Goal: Task Accomplishment & Management: Complete application form

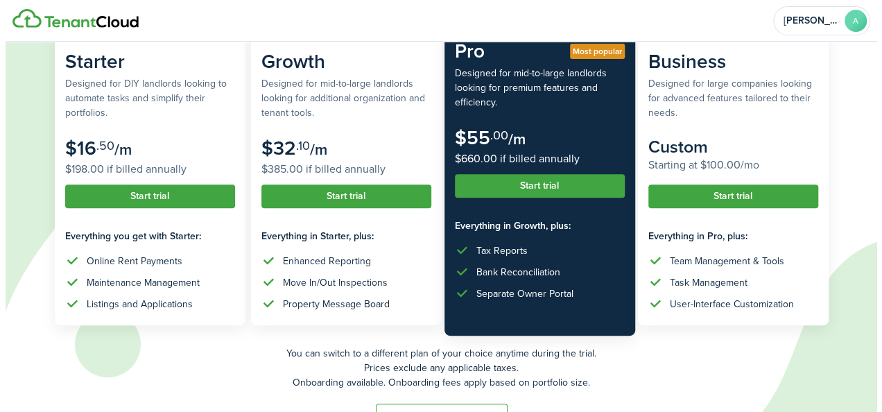
scroll to position [168, 0]
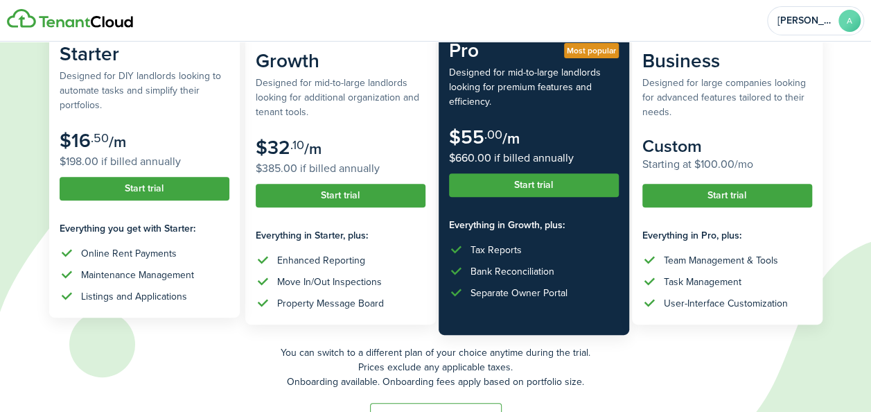
click at [178, 193] on button "Start trial" at bounding box center [145, 189] width 170 height 24
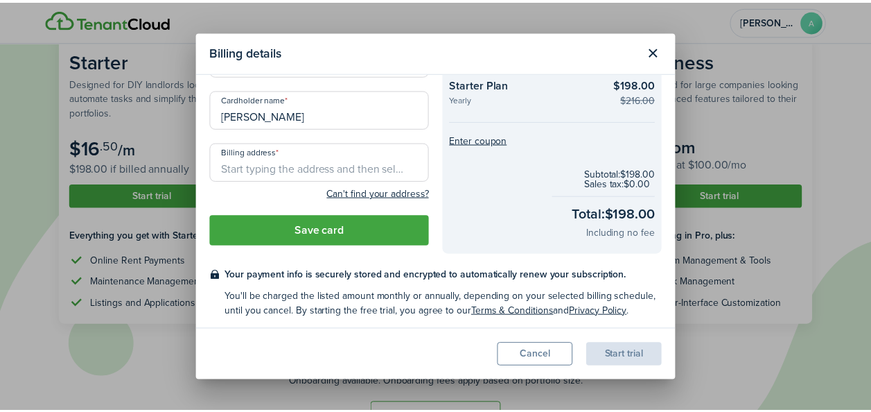
scroll to position [82, 0]
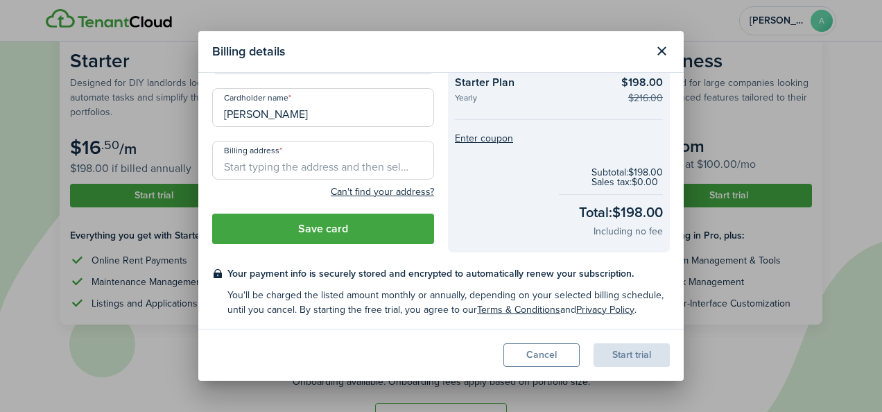
click at [653, 51] on button "Close modal" at bounding box center [661, 52] width 24 height 24
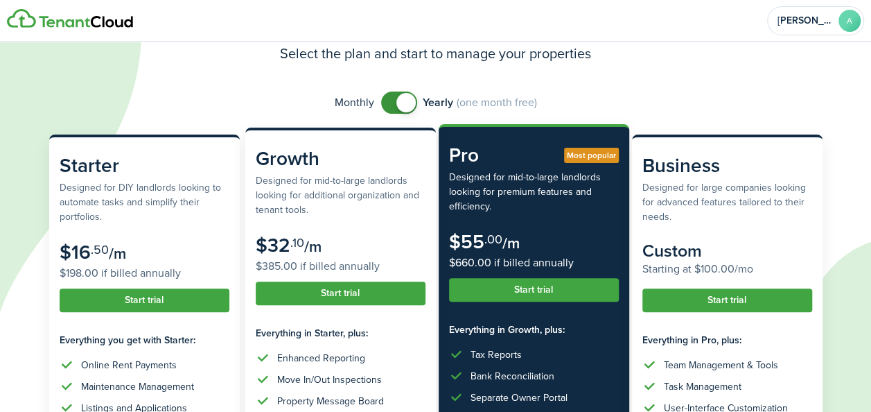
scroll to position [62, 0]
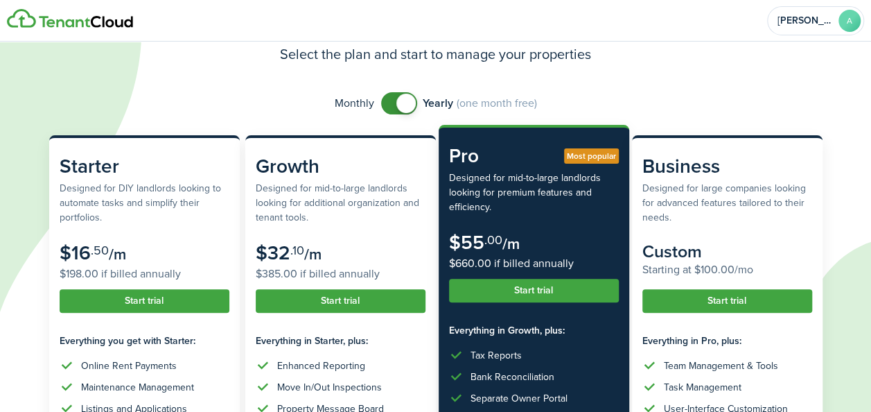
checkbox input "false"
click at [406, 103] on span at bounding box center [405, 103] width 19 height 19
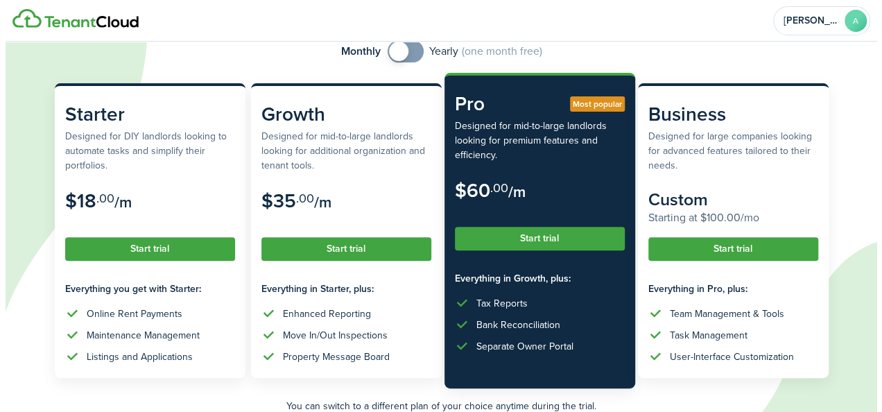
scroll to position [126, 0]
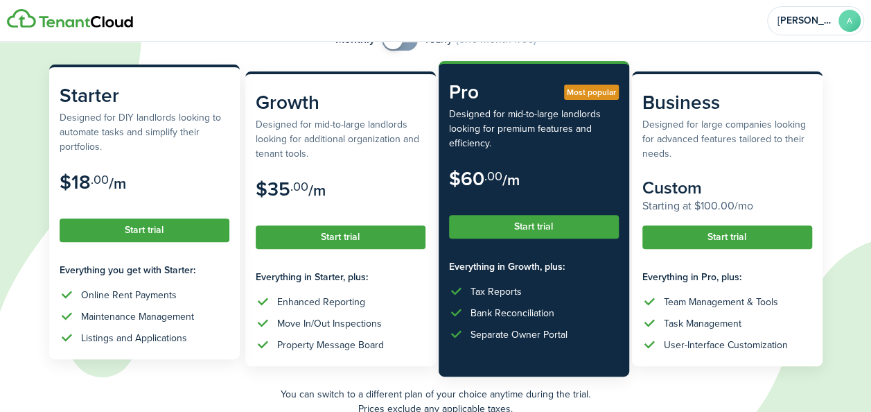
click at [166, 229] on button "Start trial" at bounding box center [145, 230] width 170 height 24
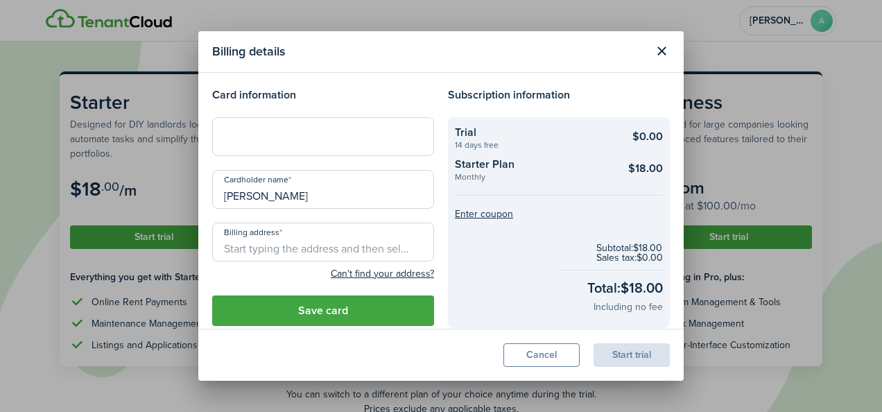
click at [263, 244] on input "Billing address" at bounding box center [323, 241] width 222 height 39
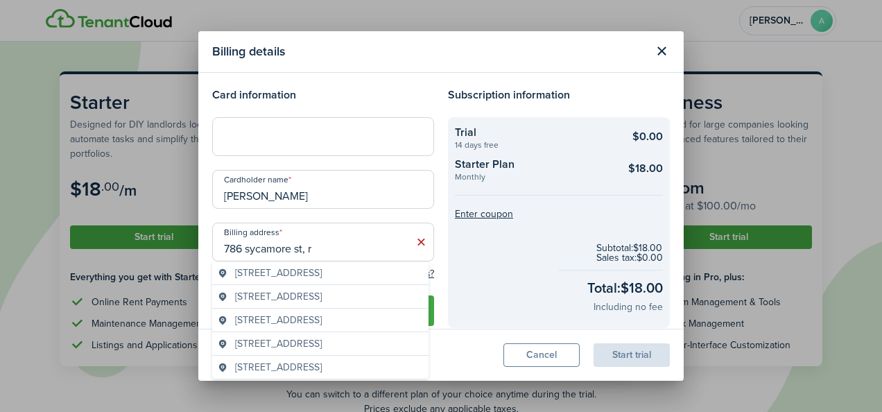
click at [322, 341] on span "[STREET_ADDRESS]" at bounding box center [278, 343] width 87 height 15
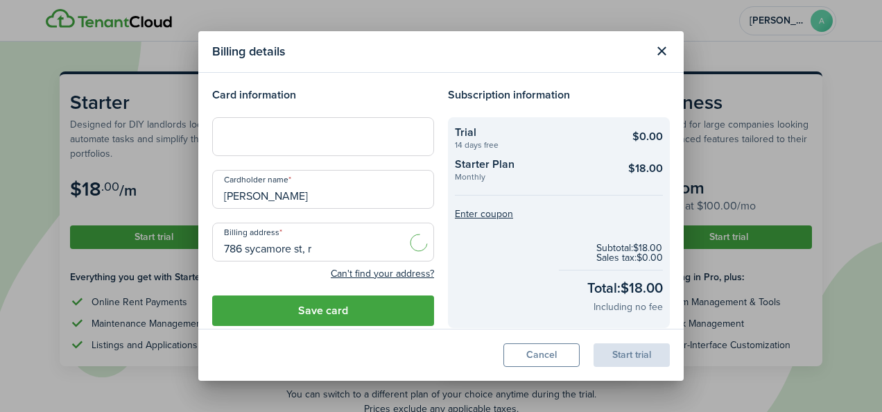
type input "[STREET_ADDRESS]"
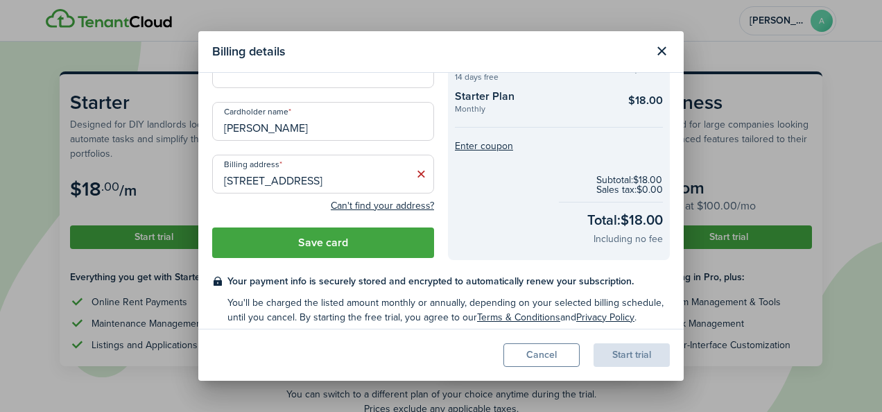
scroll to position [76, 0]
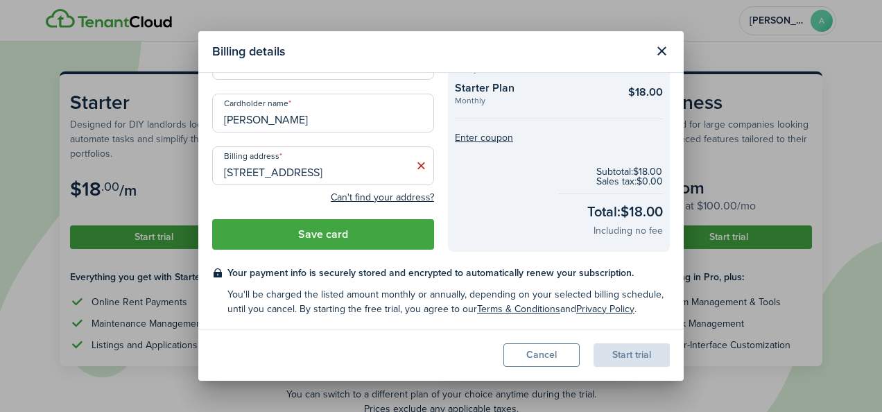
click at [306, 237] on button "Save card" at bounding box center [323, 234] width 222 height 30
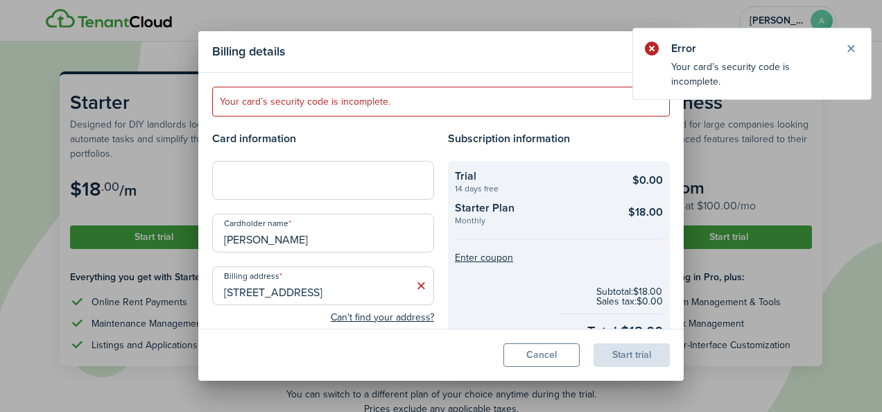
scroll to position [119, 0]
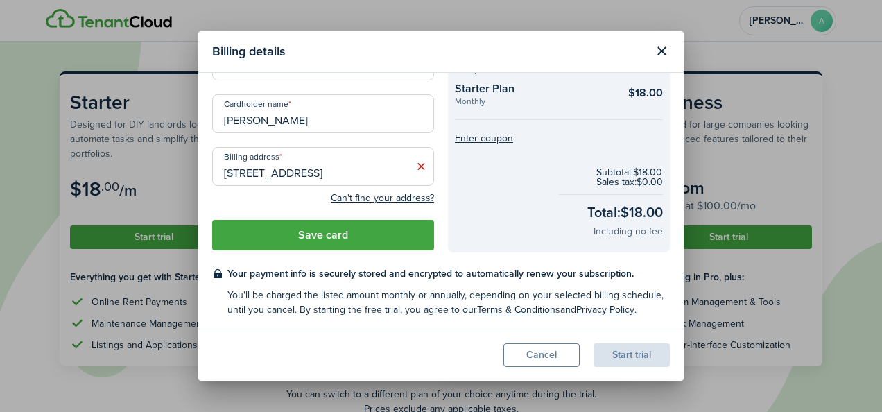
click at [324, 233] on button "Save card" at bounding box center [323, 235] width 222 height 30
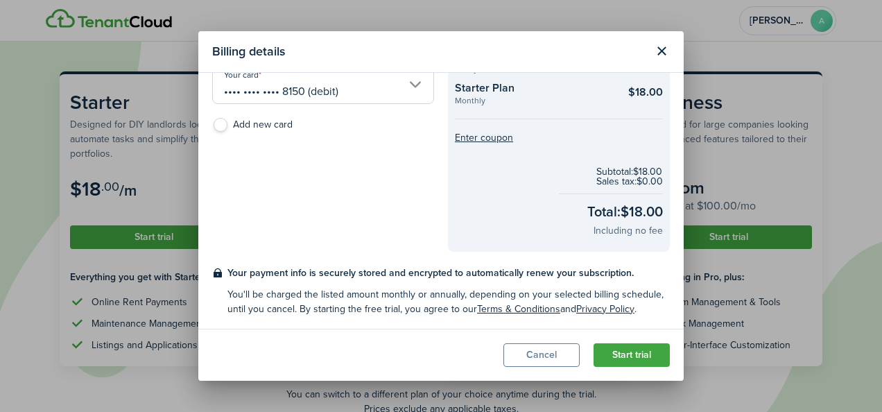
click at [626, 356] on button "Start trial" at bounding box center [631, 355] width 76 height 24
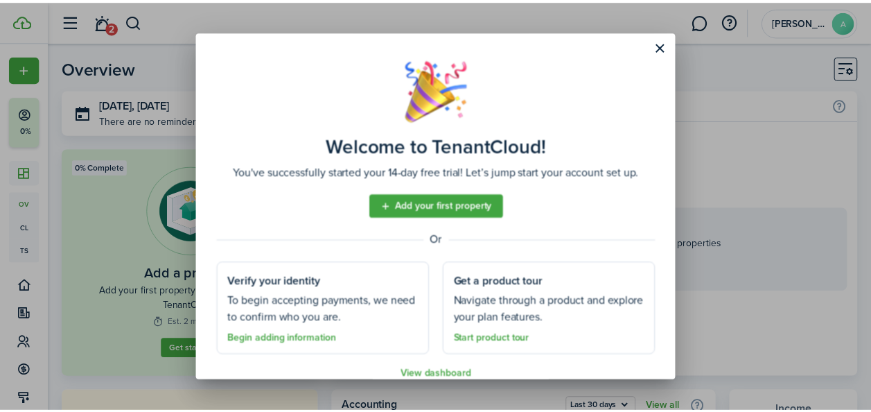
scroll to position [19, 0]
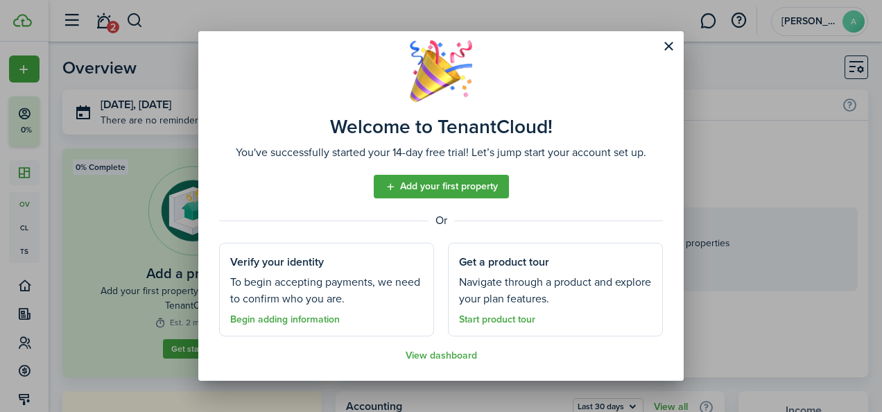
click at [290, 318] on link "Begin adding information" at bounding box center [285, 319] width 110 height 11
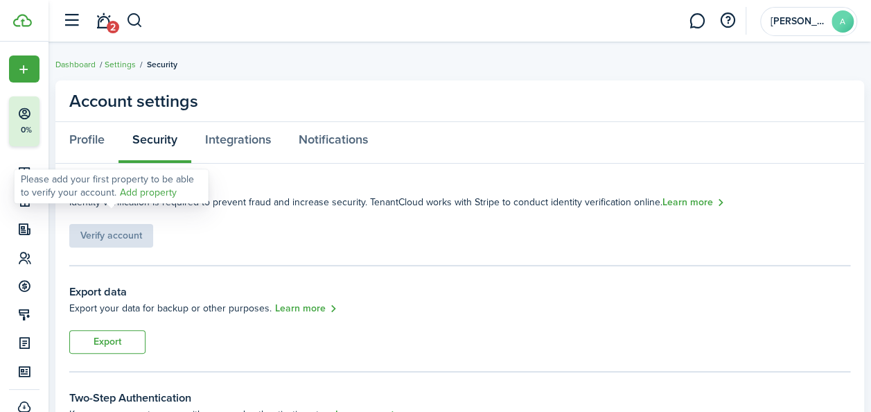
click at [140, 197] on link "Add property" at bounding box center [148, 193] width 57 height 15
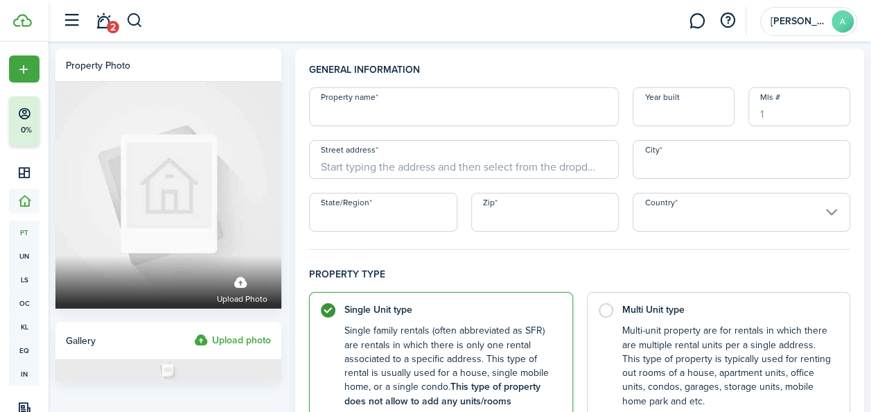
click at [401, 121] on input "Property name" at bounding box center [464, 106] width 310 height 39
click at [667, 116] on input "Year built" at bounding box center [684, 106] width 102 height 39
type input "2025"
click at [441, 168] on input "Street address" at bounding box center [464, 159] width 310 height 39
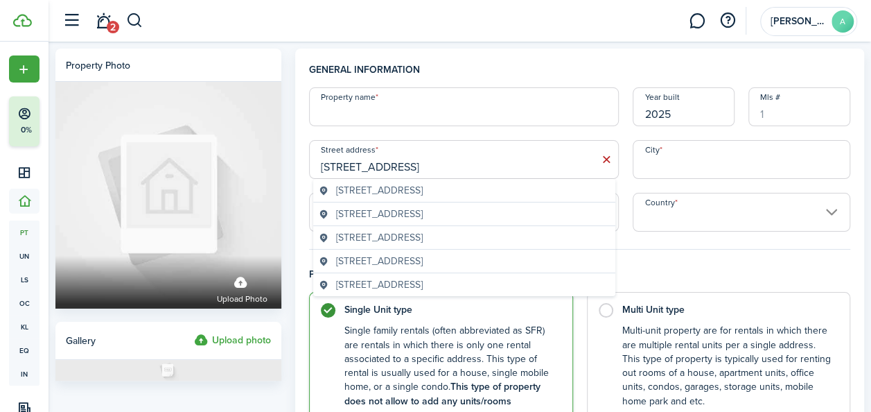
click at [423, 189] on span "[STREET_ADDRESS]" at bounding box center [379, 190] width 87 height 15
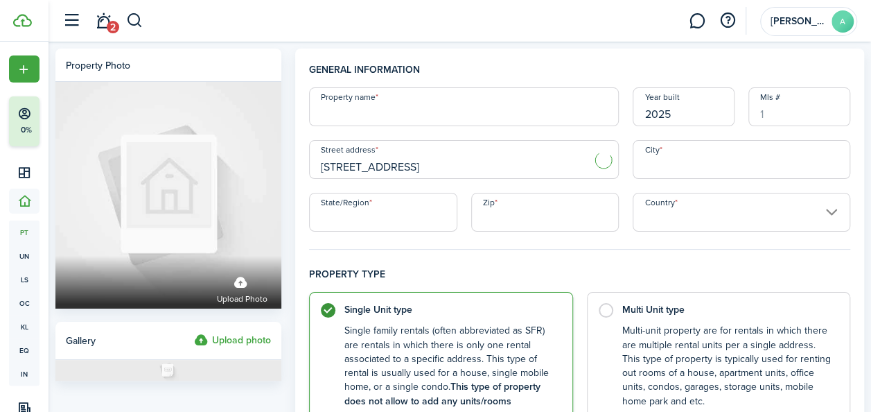
type input "[STREET_ADDRESS]"
type input "Rocky Mount"
type input "VA"
type input "24151"
type input "[GEOGRAPHIC_DATA]"
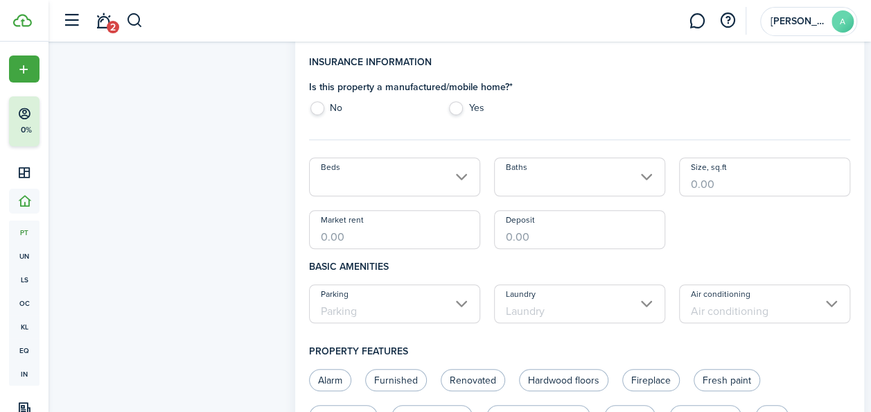
scroll to position [402, 0]
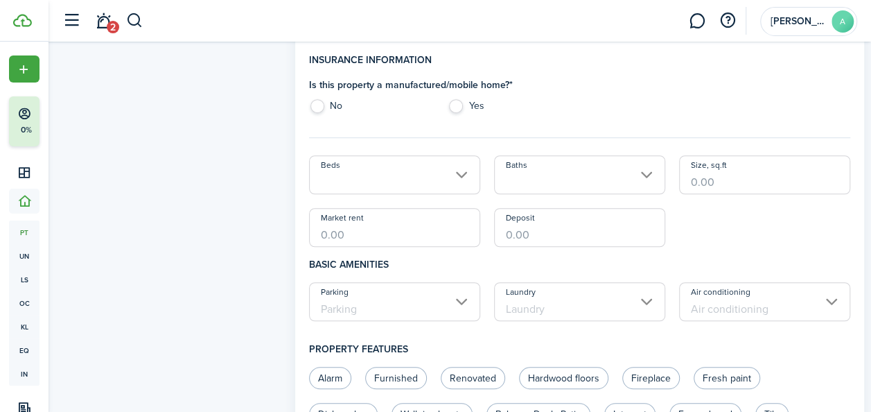
click at [455, 103] on label "Yes" at bounding box center [510, 109] width 125 height 21
radio input "true"
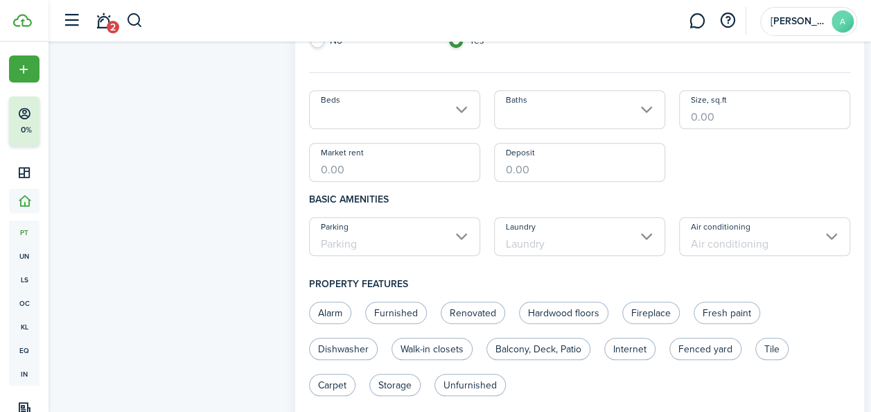
scroll to position [473, 0]
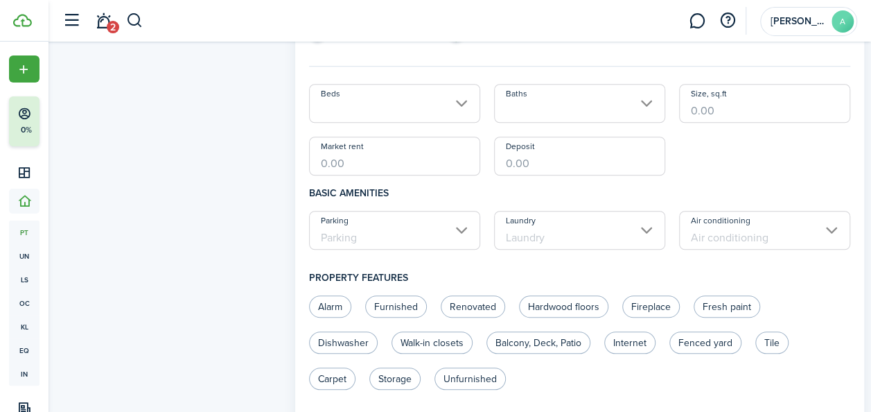
click at [444, 105] on input "Beds" at bounding box center [394, 103] width 171 height 39
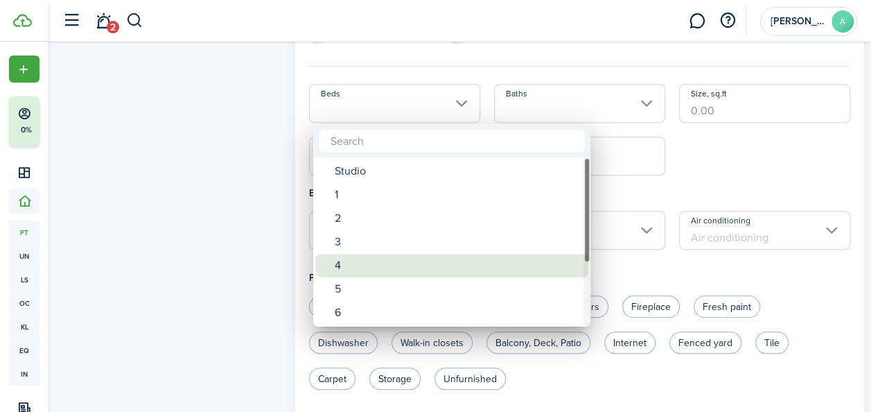
click at [358, 267] on div "4" at bounding box center [457, 266] width 245 height 24
type input "4"
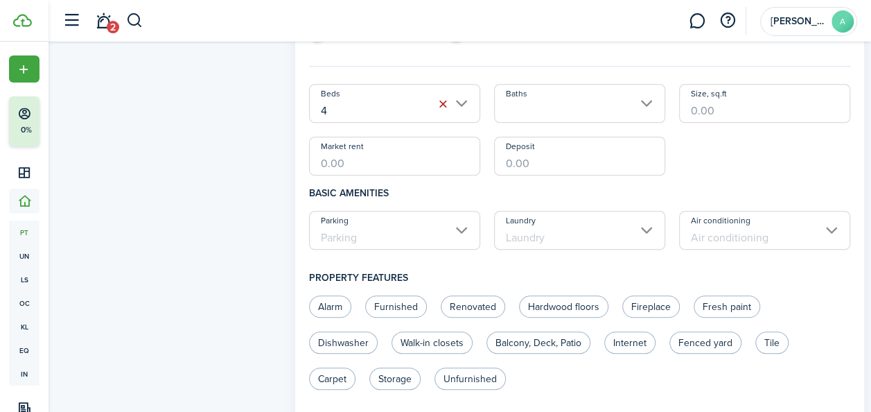
click at [528, 101] on input "Baths" at bounding box center [579, 103] width 171 height 39
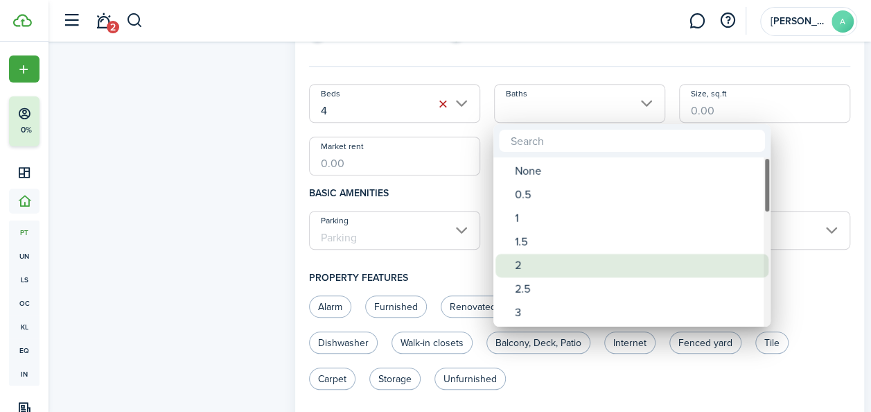
click at [520, 259] on div "2" at bounding box center [637, 266] width 245 height 24
type input "2"
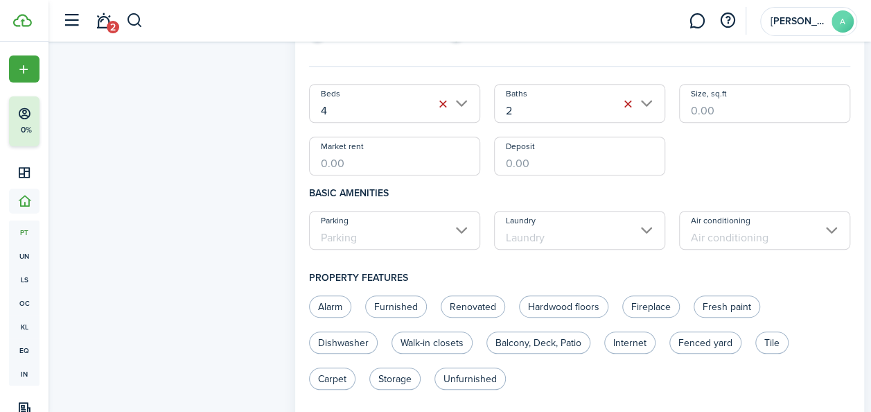
click at [717, 101] on input "Size, sq.ft" at bounding box center [764, 103] width 171 height 39
type input "1,475"
click at [438, 147] on input "Market rent" at bounding box center [394, 156] width 171 height 39
type input "$1,600.00"
click at [369, 238] on input "Parking" at bounding box center [394, 230] width 171 height 39
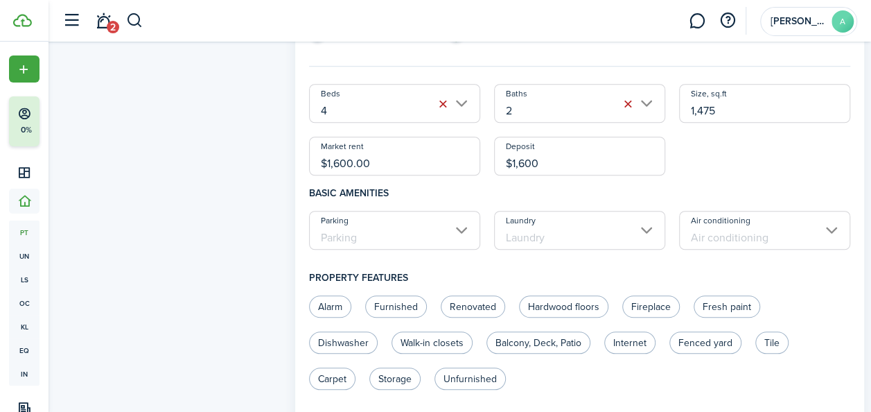
type input "$1,600.00"
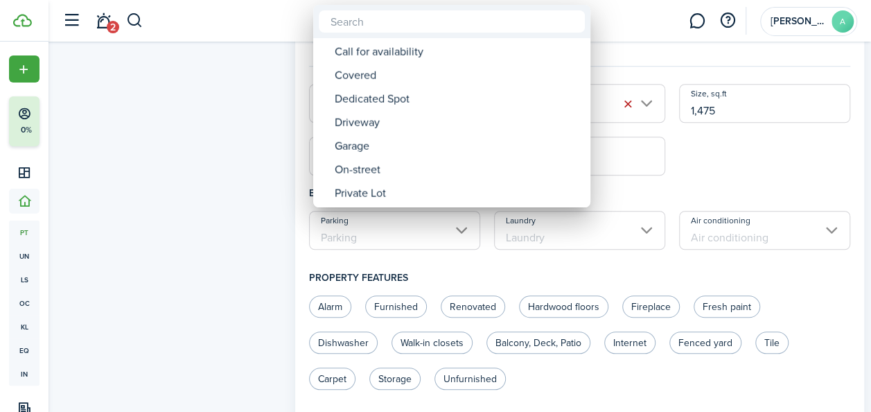
click at [369, 238] on div at bounding box center [435, 206] width 1093 height 634
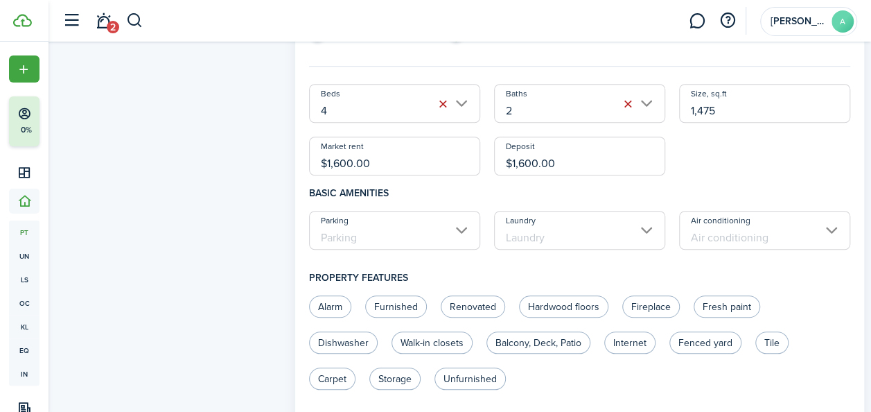
click at [369, 238] on input "Parking" at bounding box center [394, 230] width 171 height 39
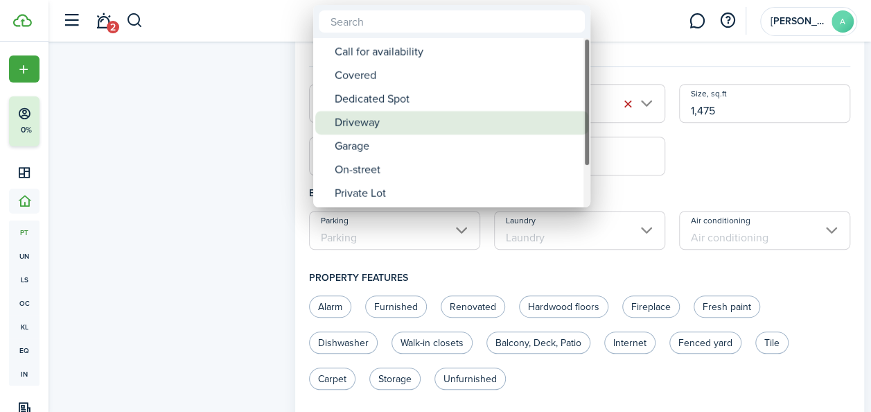
click at [386, 124] on div "Driveway" at bounding box center [457, 123] width 245 height 24
type input "Driveway"
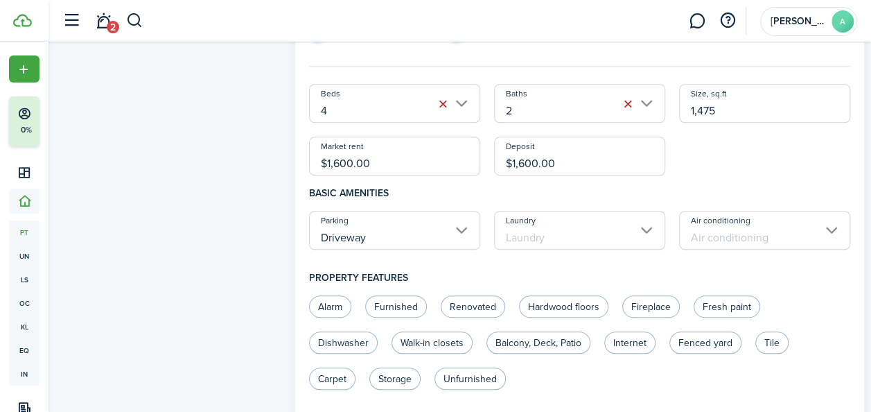
click at [572, 232] on input "Laundry" at bounding box center [579, 230] width 171 height 39
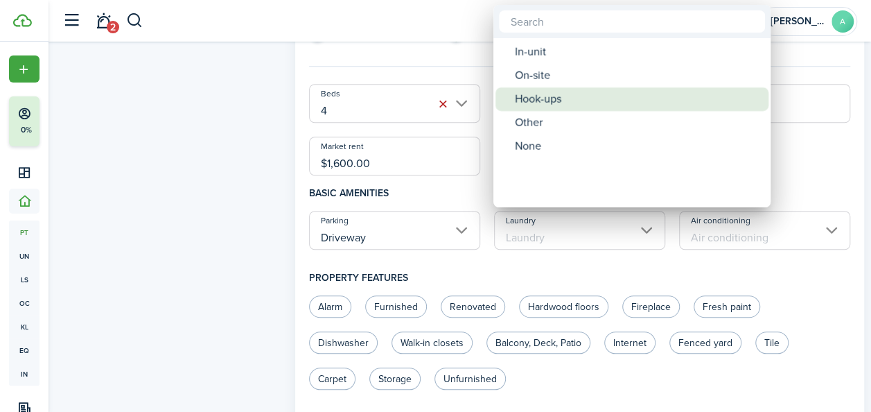
click at [545, 105] on div "Hook-ups" at bounding box center [637, 99] width 245 height 24
type input "Hook-ups"
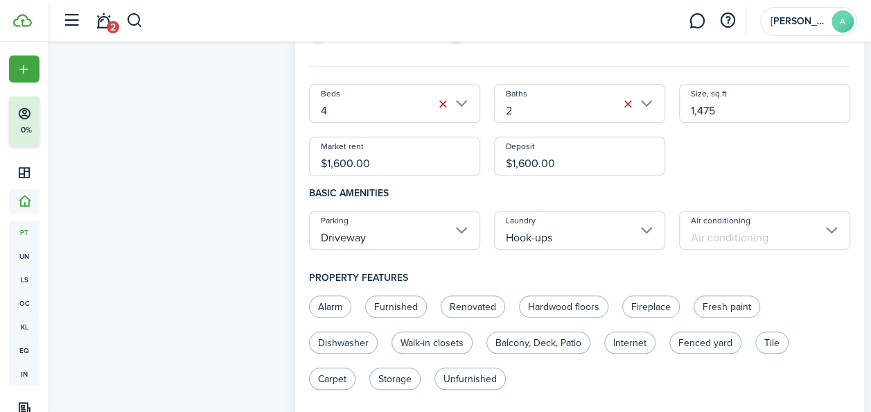
click at [749, 241] on input "Air conditioning" at bounding box center [764, 230] width 171 height 39
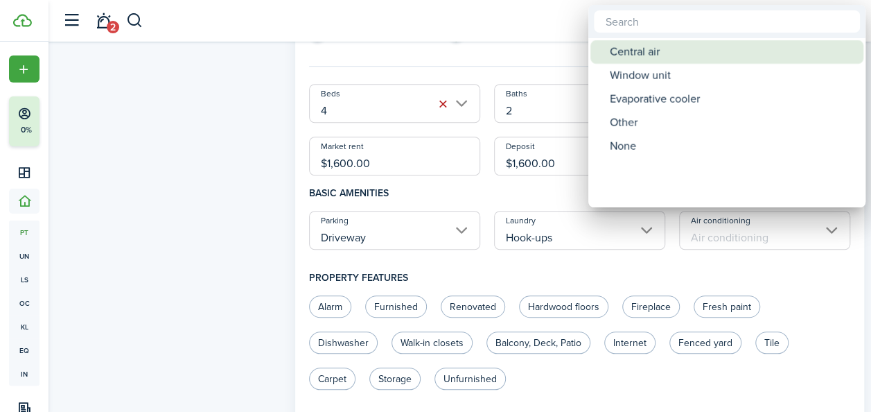
click at [652, 53] on div "Central air" at bounding box center [732, 52] width 245 height 24
type input "Central air"
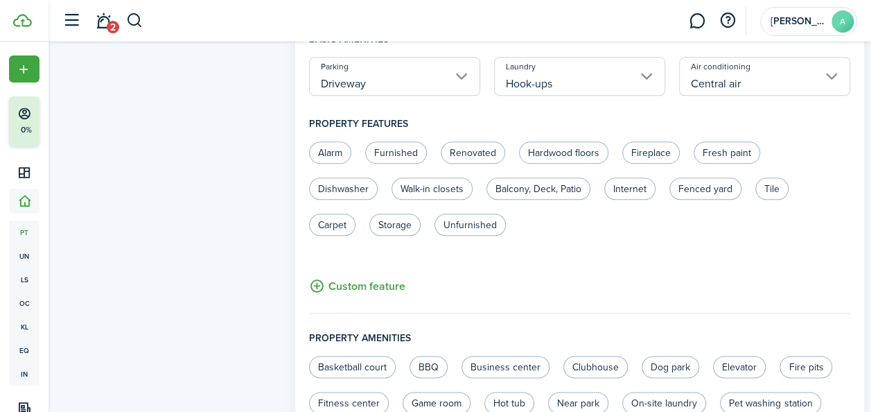
scroll to position [631, 0]
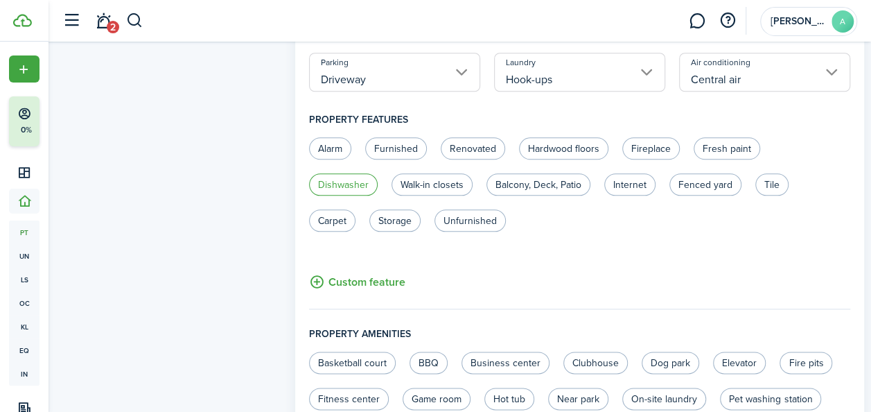
click at [358, 184] on label "Dishwasher" at bounding box center [343, 184] width 69 height 22
radio input "true"
click at [414, 180] on label "Walk-in closets" at bounding box center [432, 184] width 81 height 22
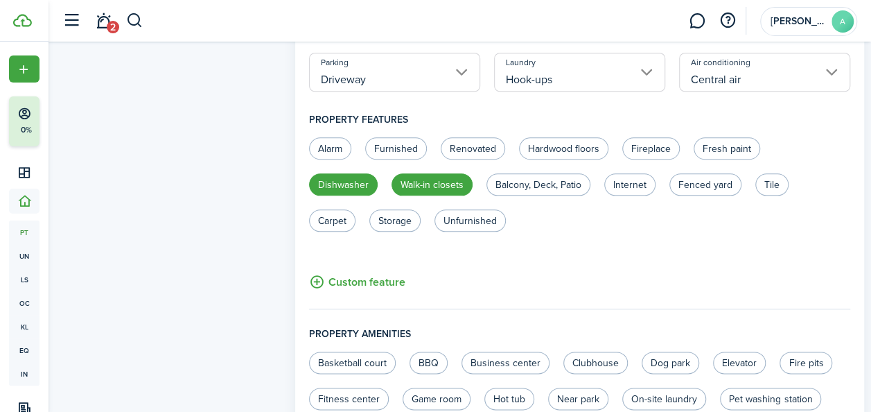
radio input "true"
click at [561, 183] on label "Balcony, Deck, Patio" at bounding box center [539, 184] width 104 height 22
radio input "true"
click at [465, 222] on label "Unfurnished" at bounding box center [470, 220] width 71 height 22
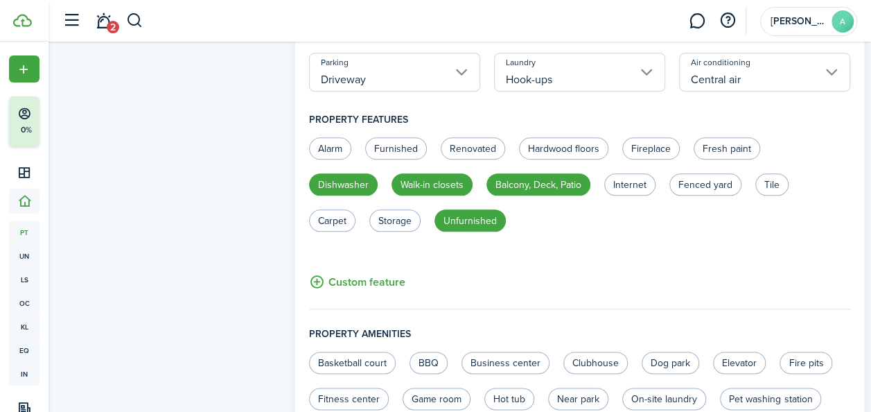
radio input "true"
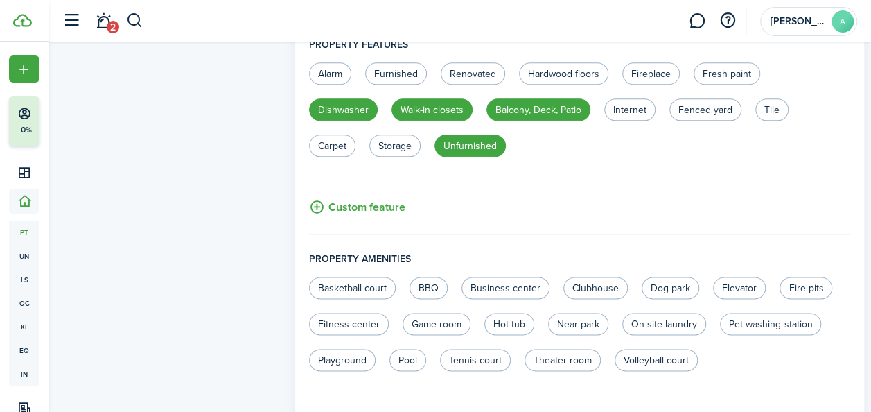
scroll to position [731, 0]
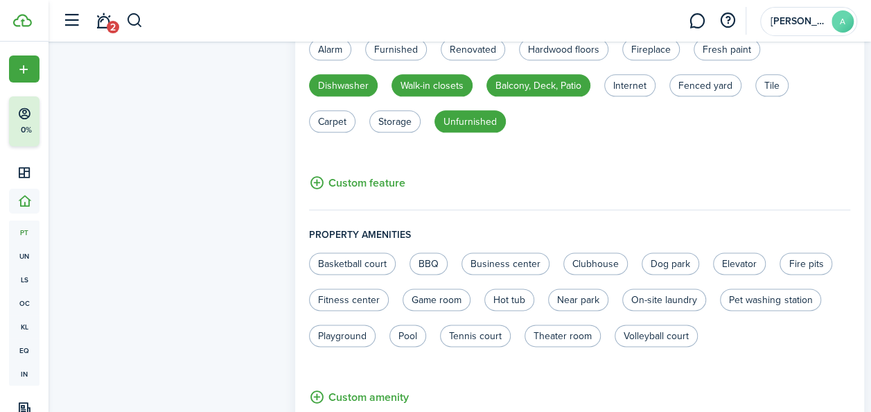
click at [360, 177] on button "Custom feature" at bounding box center [357, 182] width 96 height 17
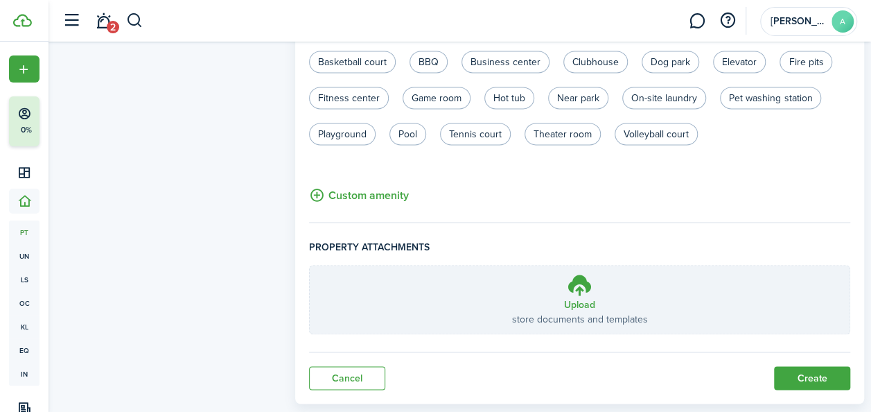
scroll to position [986, 0]
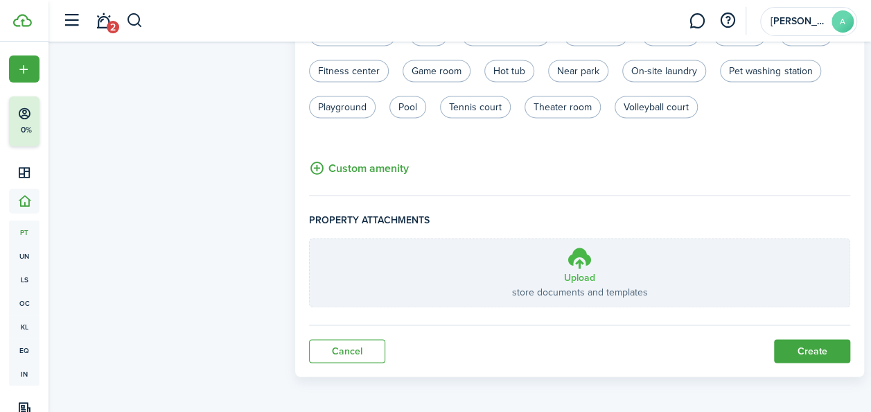
click at [575, 264] on icon at bounding box center [580, 257] width 26 height 25
click at [310, 238] on input "Upload store documents and templates Choose file" at bounding box center [310, 238] width 0 height 0
click at [791, 351] on button "Create" at bounding box center [812, 351] width 76 height 24
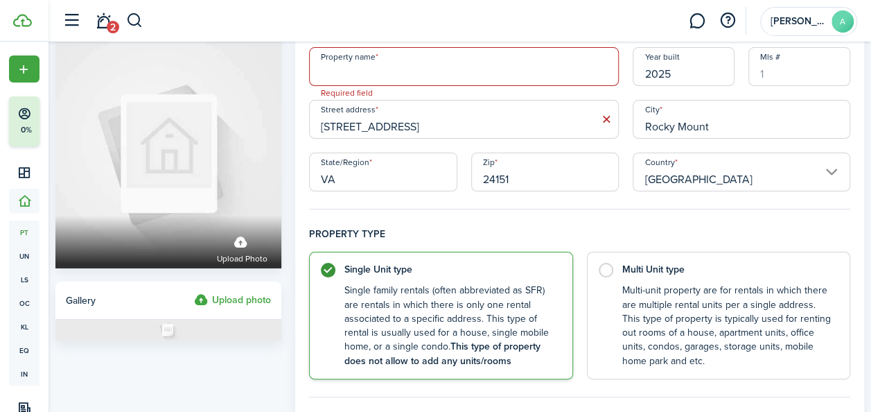
scroll to position [0, 0]
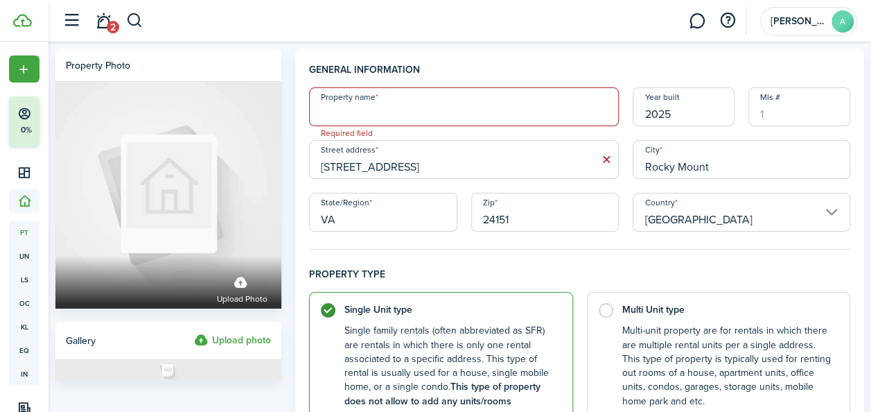
click at [468, 113] on input "Property name" at bounding box center [464, 106] width 310 height 39
type input "&"
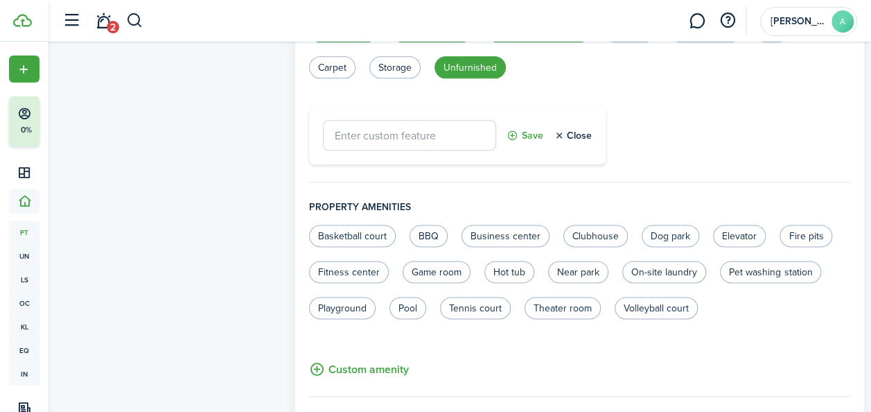
scroll to position [986, 0]
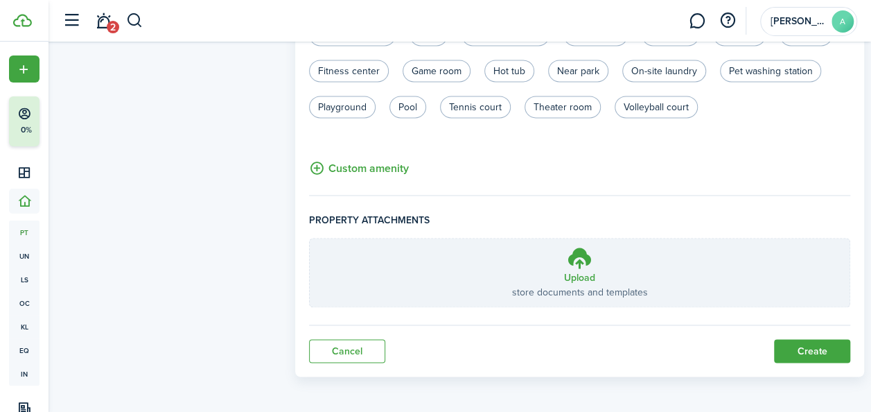
type input "740 Sycamore"
click at [794, 356] on button "Create" at bounding box center [812, 351] width 76 height 24
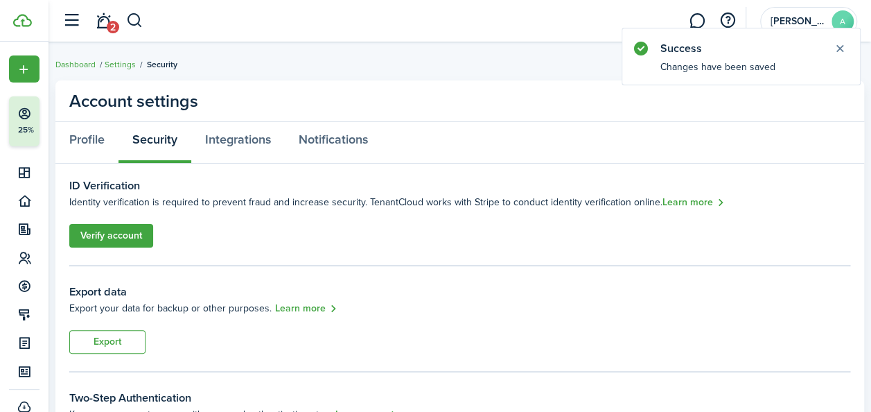
click at [129, 229] on link "Verify account" at bounding box center [111, 236] width 84 height 24
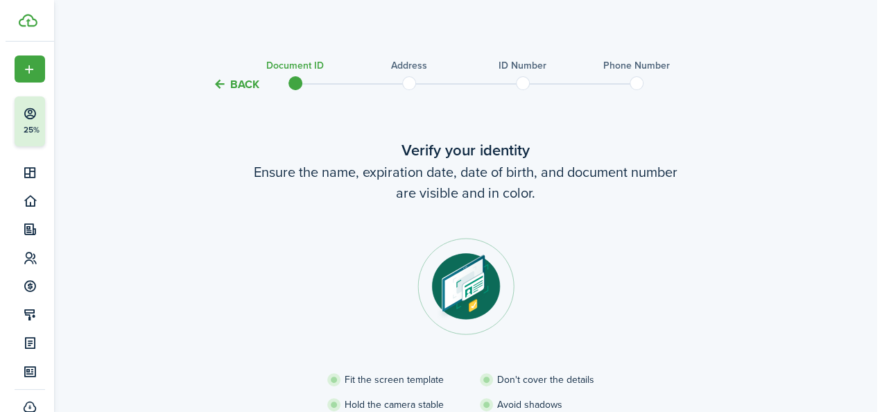
scroll to position [166, 0]
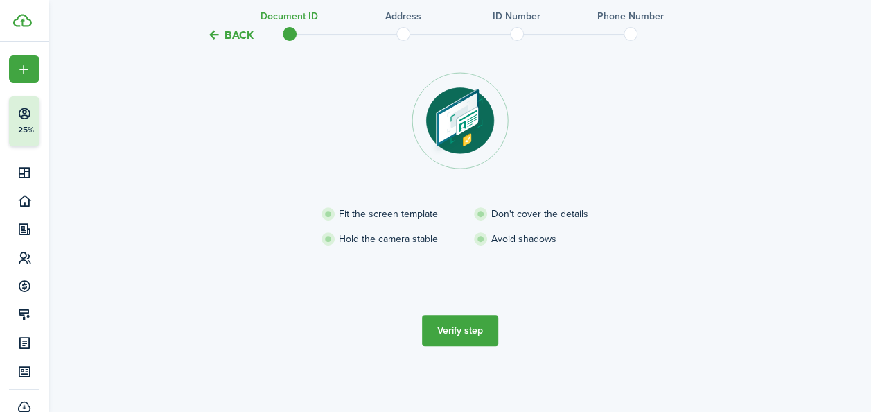
click at [466, 327] on button "Verify step" at bounding box center [460, 330] width 76 height 31
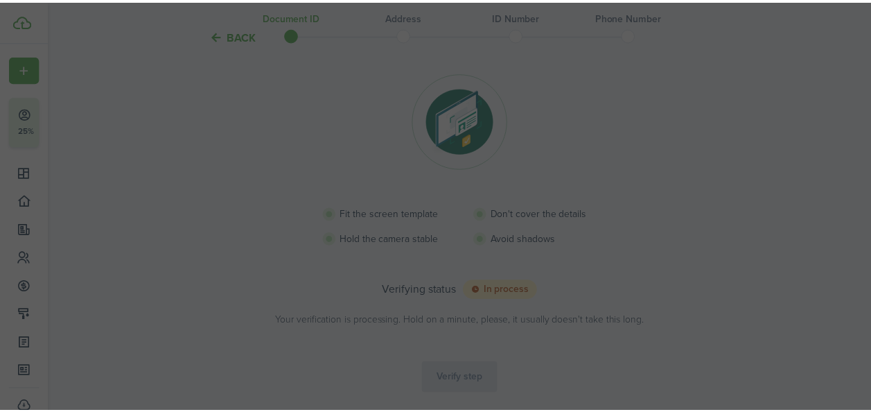
scroll to position [158, 0]
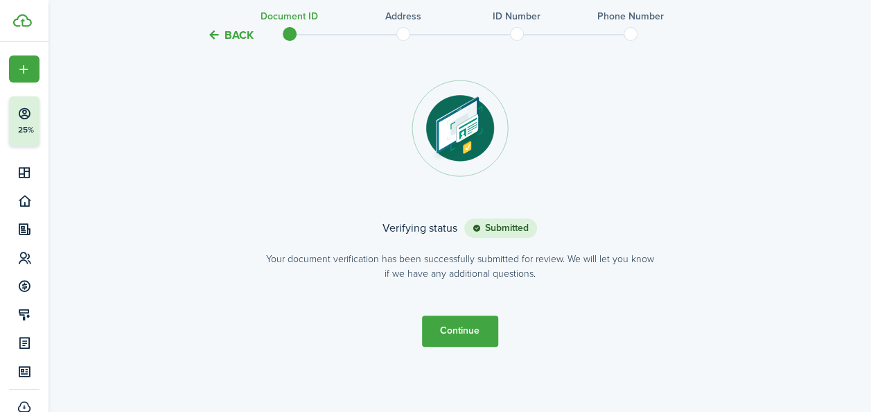
click at [470, 329] on button "Continue" at bounding box center [460, 330] width 76 height 31
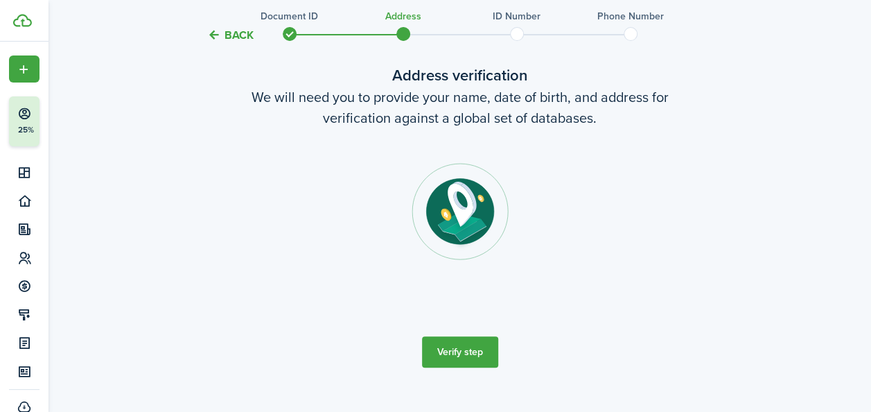
scroll to position [96, 0]
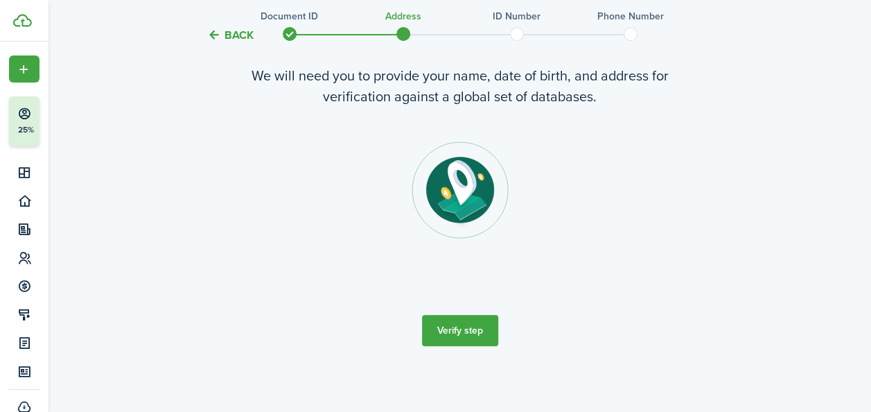
click at [463, 323] on button "Verify step" at bounding box center [460, 330] width 76 height 31
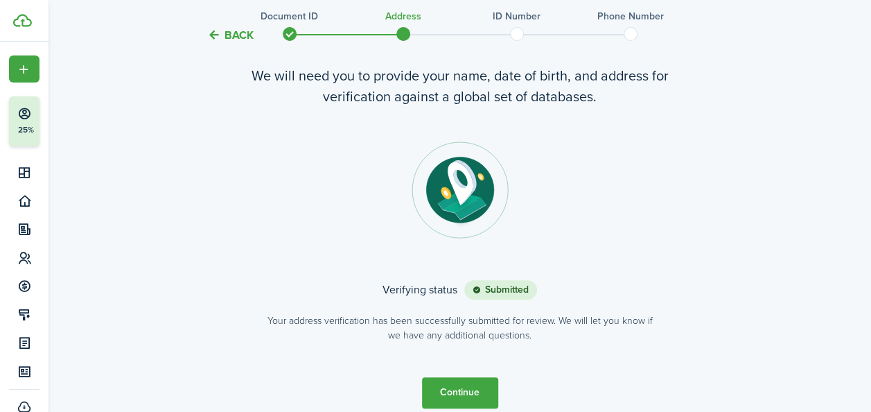
click at [464, 385] on button "Continue" at bounding box center [460, 392] width 76 height 31
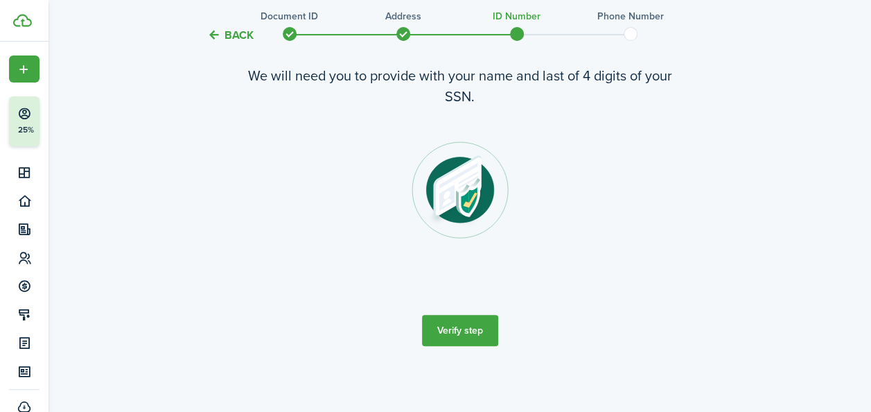
click at [457, 336] on button "Verify step" at bounding box center [460, 330] width 76 height 31
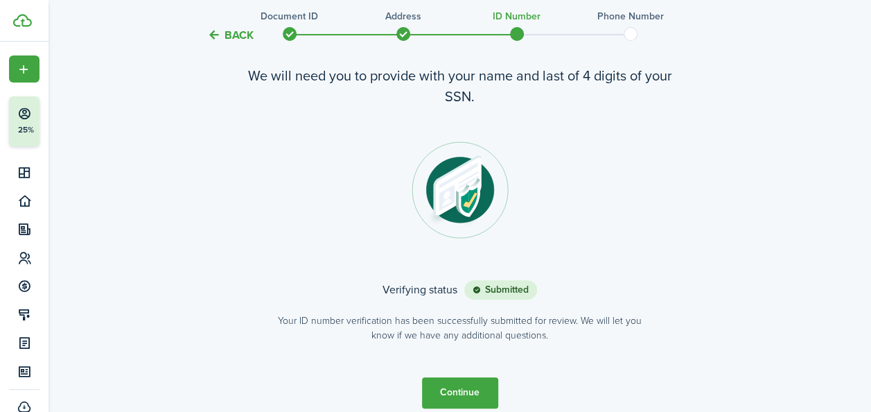
click at [464, 394] on button "Continue" at bounding box center [460, 392] width 76 height 31
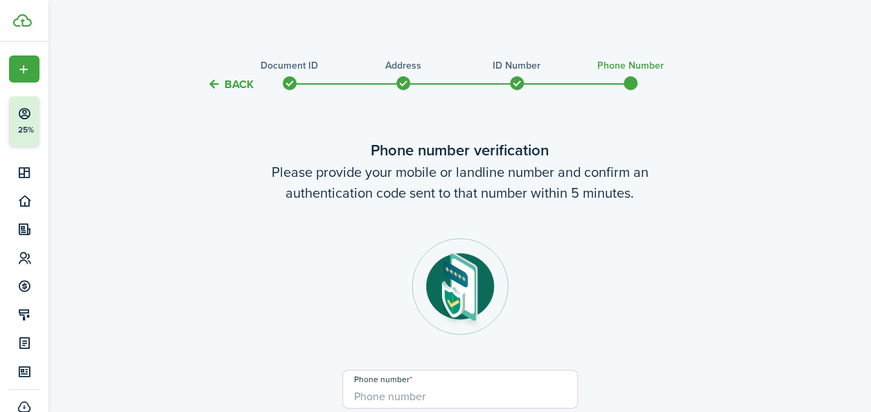
scroll to position [171, 0]
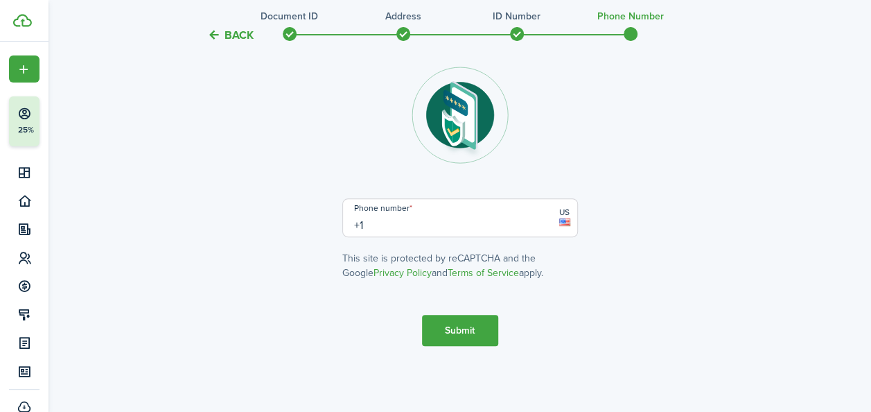
click at [431, 227] on input "+1" at bounding box center [460, 217] width 236 height 39
type input "[PHONE_NUMBER]"
click at [452, 333] on button "Submit" at bounding box center [460, 330] width 76 height 31
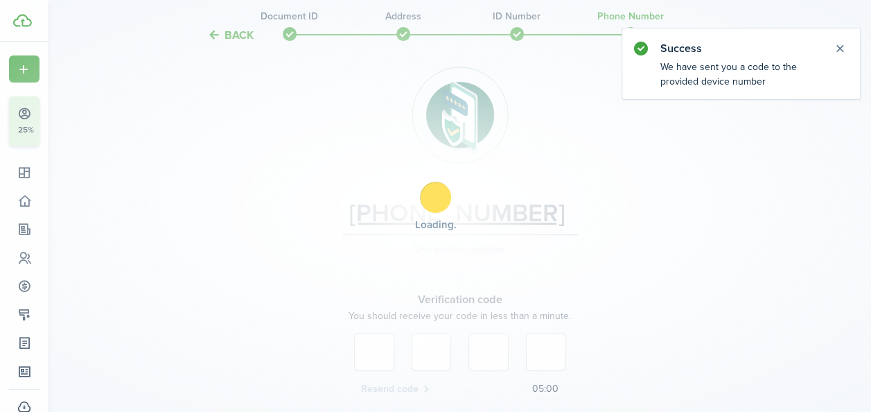
scroll to position [288, 0]
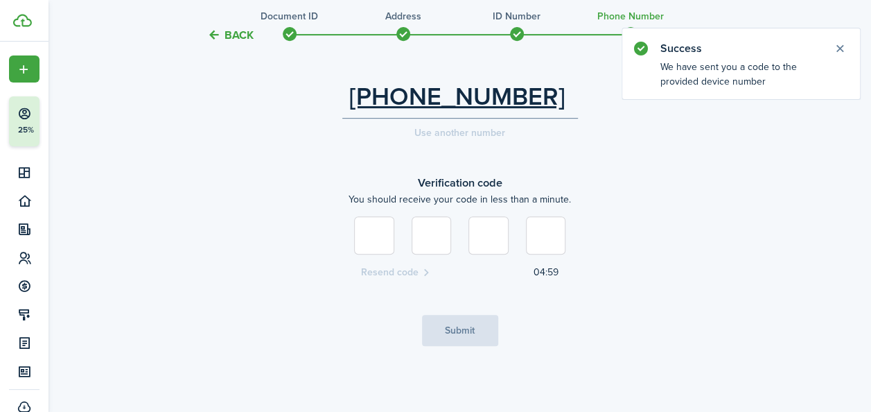
click at [380, 232] on input at bounding box center [374, 235] width 40 height 38
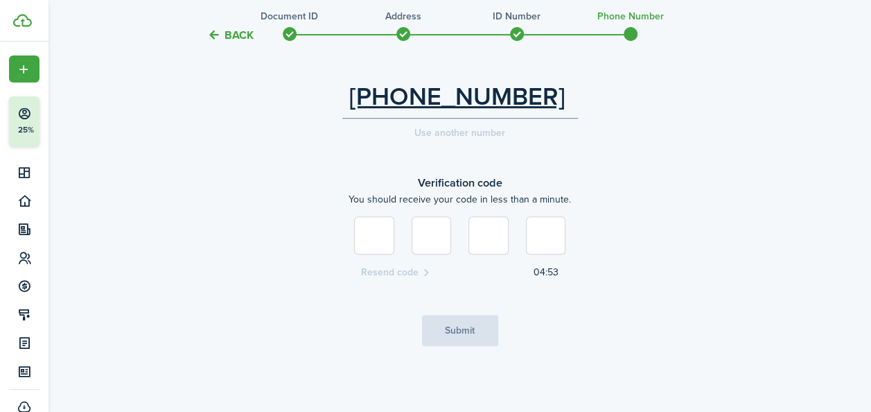
type input "4"
type input "9"
type input "7"
type input "4"
click at [470, 330] on button "Submit" at bounding box center [460, 330] width 76 height 31
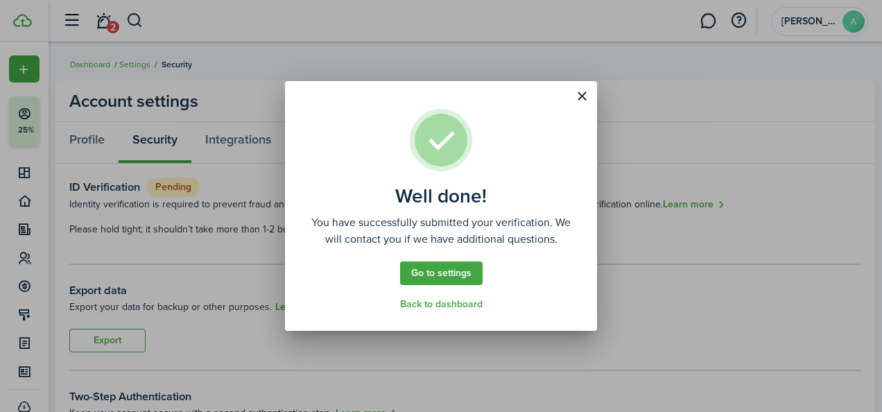
click at [466, 308] on link "Back to dashboard" at bounding box center [441, 304] width 82 height 11
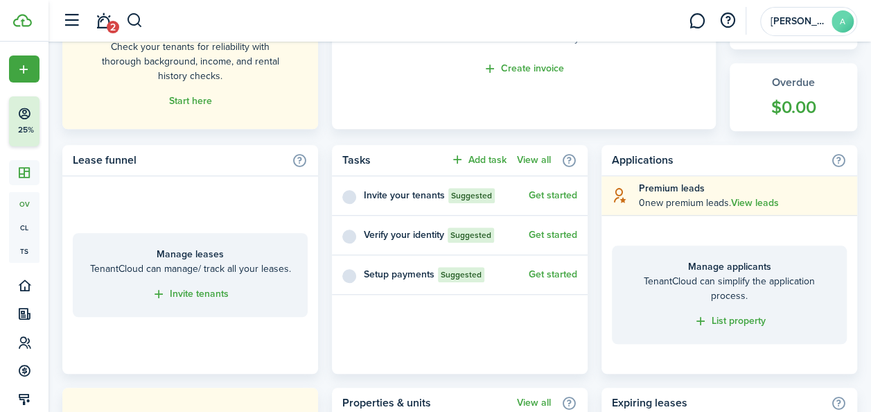
scroll to position [489, 0]
click at [728, 323] on link "List property" at bounding box center [730, 323] width 72 height 16
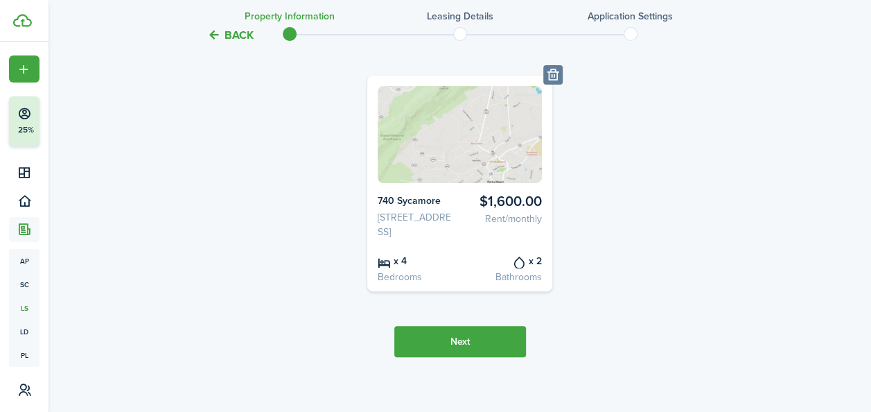
scroll to position [148, 0]
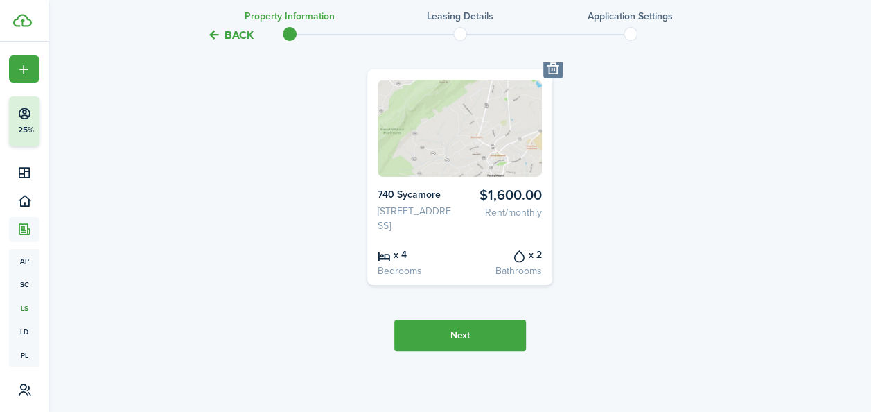
click at [454, 347] on button "Next" at bounding box center [460, 335] width 132 height 31
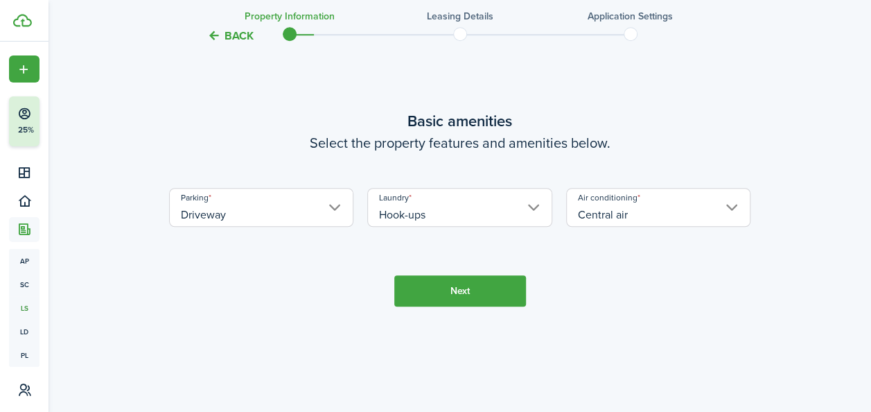
scroll to position [527, 0]
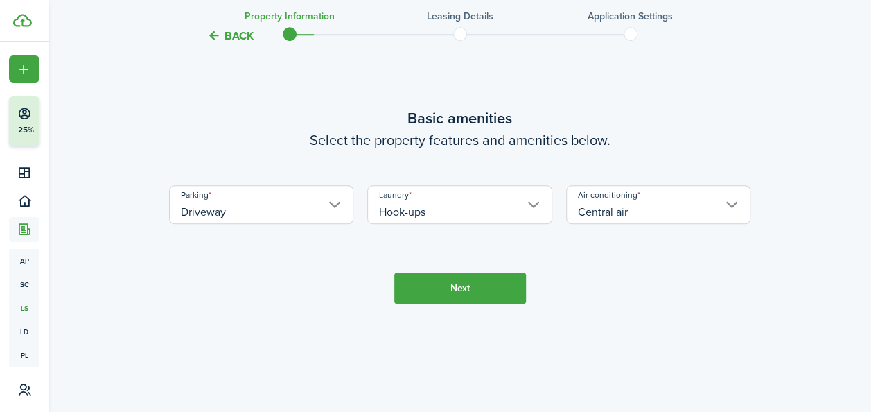
click at [439, 302] on button "Next" at bounding box center [460, 287] width 132 height 31
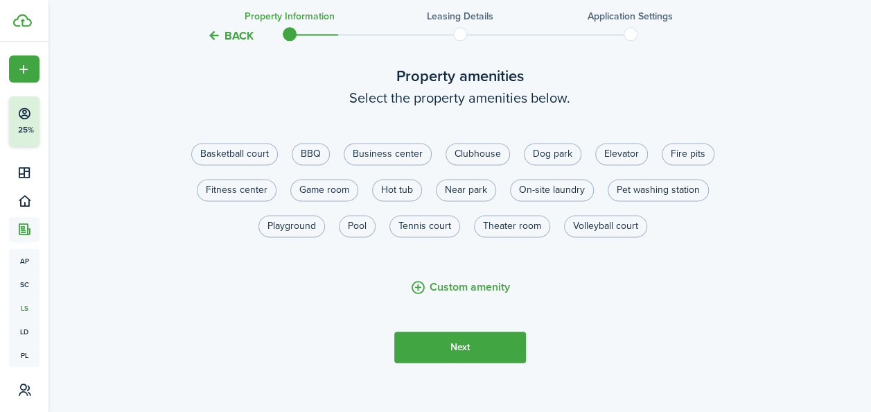
scroll to position [931, 0]
click at [471, 360] on button "Next" at bounding box center [460, 346] width 132 height 31
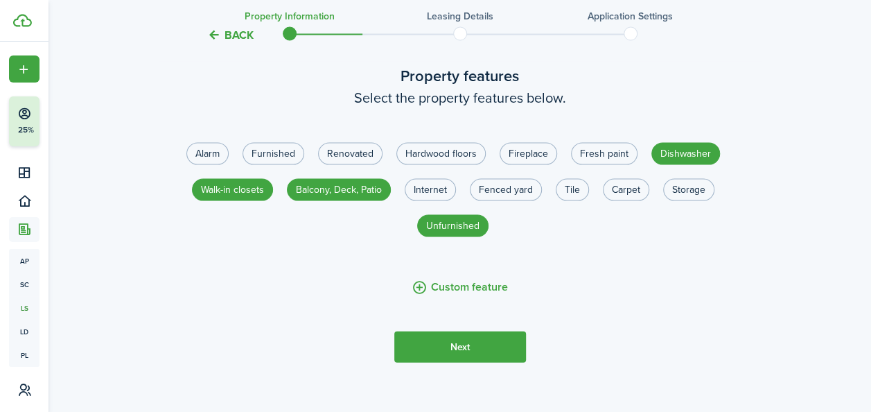
scroll to position [1343, 0]
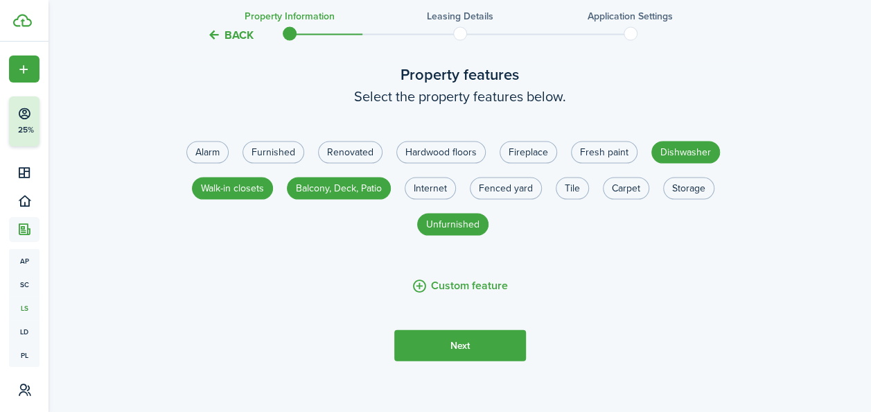
click at [443, 360] on button "Next" at bounding box center [460, 345] width 132 height 31
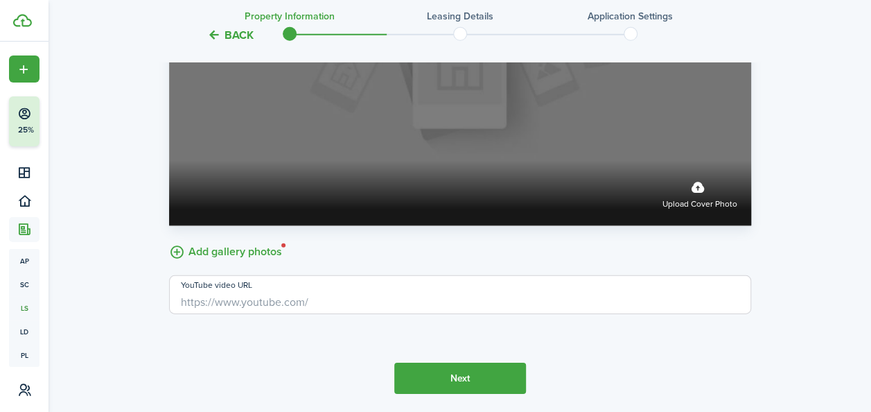
scroll to position [1986, 0]
click at [715, 211] on label "Upload cover photo" at bounding box center [700, 193] width 75 height 37
click at [169, 161] on input "Upload cover photo" at bounding box center [169, 161] width 0 height 0
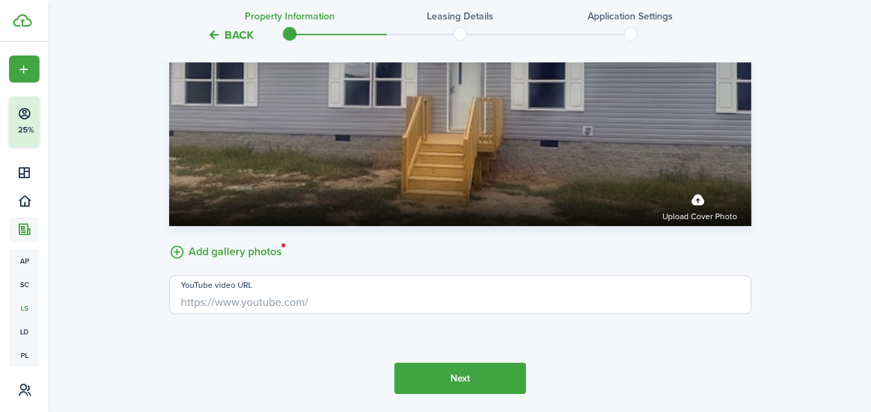
click at [471, 390] on button "Next" at bounding box center [460, 378] width 132 height 31
click at [244, 258] on label "Add gallery photos" at bounding box center [225, 250] width 113 height 21
click at [169, 240] on input "Add gallery photos" at bounding box center [169, 240] width 0 height 0
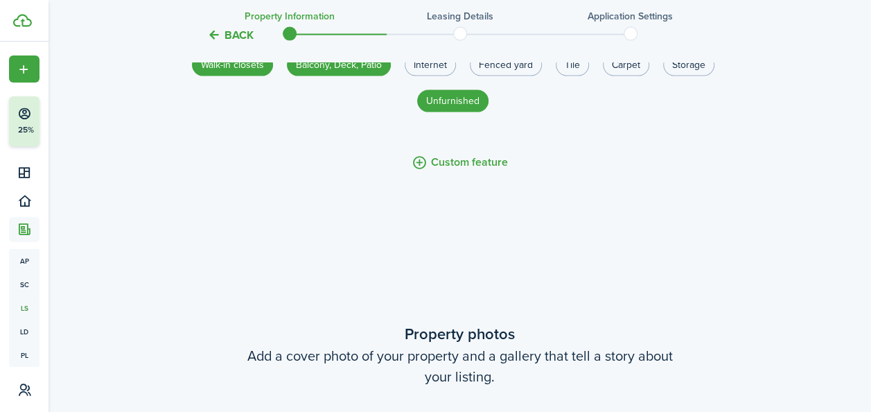
scroll to position [2409, 0]
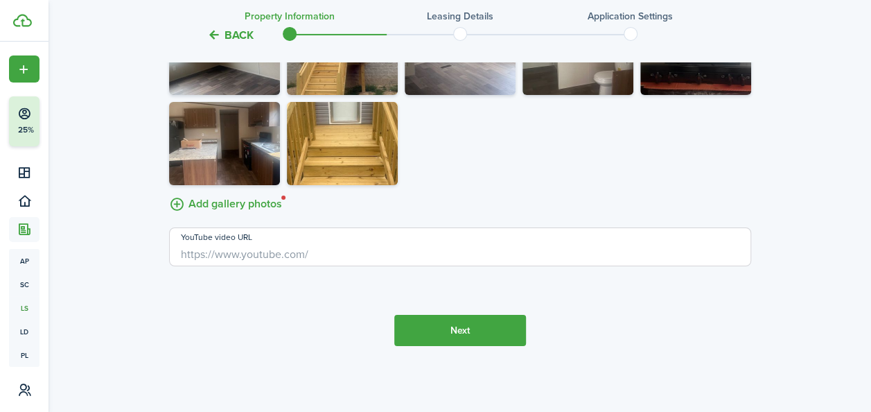
click at [475, 335] on button "Next" at bounding box center [460, 330] width 132 height 31
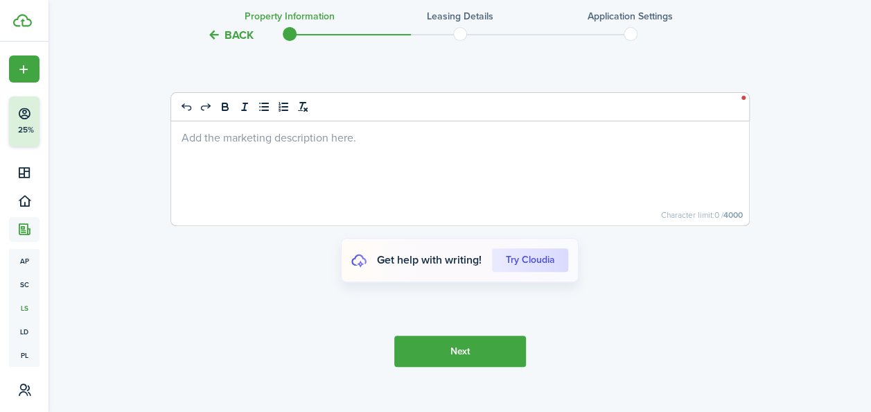
scroll to position [2812, 0]
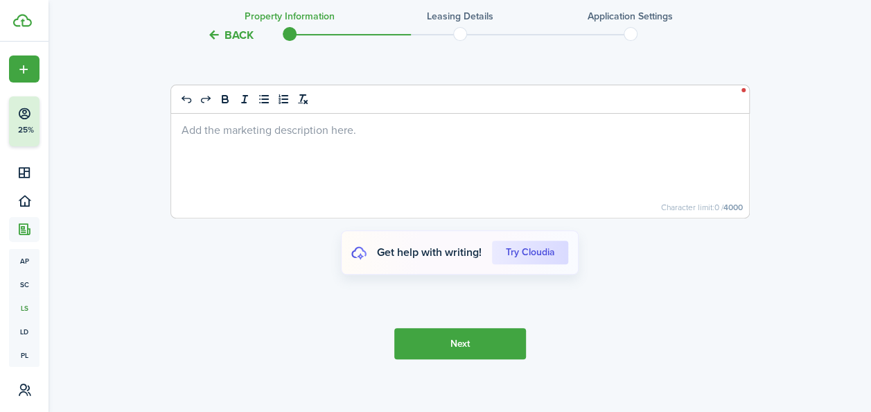
click at [305, 151] on div at bounding box center [460, 166] width 578 height 104
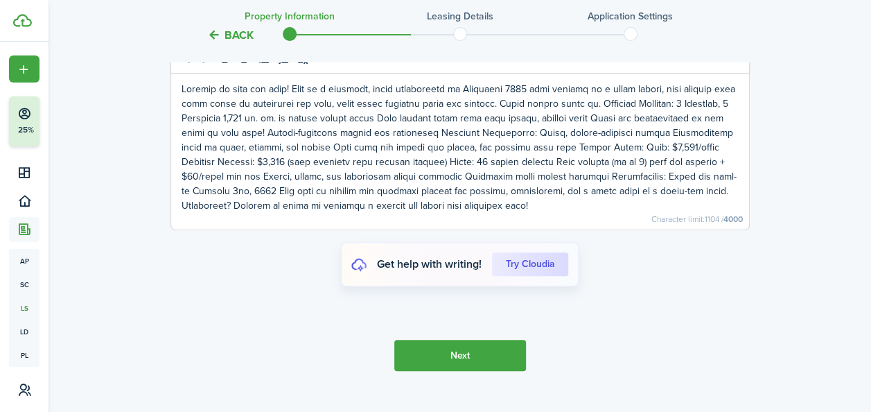
scroll to position [2858, 0]
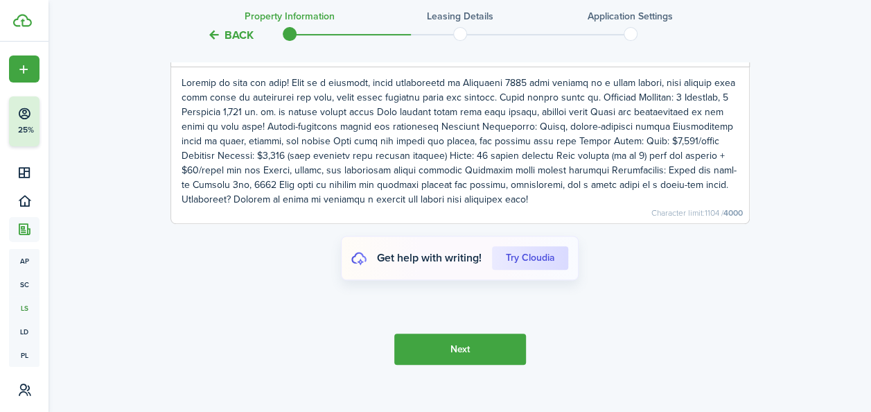
click at [611, 107] on p at bounding box center [460, 141] width 557 height 131
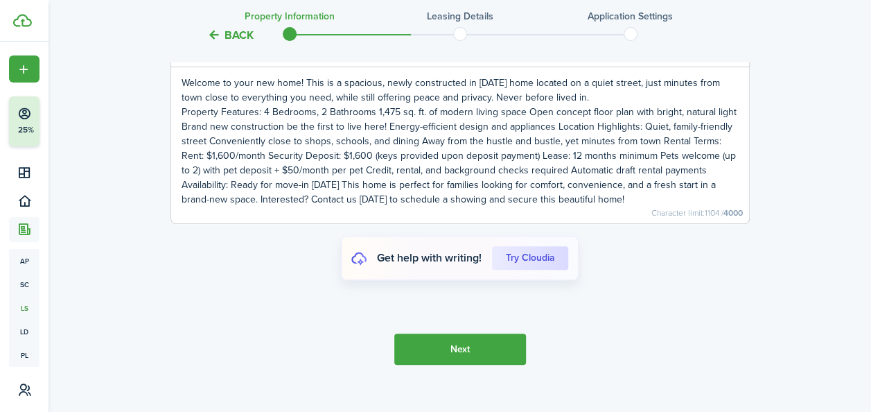
click at [552, 136] on p "Property Features: 4 Bedrooms, 2 Bathrooms 1,475 sq. ft. of modern living space…" at bounding box center [460, 156] width 557 height 102
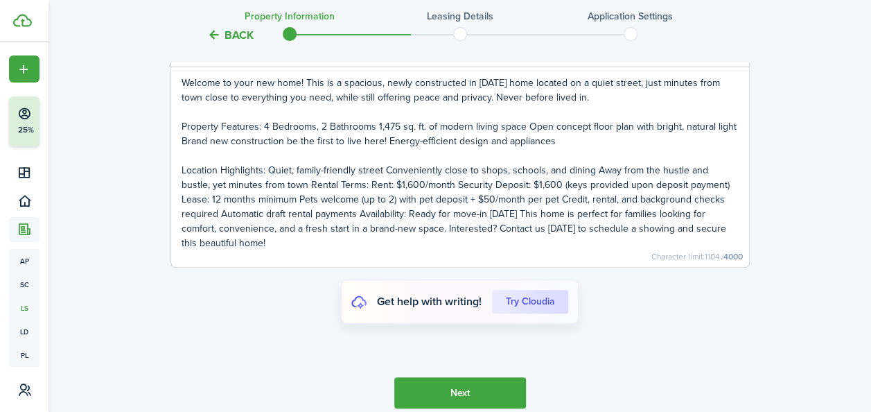
click at [279, 198] on p "Location Highlights: Quiet, family-friendly street Conveniently close to shops,…" at bounding box center [460, 206] width 557 height 87
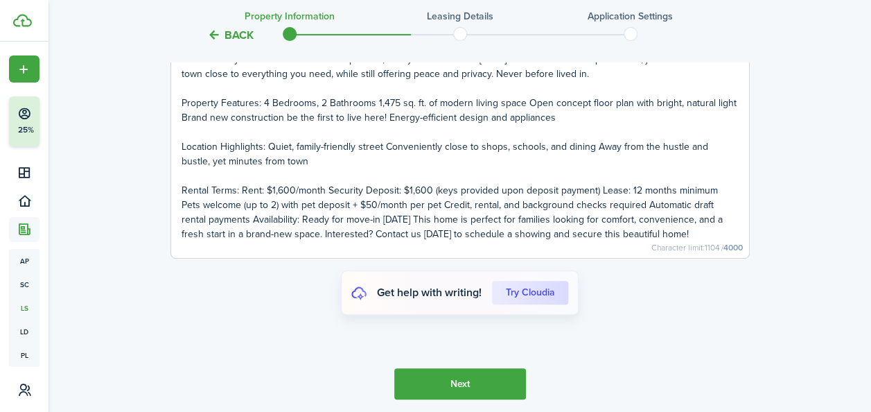
scroll to position [2898, 0]
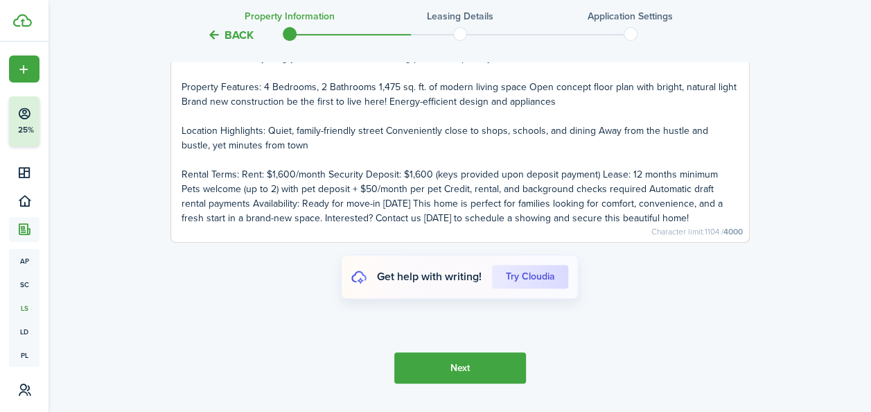
click at [421, 203] on p "Rental Terms: Rent: $1,600/month Security Deposit: $1,600 (keys provided upon d…" at bounding box center [460, 196] width 557 height 58
click at [225, 217] on p "Rental Terms: Rent: $1,600/month Security Deposit: $1,600 (keys provided upon d…" at bounding box center [460, 196] width 557 height 58
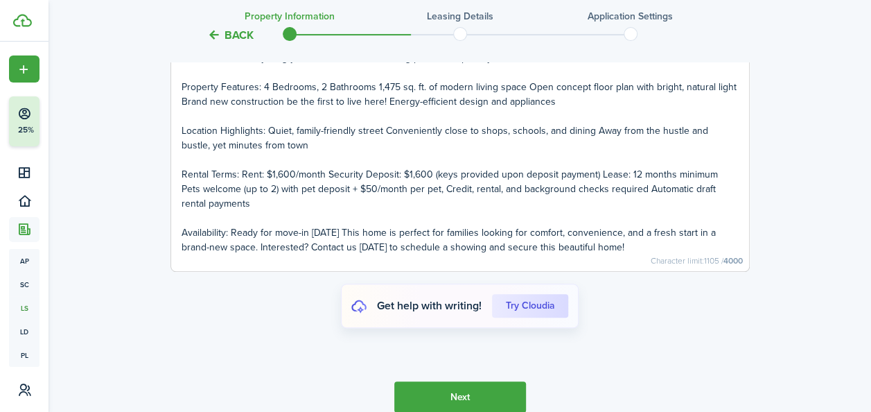
click at [342, 250] on p "Availability: Ready for move-in [DATE] This home is perfect for families lookin…" at bounding box center [460, 239] width 557 height 29
click at [403, 243] on p "Availability: Ready for move-in [DATE] This home is perfect for families lookin…" at bounding box center [460, 239] width 557 height 29
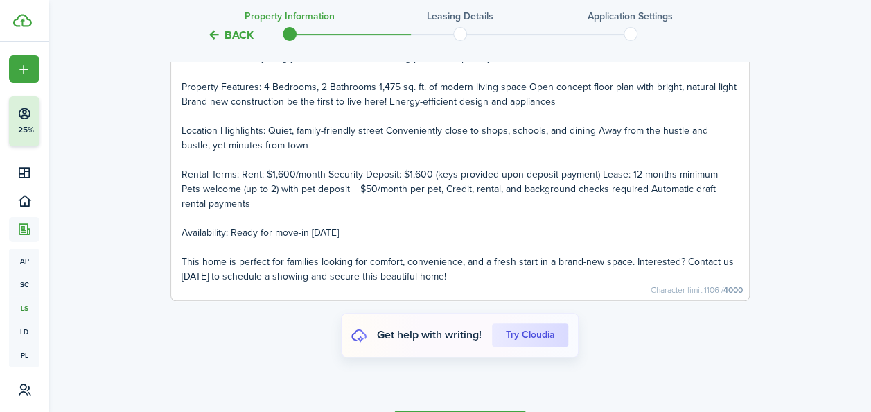
click at [629, 274] on p "This home is perfect for families looking for comfort, convenience, and a fresh…" at bounding box center [460, 268] width 557 height 29
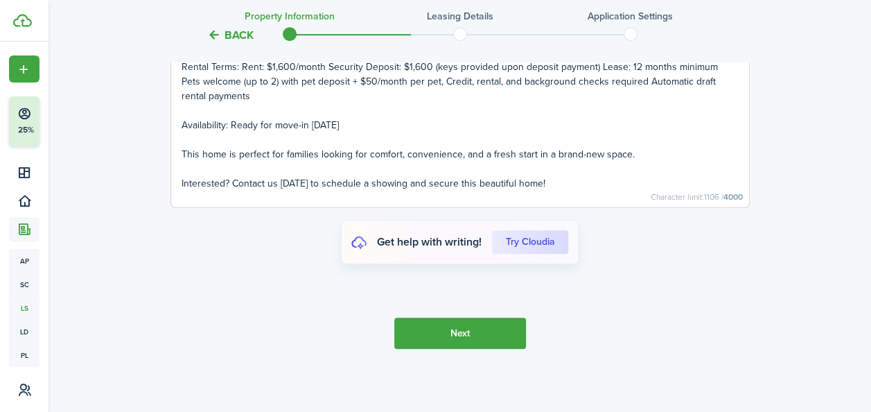
scroll to position [3021, 0]
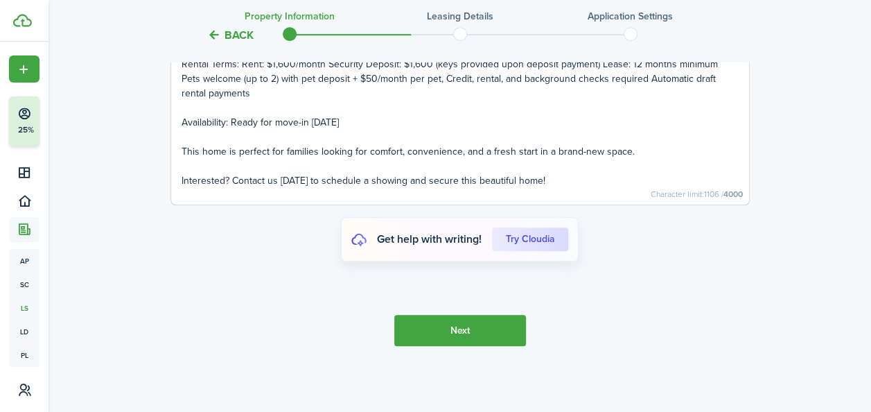
click at [465, 329] on button "Next" at bounding box center [460, 330] width 132 height 31
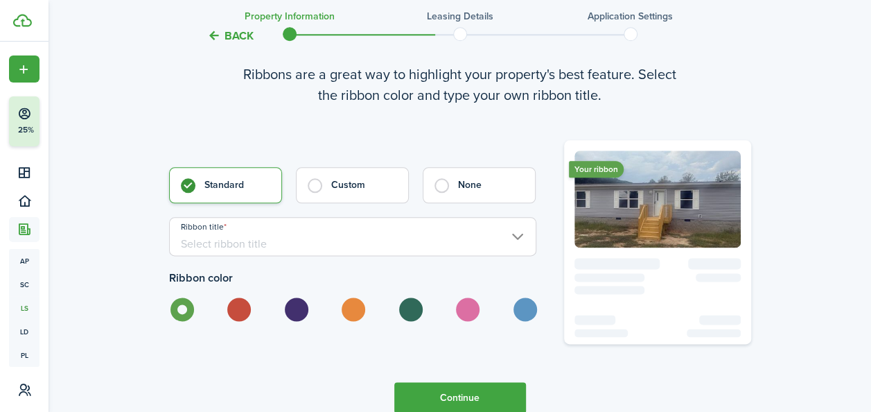
scroll to position [3403, 0]
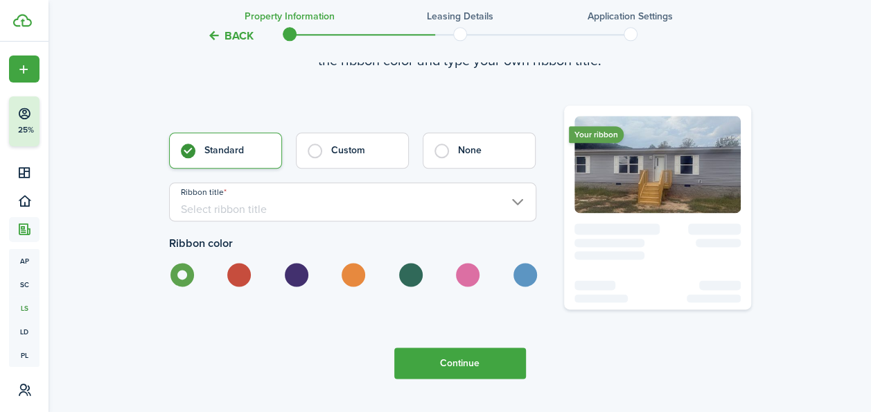
click at [236, 286] on label at bounding box center [238, 275] width 24 height 24
radio input "false"
click at [293, 283] on label at bounding box center [295, 275] width 24 height 24
radio input "false"
click at [469, 286] on label at bounding box center [467, 275] width 24 height 24
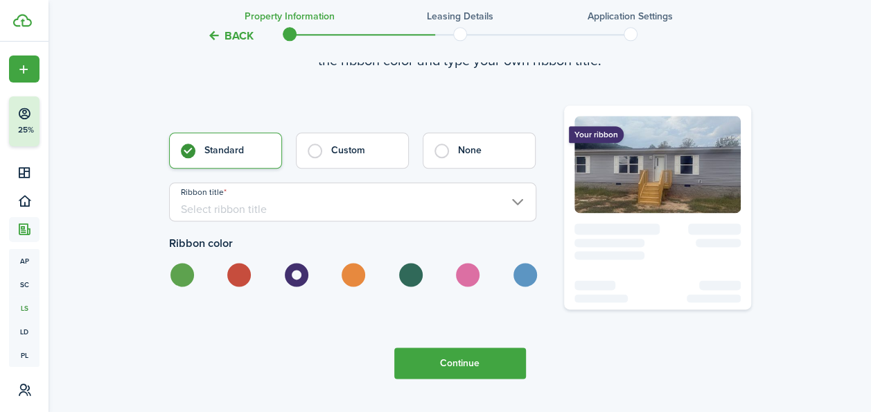
radio input "false"
radio input "true"
click at [405, 286] on label at bounding box center [410, 275] width 24 height 24
radio input "true"
click at [232, 286] on label at bounding box center [238, 275] width 24 height 24
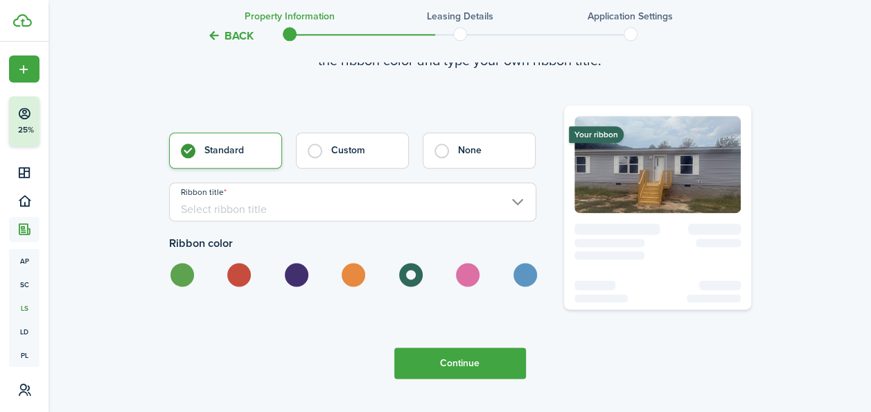
radio input "true"
click at [297, 209] on input "Ribbon title" at bounding box center [352, 201] width 367 height 39
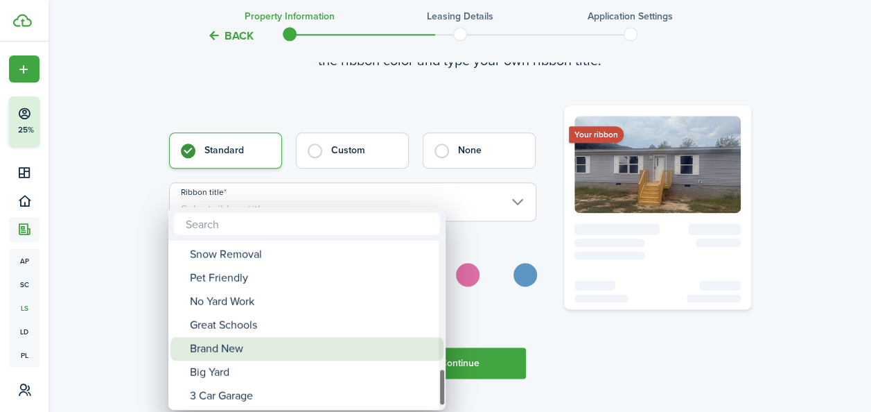
click at [270, 349] on div "Brand New" at bounding box center [312, 349] width 245 height 24
type input "Brand New"
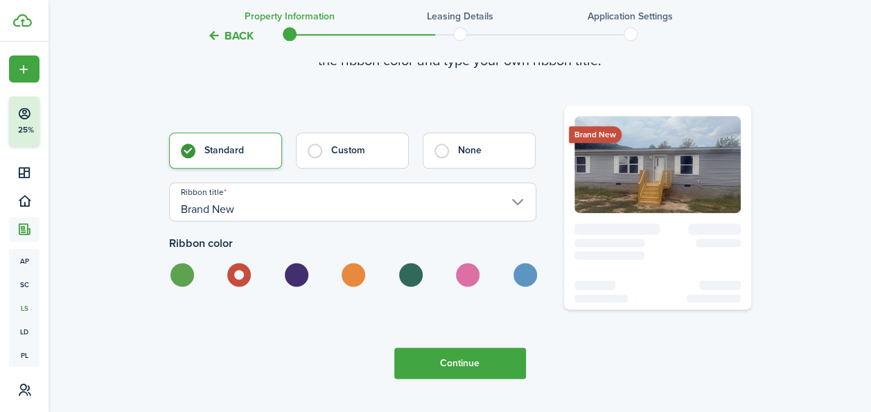
click at [449, 373] on button "Continue" at bounding box center [460, 362] width 132 height 31
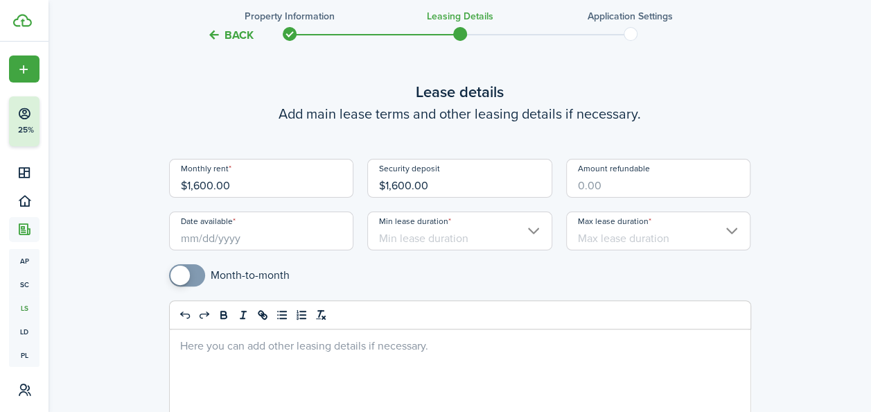
scroll to position [59, 0]
click at [622, 177] on input "Amount refundable" at bounding box center [658, 177] width 185 height 39
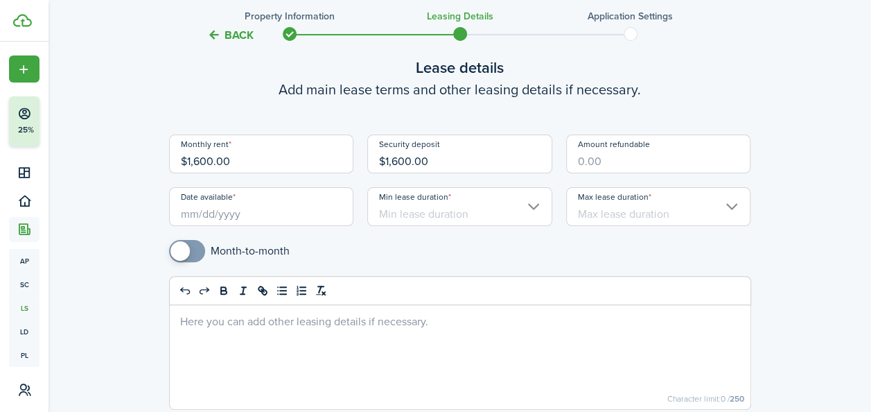
scroll to position [85, 0]
click at [265, 215] on input "Date available" at bounding box center [261, 204] width 185 height 39
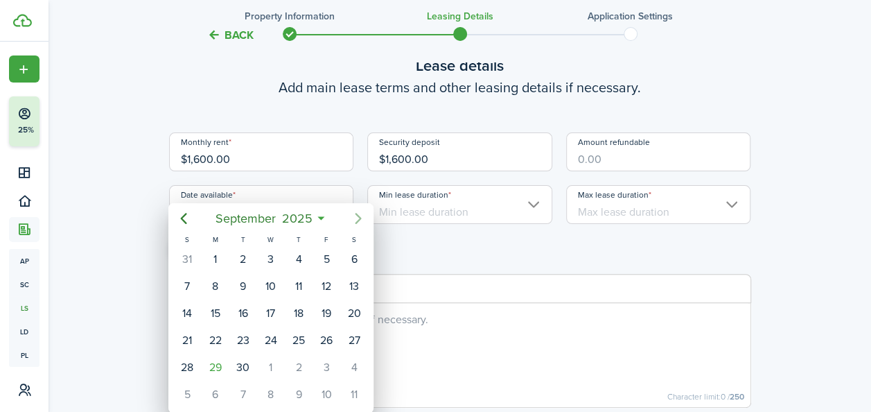
click at [361, 216] on icon "Next page" at bounding box center [358, 218] width 17 height 17
click at [349, 264] on div "1" at bounding box center [354, 259] width 21 height 21
type input "[DATE]"
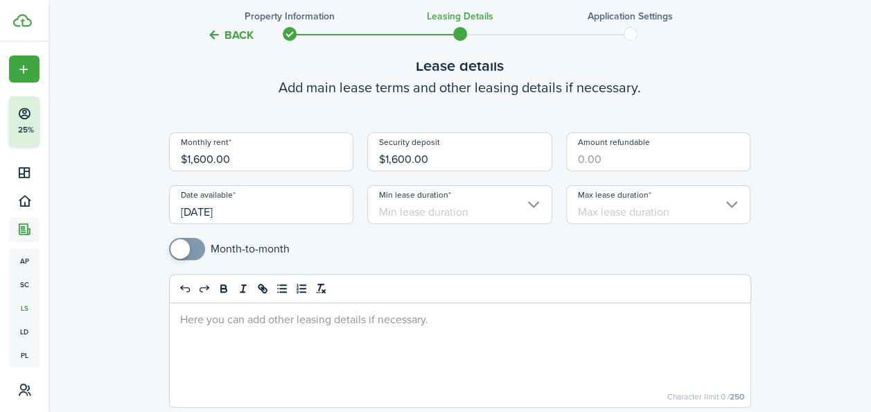
click at [533, 202] on input "Min lease duration" at bounding box center [459, 204] width 185 height 39
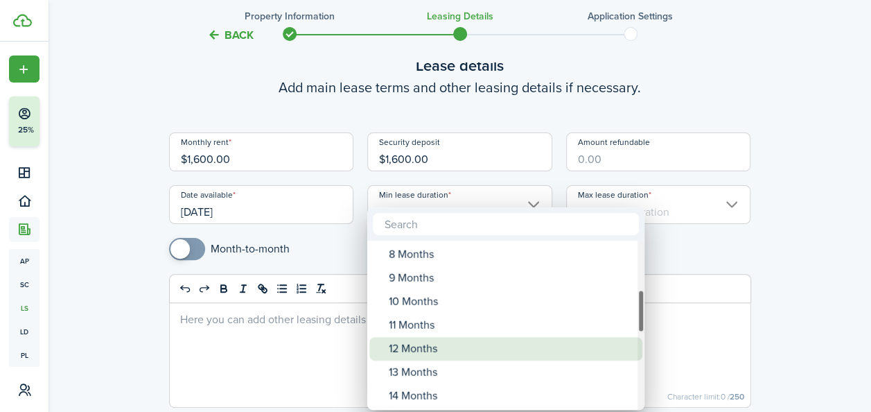
click at [430, 358] on div "12 Months" at bounding box center [511, 349] width 245 height 24
type input "12 Months"
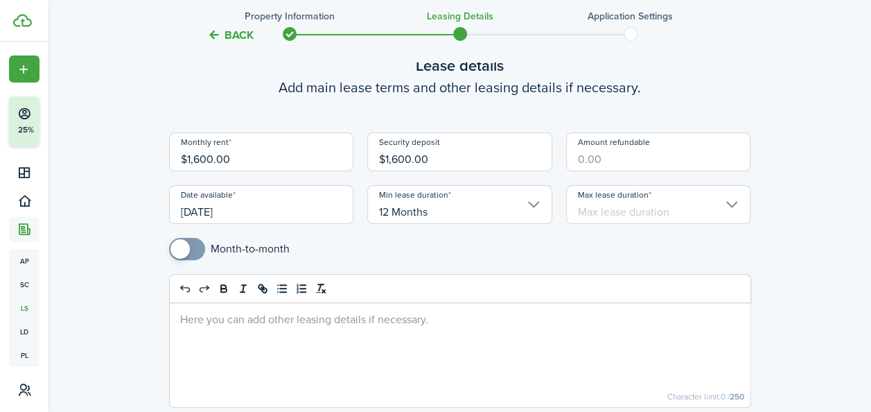
click at [649, 213] on input "Max lease duration" at bounding box center [658, 204] width 185 height 39
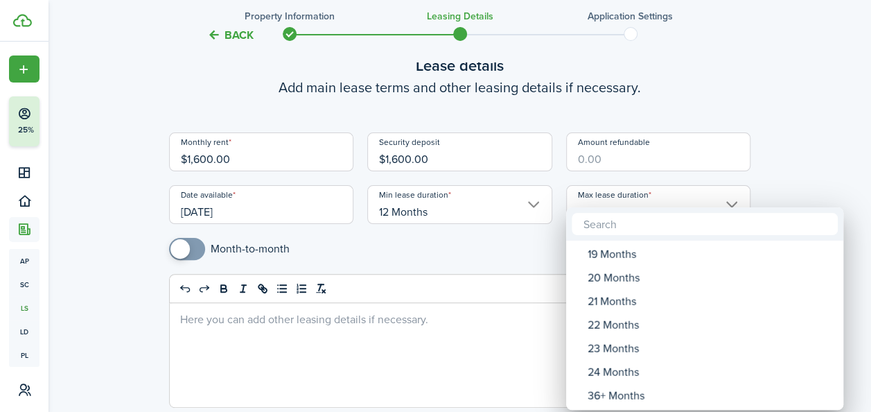
click at [804, 183] on div at bounding box center [435, 206] width 1093 height 634
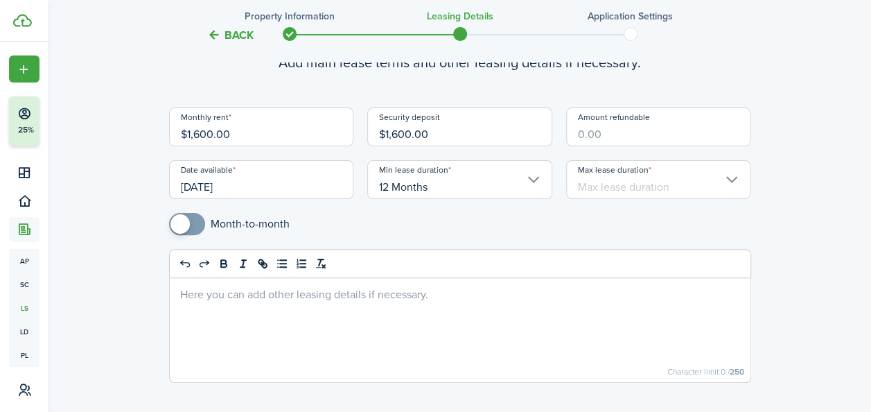
scroll to position [110, 0]
click at [654, 179] on input "Max lease duration" at bounding box center [658, 178] width 185 height 39
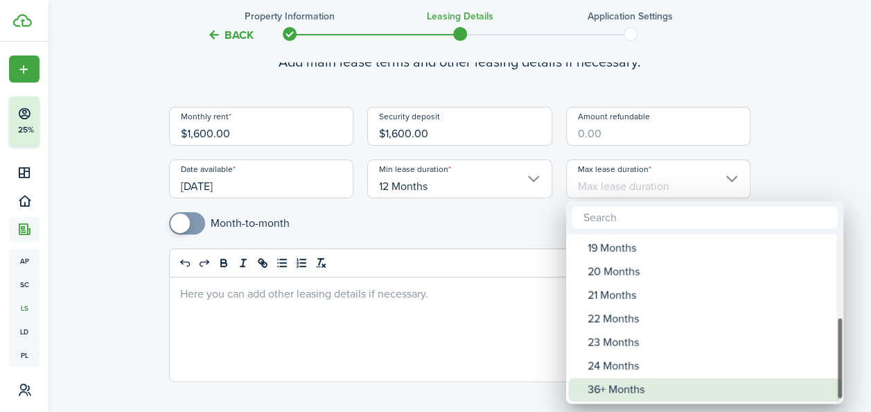
click at [634, 392] on div "36+ Months" at bounding box center [710, 390] width 245 height 24
type input "36+ Months"
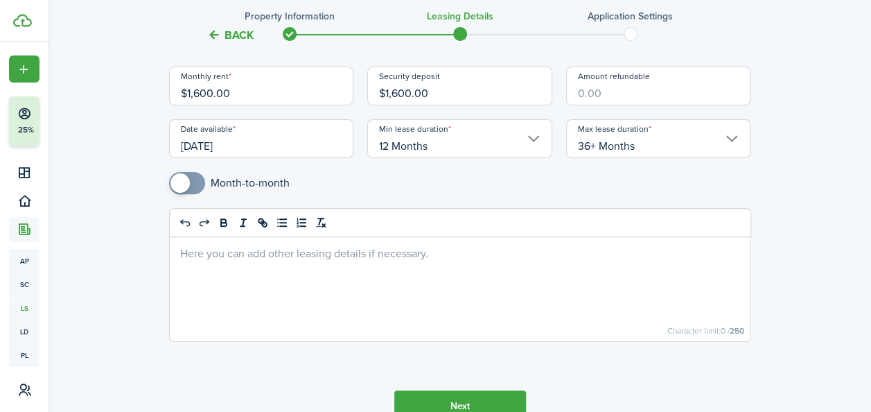
scroll to position [153, 0]
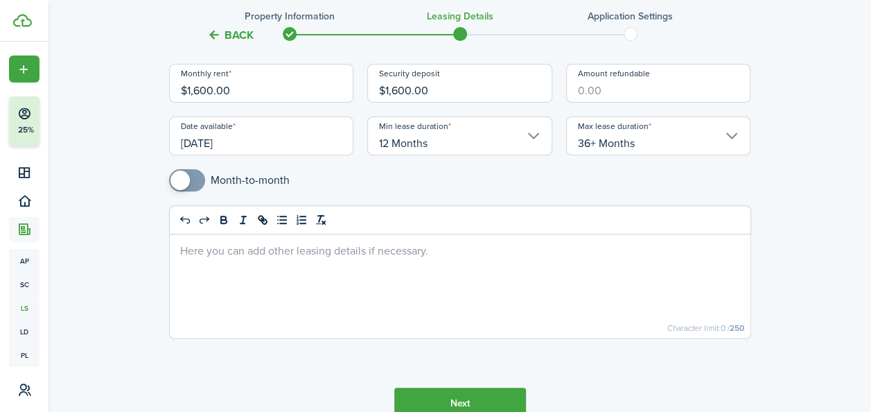
click at [503, 395] on button "Next" at bounding box center [460, 402] width 132 height 31
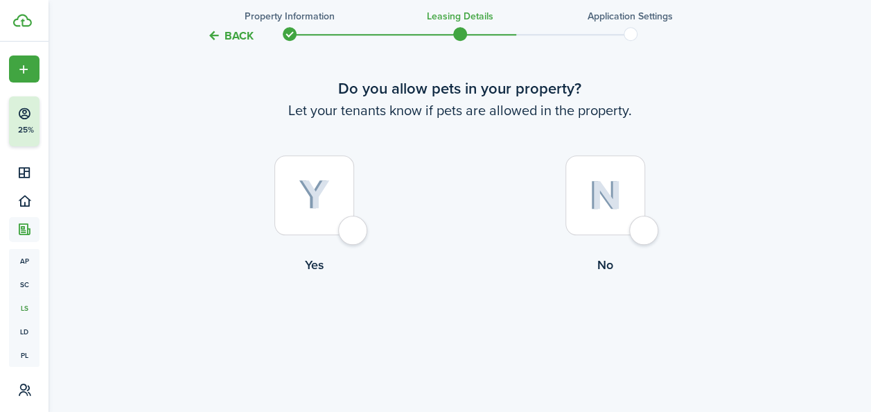
scroll to position [627, 0]
click at [367, 227] on label "Yes" at bounding box center [314, 217] width 291 height 125
radio input "true"
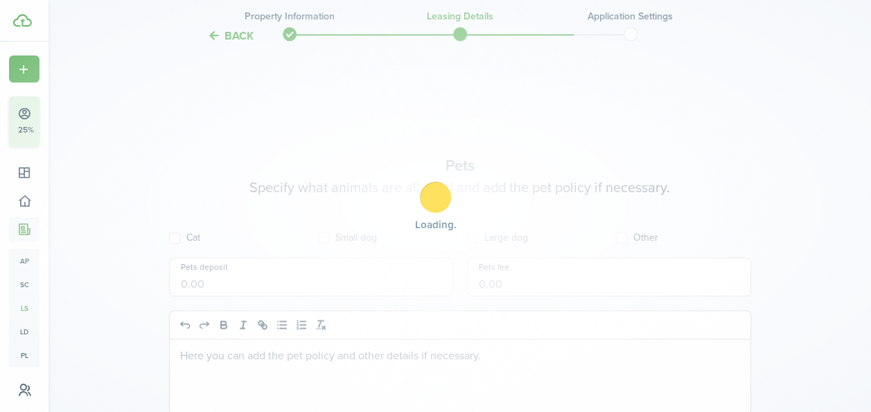
scroll to position [956, 0]
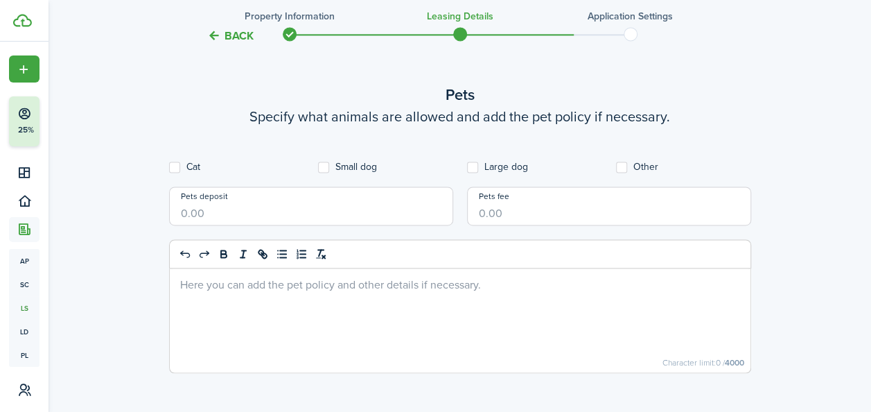
click at [298, 211] on input "Pets deposit" at bounding box center [311, 205] width 284 height 39
type input "$350.00"
click at [176, 167] on label "Cat" at bounding box center [184, 166] width 31 height 11
checkbox input "true"
click at [324, 166] on label "Small dog" at bounding box center [347, 166] width 59 height 11
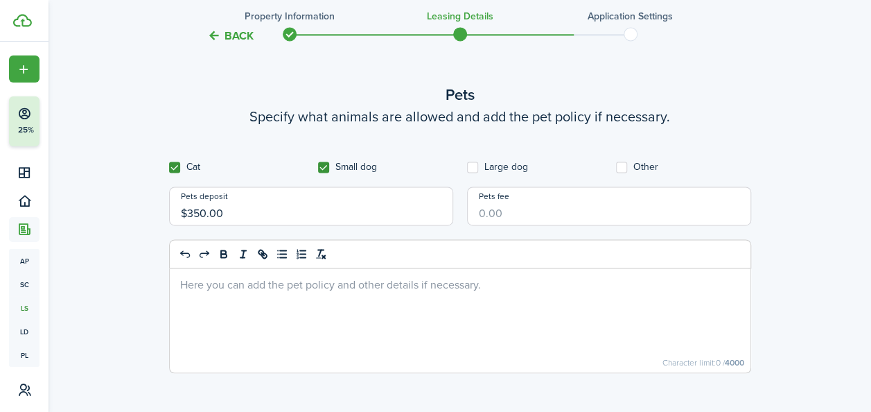
checkbox input "true"
click at [472, 167] on label "Large dog" at bounding box center [497, 166] width 61 height 11
checkbox input "true"
click at [543, 214] on input "Pets fee" at bounding box center [609, 205] width 284 height 39
type input "$50.00"
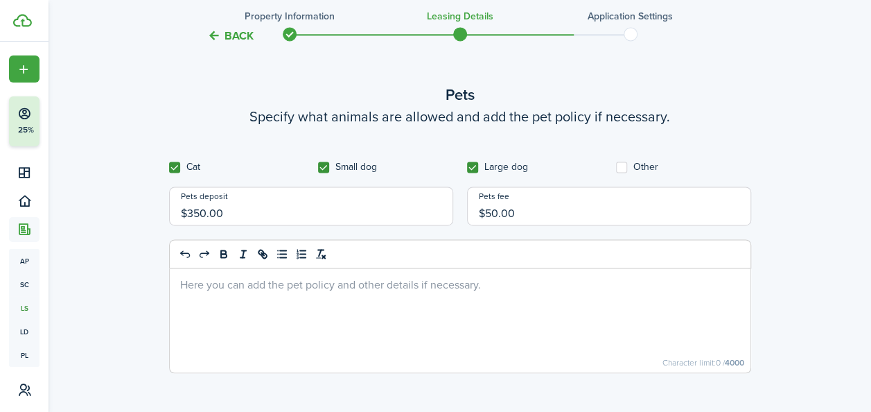
click at [353, 295] on div at bounding box center [460, 320] width 581 height 104
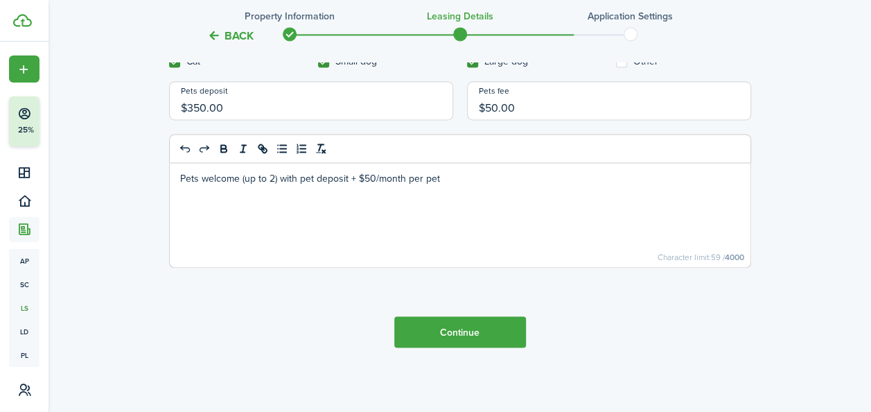
click at [480, 327] on button "Continue" at bounding box center [460, 331] width 132 height 31
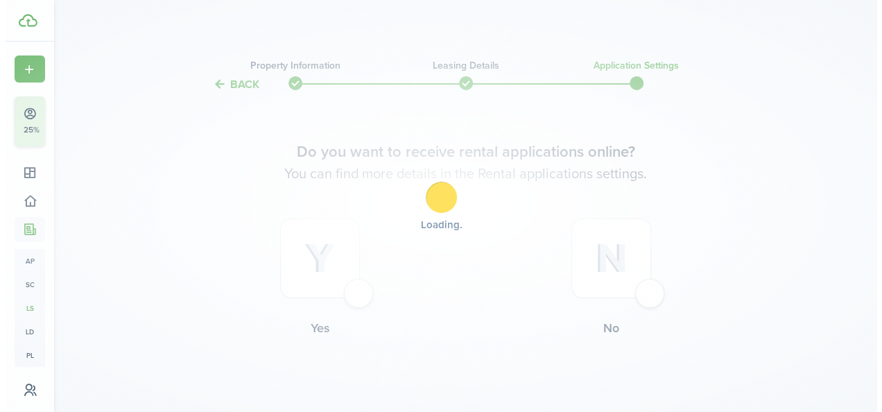
scroll to position [0, 0]
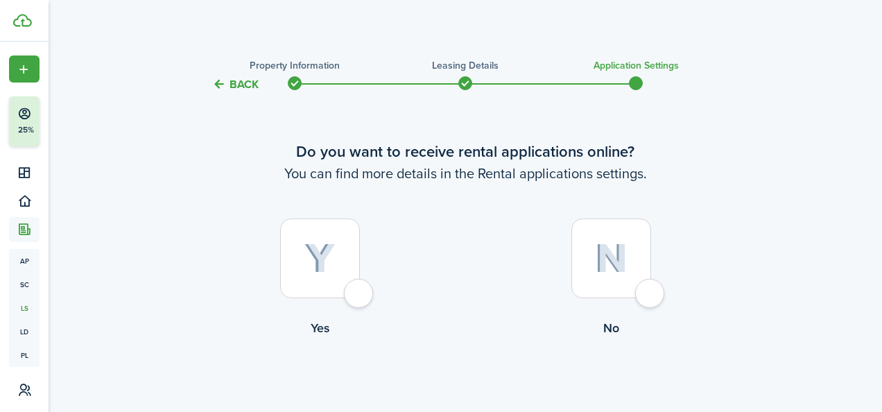
click at [360, 292] on div at bounding box center [320, 258] width 80 height 80
radio input "true"
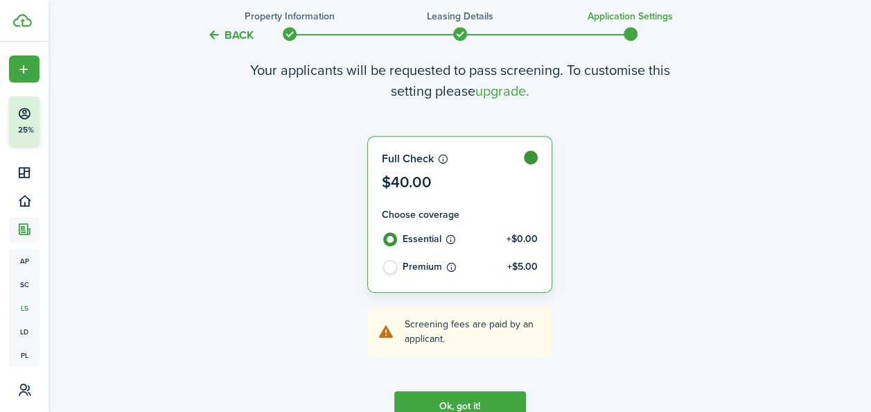
scroll to position [365, 0]
click at [442, 157] on label at bounding box center [460, 171] width 184 height 71
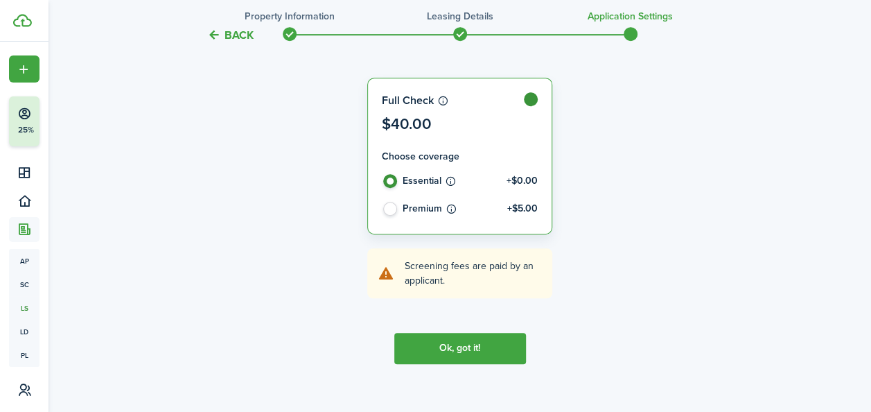
scroll to position [439, 0]
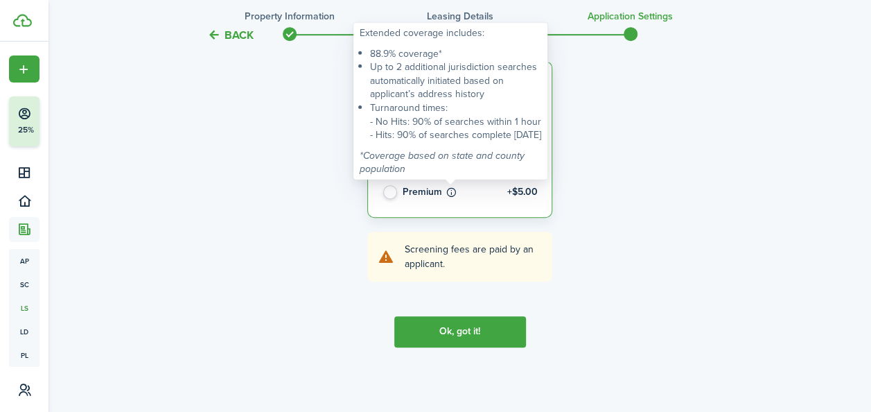
click at [449, 192] on icon at bounding box center [452, 193] width 12 height 14
radio input "false"
radio input "true"
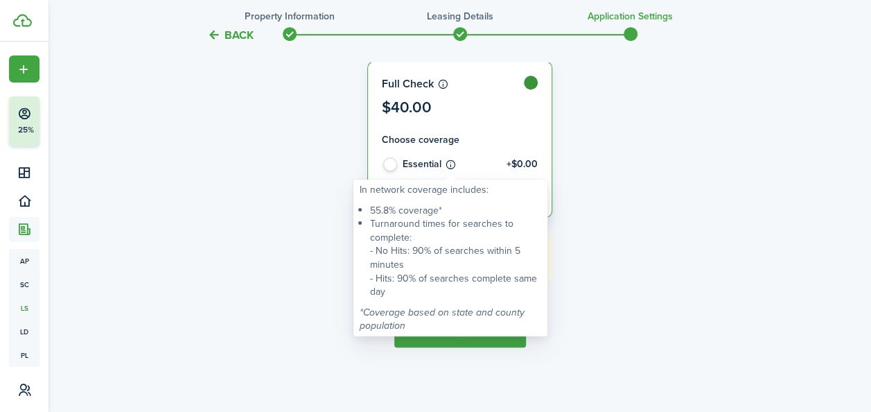
click at [448, 161] on icon at bounding box center [451, 166] width 12 height 14
radio input "true"
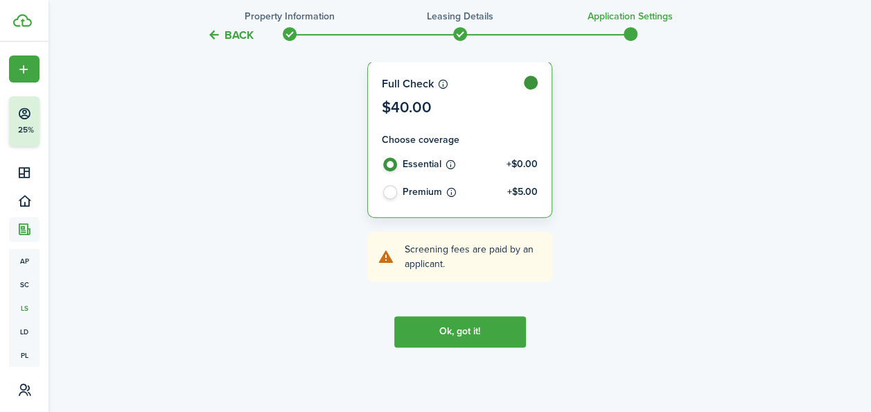
click at [445, 80] on label at bounding box center [460, 97] width 184 height 71
click at [441, 84] on label at bounding box center [460, 97] width 184 height 71
click at [461, 331] on button "Ok, got it!" at bounding box center [460, 331] width 132 height 31
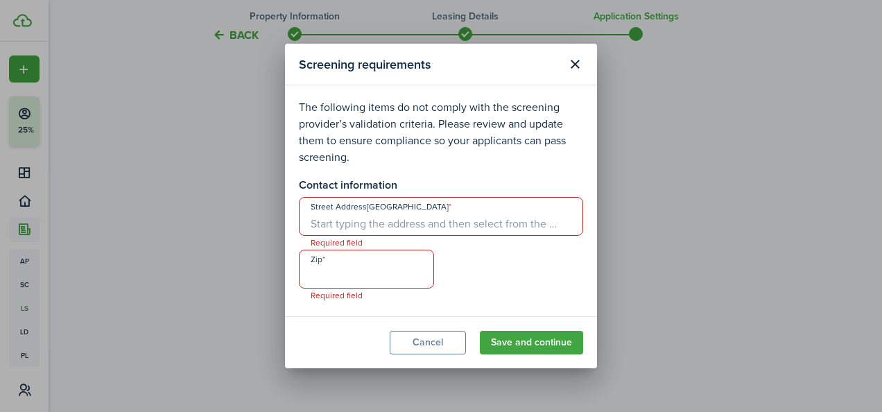
click at [409, 231] on input "Street Address[GEOGRAPHIC_DATA]" at bounding box center [441, 216] width 284 height 39
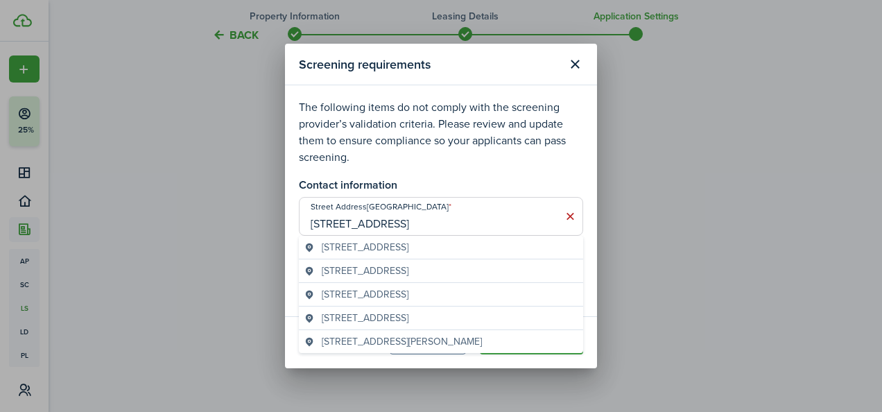
click at [408, 248] on span "[STREET_ADDRESS]" at bounding box center [365, 247] width 87 height 15
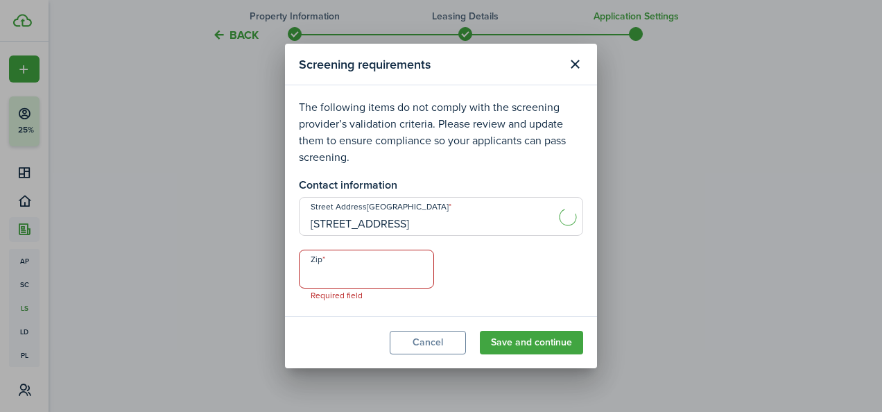
type input "[GEOGRAPHIC_DATA]"
type input "24151"
click at [530, 338] on button "Save and continue" at bounding box center [531, 343] width 103 height 24
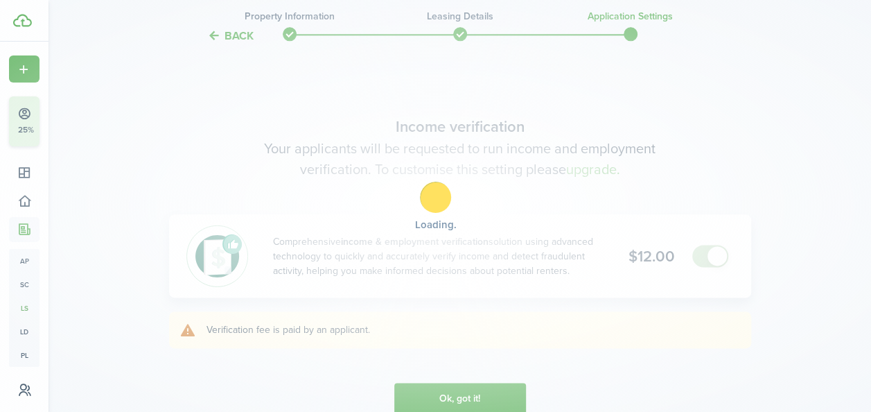
scroll to position [758, 0]
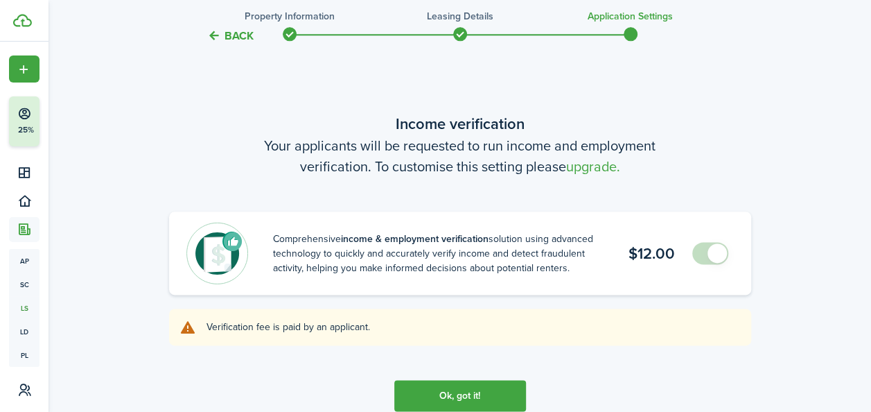
click at [710, 252] on span at bounding box center [717, 252] width 19 height 19
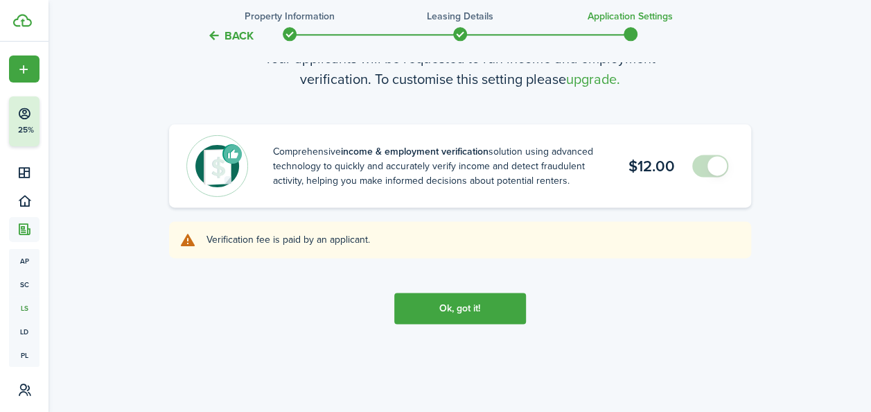
scroll to position [850, 0]
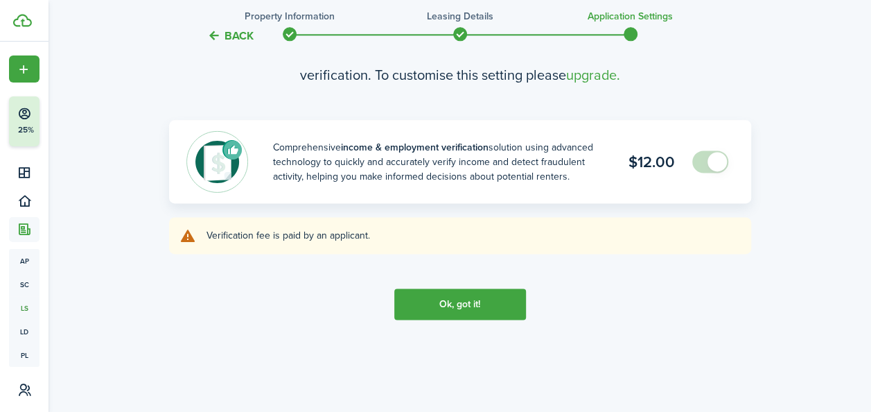
click at [457, 302] on button "Ok, got it!" at bounding box center [460, 303] width 132 height 31
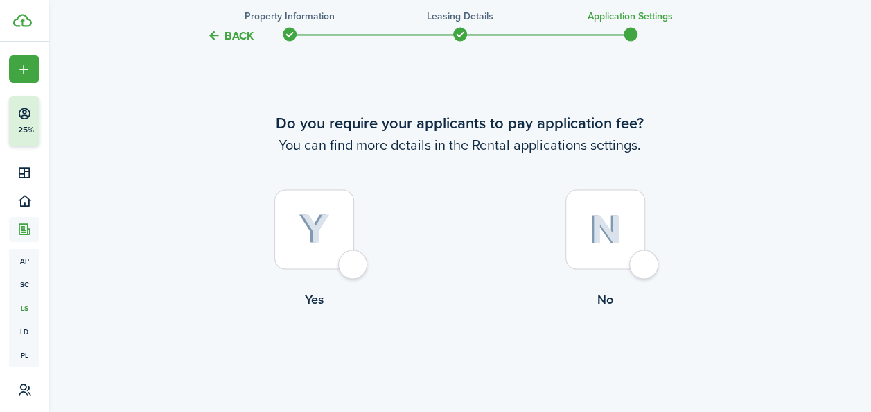
scroll to position [1225, 0]
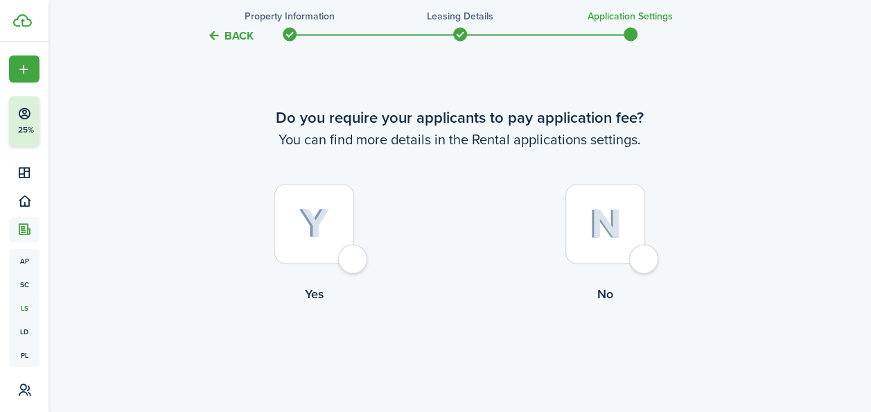
click at [344, 257] on div at bounding box center [314, 224] width 80 height 80
radio input "true"
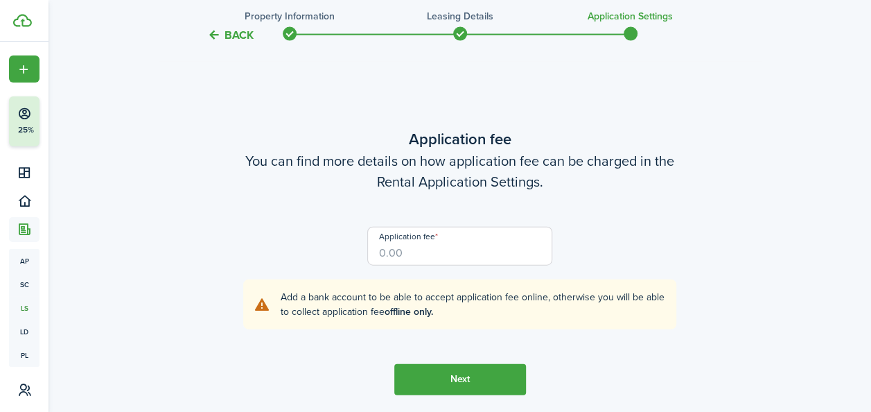
scroll to position [1582, 0]
click at [444, 252] on input "Application fee" at bounding box center [459, 246] width 185 height 39
type input "$25.00"
click at [651, 265] on div "Application fee $25.00 Add a bank account to be able to accept application fee …" at bounding box center [460, 278] width 596 height 103
click at [449, 381] on button "Next" at bounding box center [460, 380] width 132 height 31
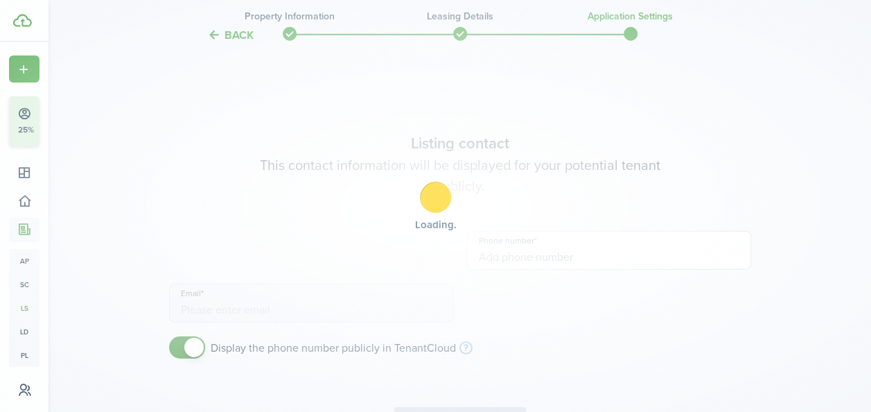
scroll to position [1993, 0]
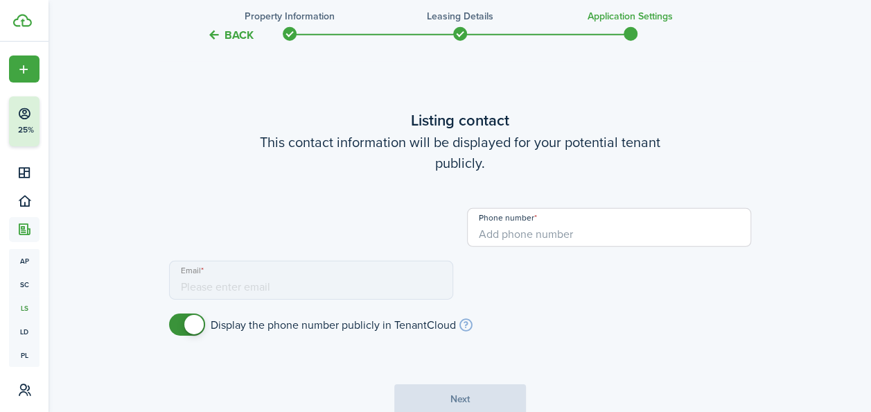
type input "[PHONE_NUMBER]"
type input "[EMAIL_ADDRESS][DOMAIN_NAME]"
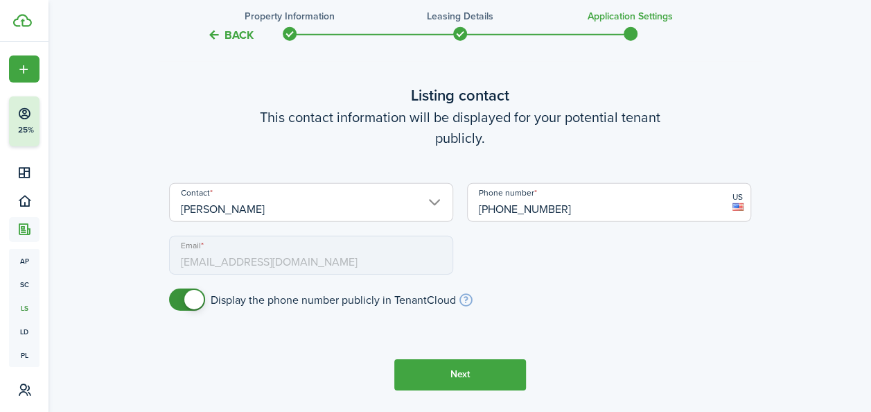
scroll to position [2018, 0]
checkbox input "false"
click at [193, 301] on span at bounding box center [193, 299] width 19 height 19
click at [458, 369] on button "Next" at bounding box center [460, 374] width 132 height 31
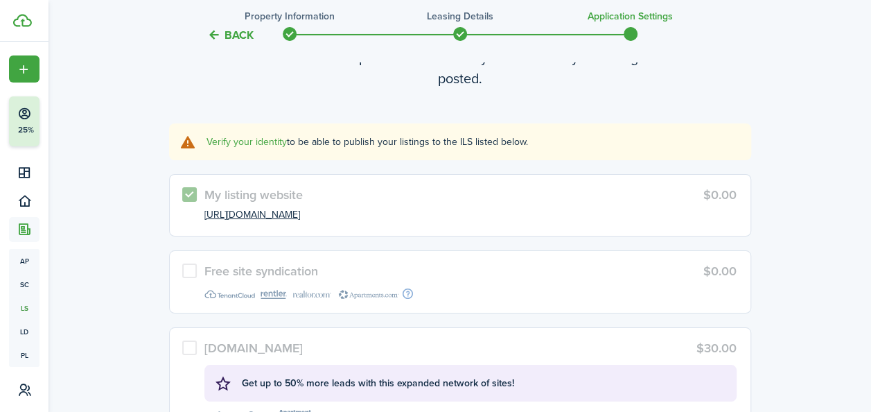
scroll to position [2466, 0]
click at [247, 134] on link "Verify your identity" at bounding box center [247, 140] width 80 height 15
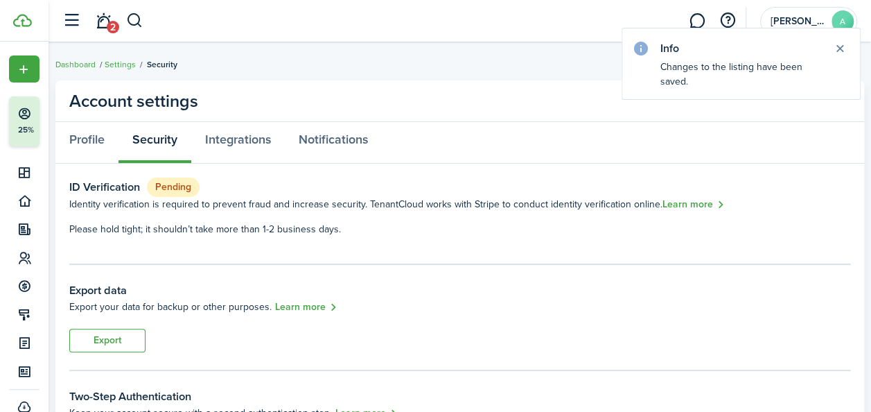
click at [165, 198] on span "Identity verification is required to prevent fraud and increase security. Tenan…" at bounding box center [365, 204] width 593 height 15
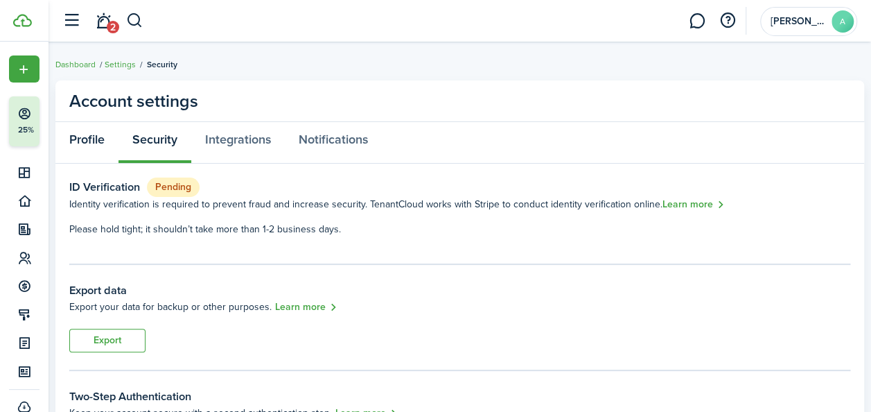
click at [93, 137] on link "Profile" at bounding box center [86, 143] width 63 height 42
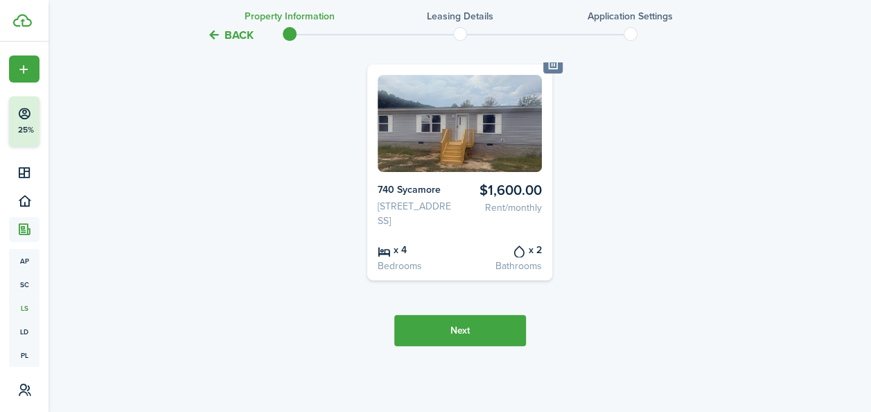
scroll to position [160, 0]
click at [459, 331] on button "Next" at bounding box center [460, 330] width 132 height 31
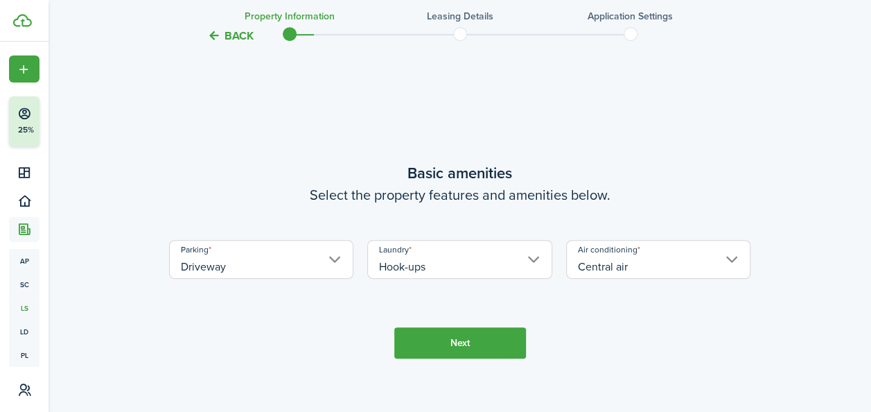
scroll to position [485, 0]
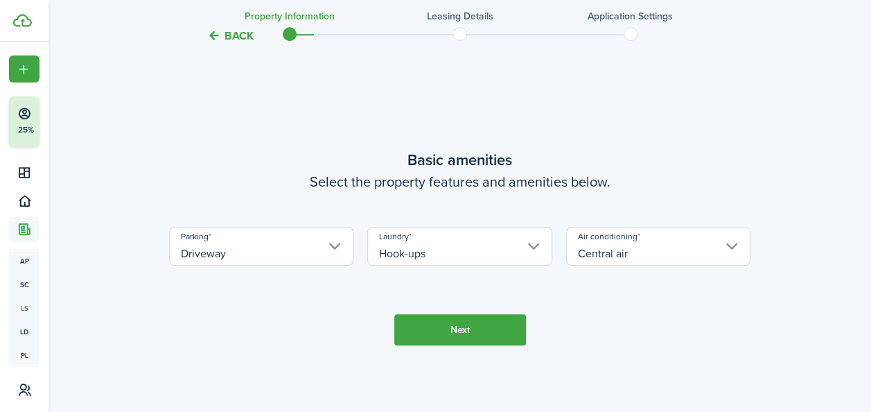
click at [459, 331] on button "Next" at bounding box center [460, 329] width 132 height 31
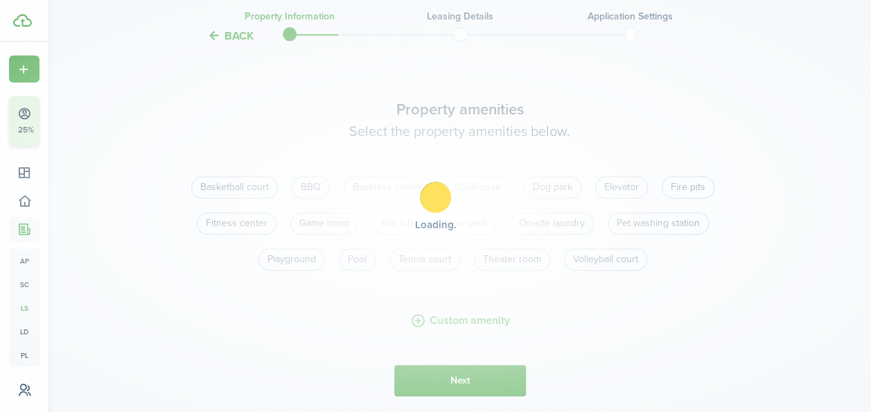
scroll to position [897, 0]
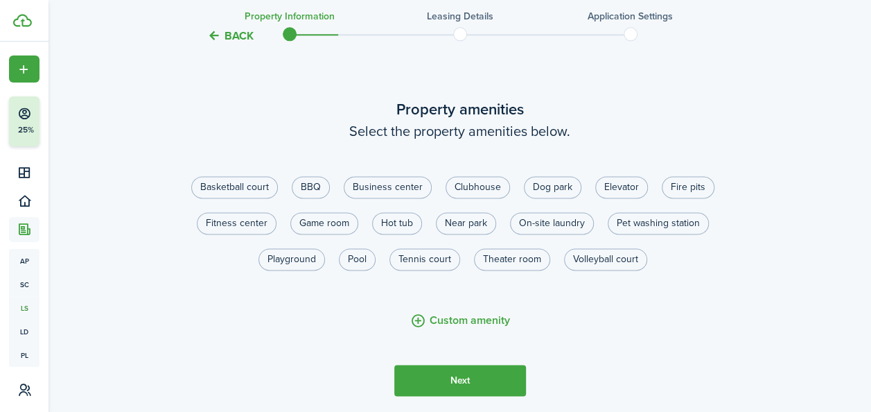
click at [476, 390] on button "Next" at bounding box center [460, 380] width 132 height 31
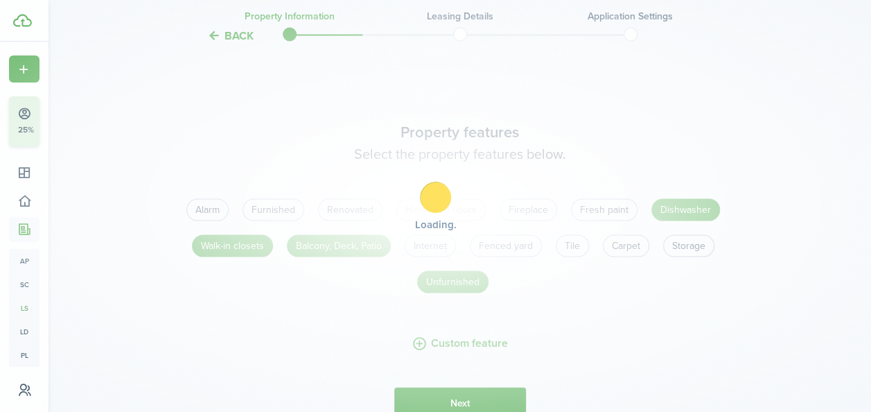
scroll to position [1309, 0]
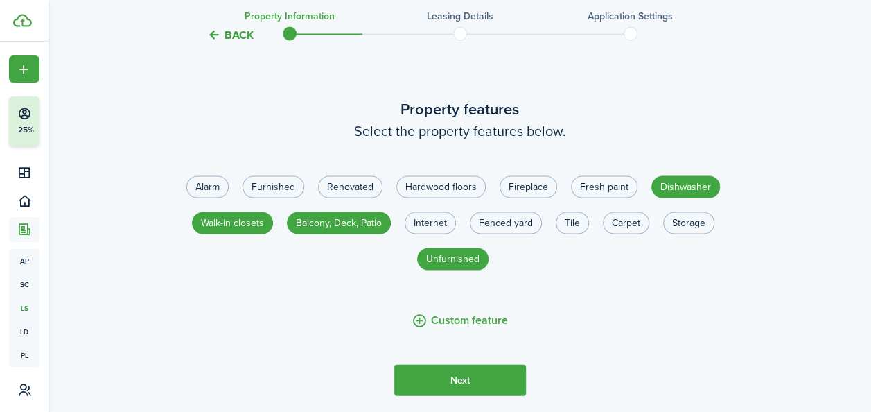
click at [476, 390] on button "Next" at bounding box center [460, 380] width 132 height 31
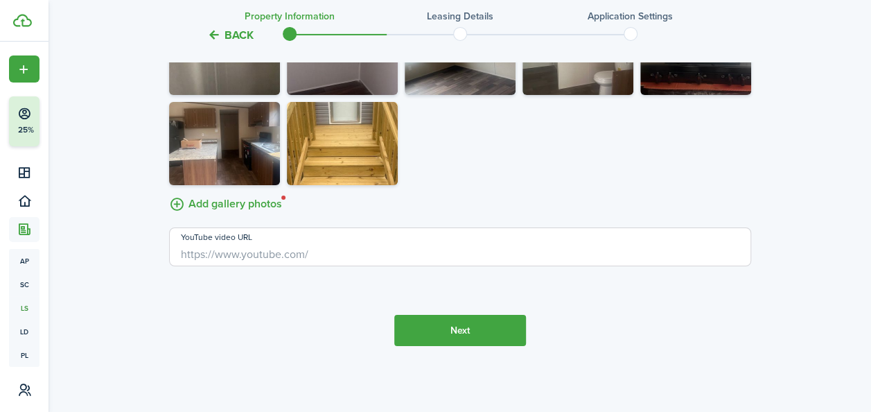
scroll to position [2409, 0]
click at [447, 332] on button "Next" at bounding box center [460, 330] width 132 height 31
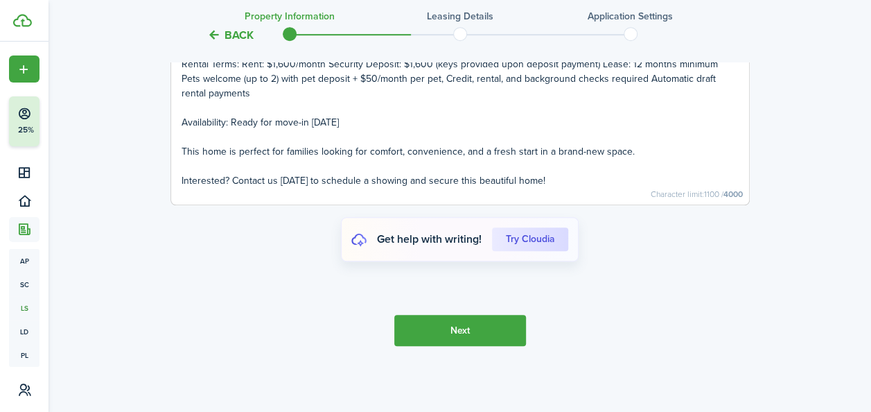
scroll to position [3021, 0]
click at [492, 331] on button "Next" at bounding box center [460, 330] width 132 height 31
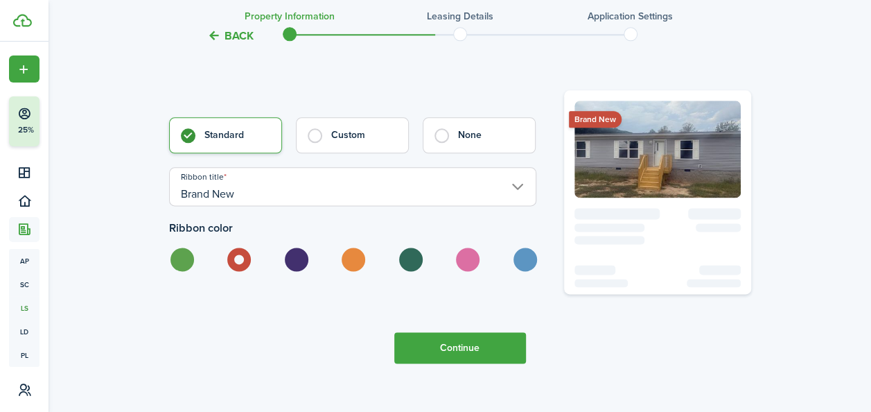
scroll to position [3448, 0]
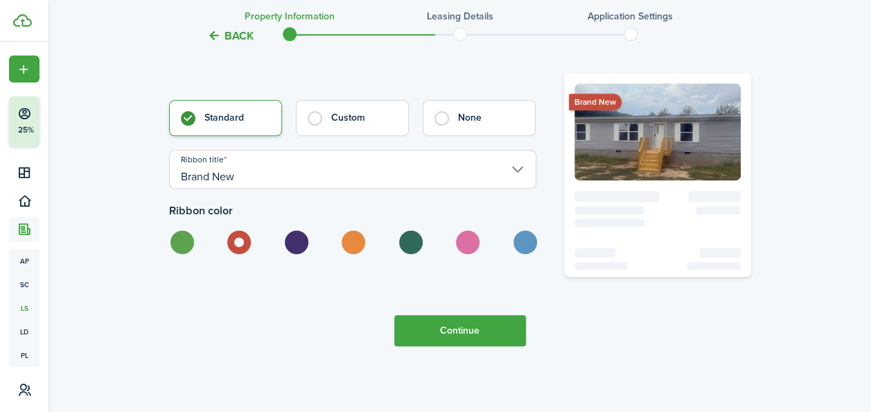
click at [457, 335] on button "Continue" at bounding box center [460, 330] width 132 height 31
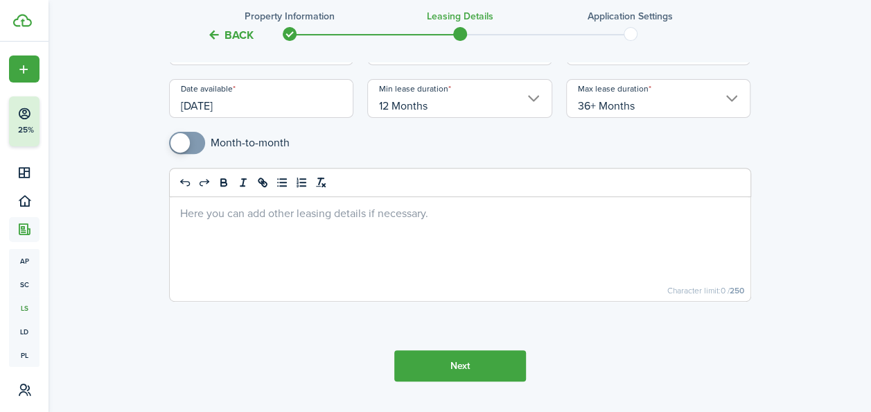
scroll to position [191, 0]
click at [467, 370] on button "Next" at bounding box center [460, 364] width 132 height 31
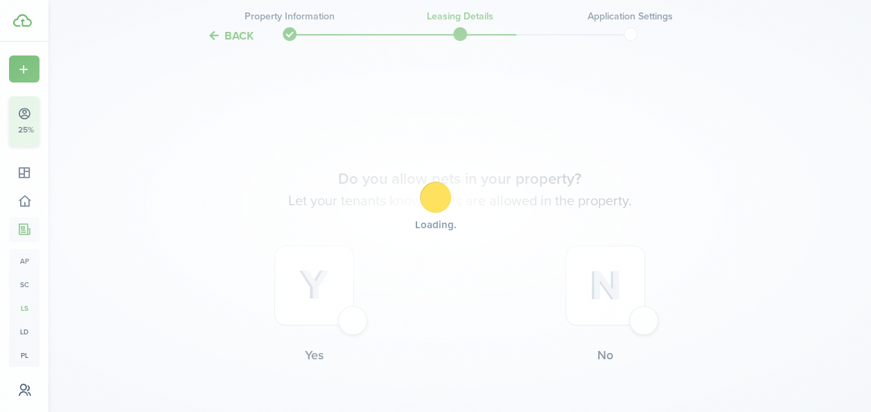
scroll to position [544, 0]
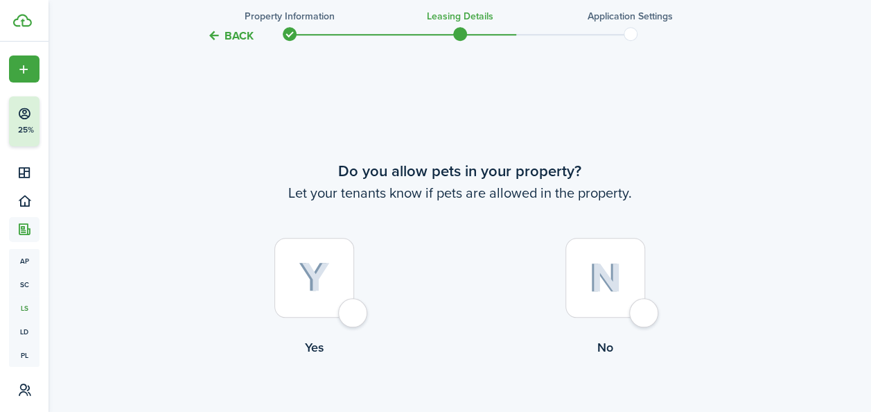
click at [232, 37] on button "Back" at bounding box center [230, 35] width 46 height 15
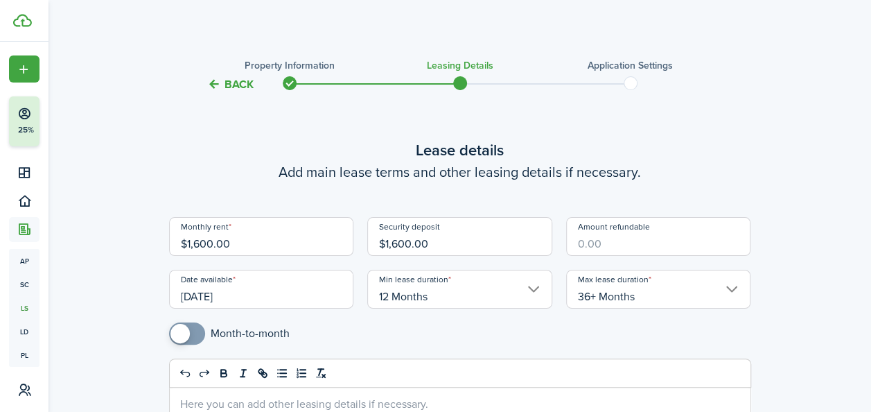
scroll to position [72, 0]
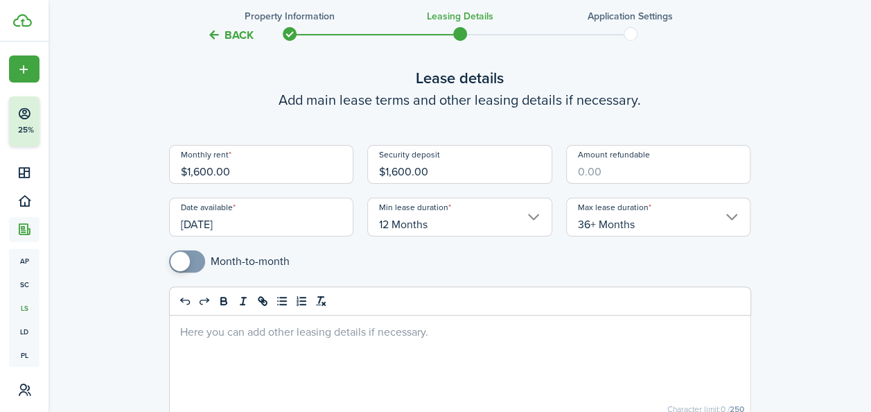
click at [378, 353] on div at bounding box center [460, 367] width 581 height 104
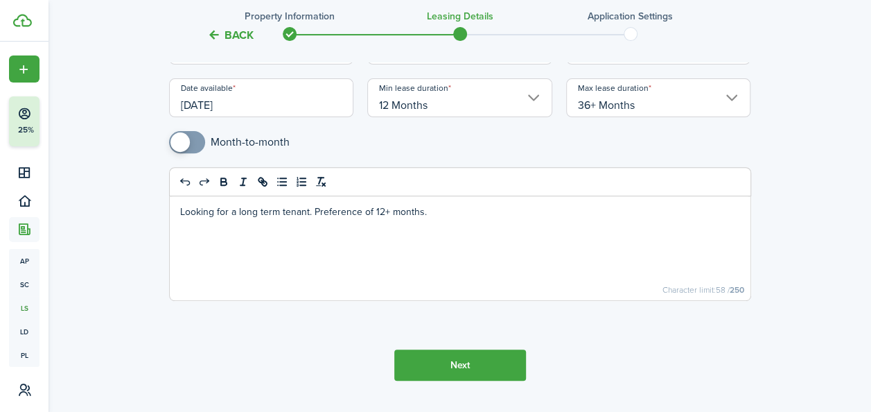
scroll to position [225, 0]
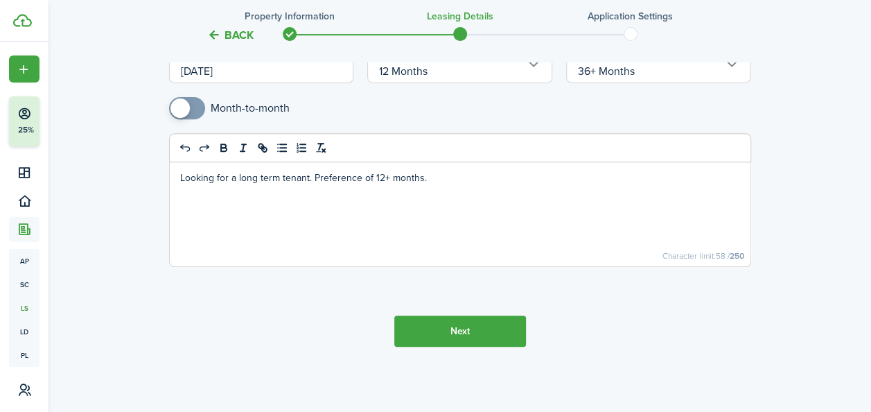
click at [469, 324] on button "Next" at bounding box center [460, 330] width 132 height 31
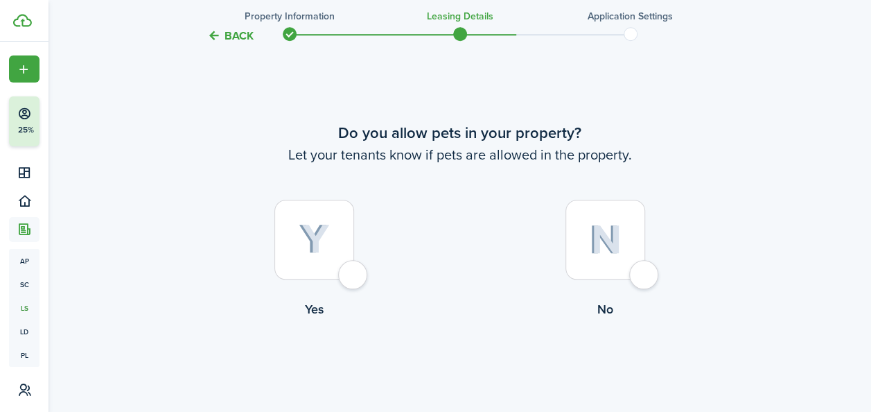
scroll to position [583, 0]
click at [342, 266] on div at bounding box center [314, 239] width 80 height 80
radio input "true"
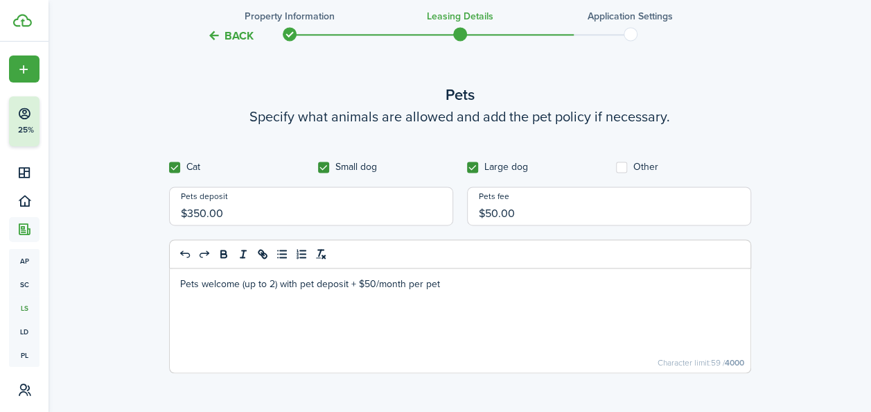
scroll to position [1061, 0]
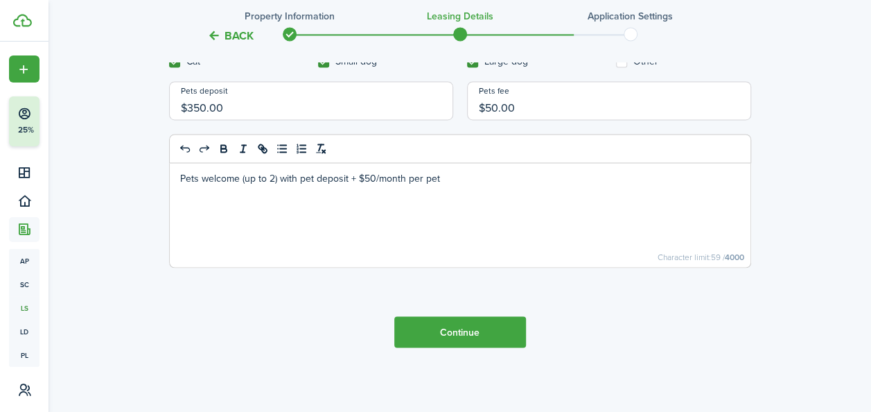
click at [471, 337] on button "Continue" at bounding box center [460, 331] width 132 height 31
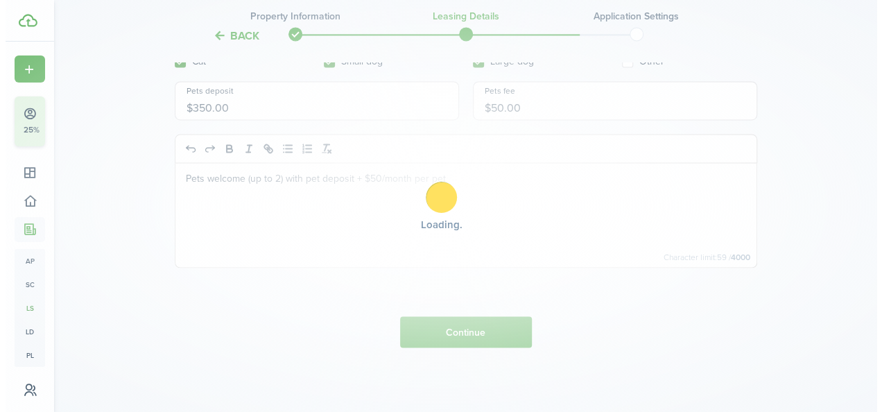
scroll to position [0, 0]
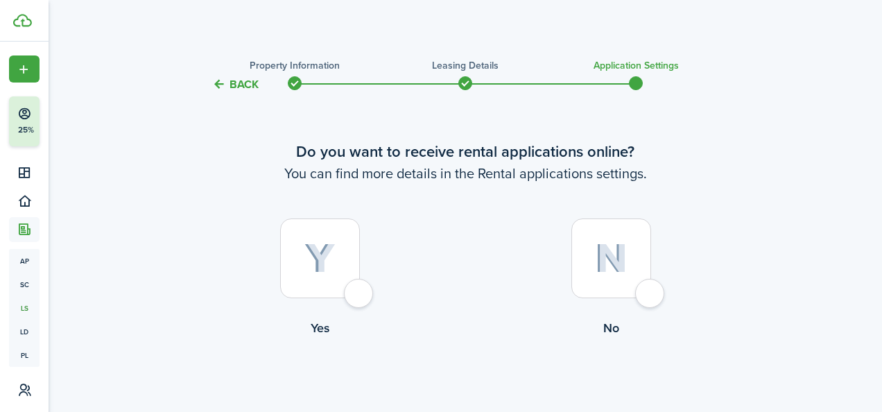
click at [360, 291] on div at bounding box center [320, 258] width 80 height 80
radio input "true"
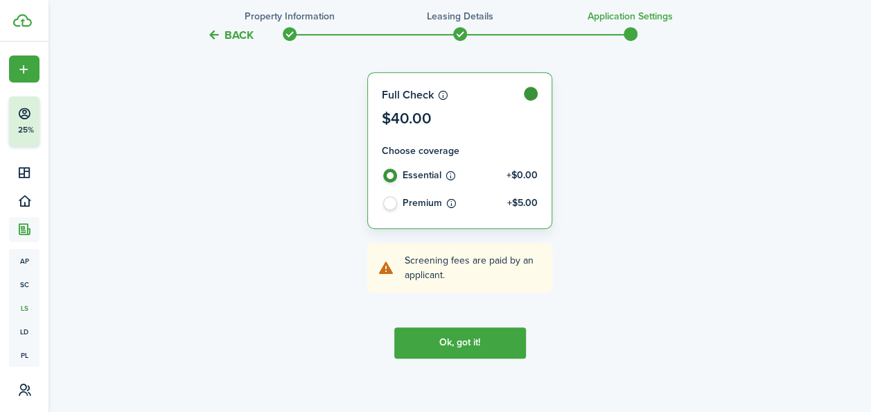
scroll to position [429, 0]
click at [442, 93] on label at bounding box center [460, 107] width 184 height 71
click at [469, 333] on button "Ok, got it!" at bounding box center [460, 341] width 132 height 31
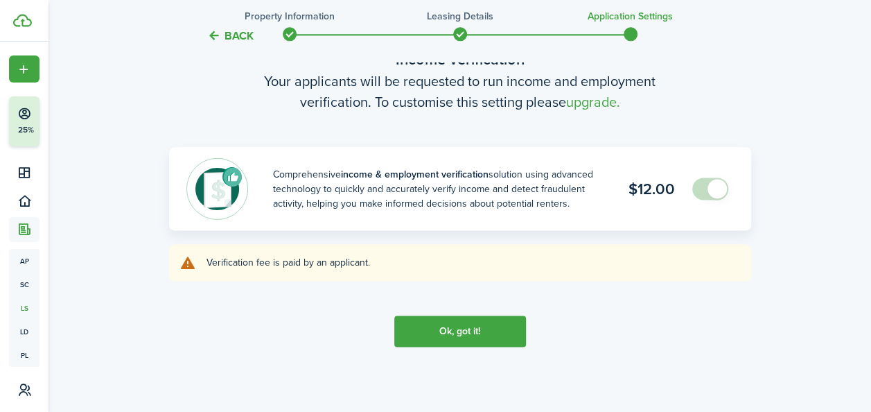
scroll to position [823, 0]
click at [469, 333] on button "Ok, got it!" at bounding box center [460, 330] width 132 height 31
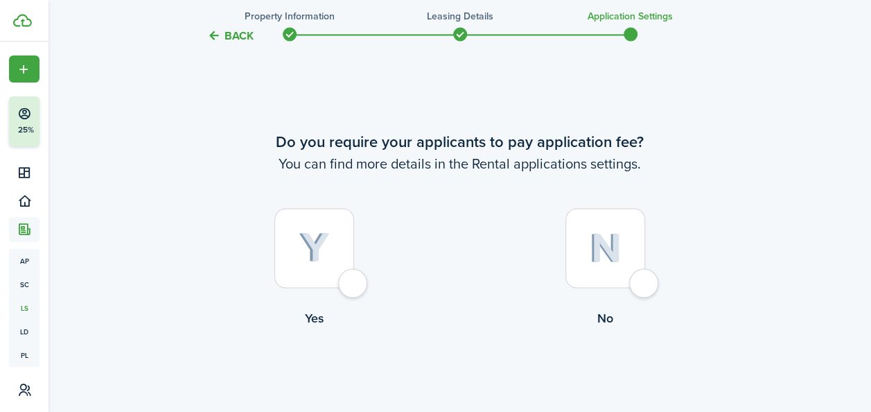
scroll to position [1208, 0]
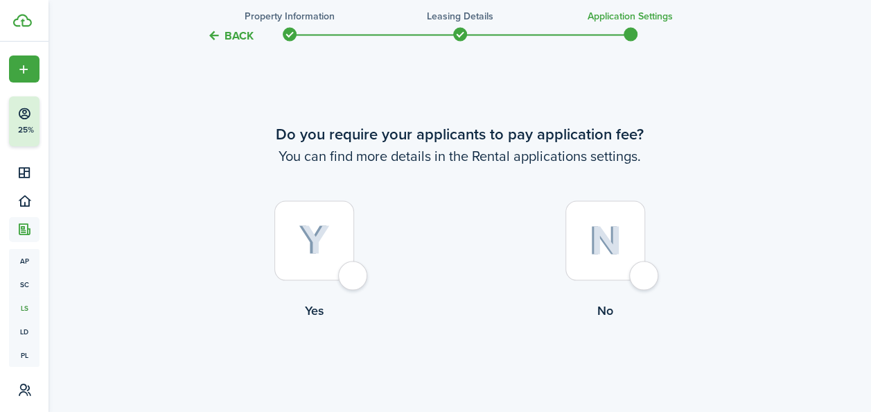
click at [354, 273] on div at bounding box center [314, 240] width 80 height 80
radio input "true"
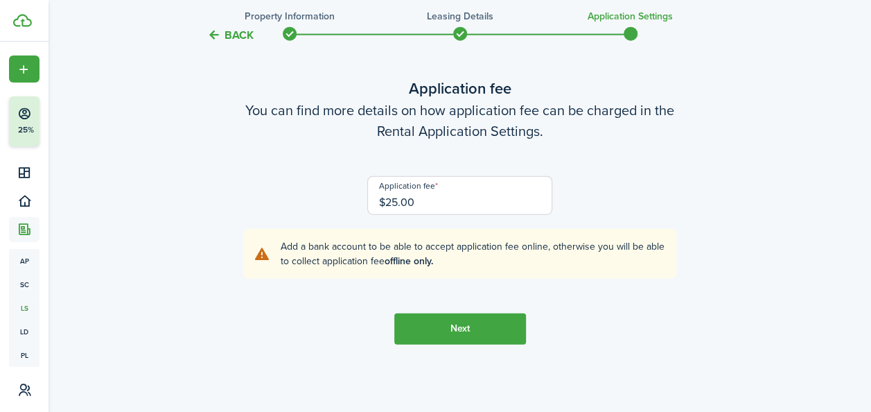
scroll to position [1633, 0]
click at [471, 324] on button "Next" at bounding box center [460, 328] width 132 height 31
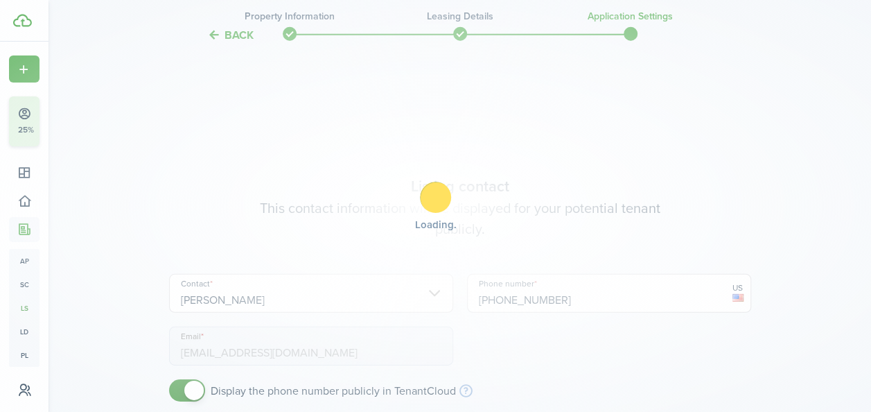
scroll to position [1993, 0]
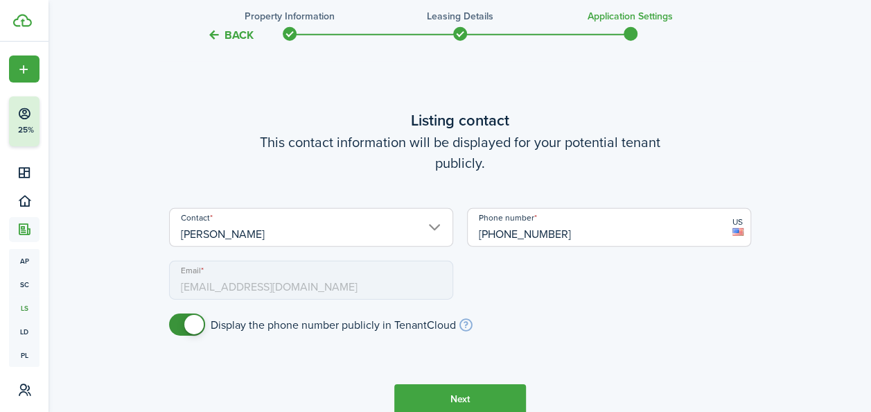
click at [481, 391] on button "Next" at bounding box center [460, 399] width 132 height 31
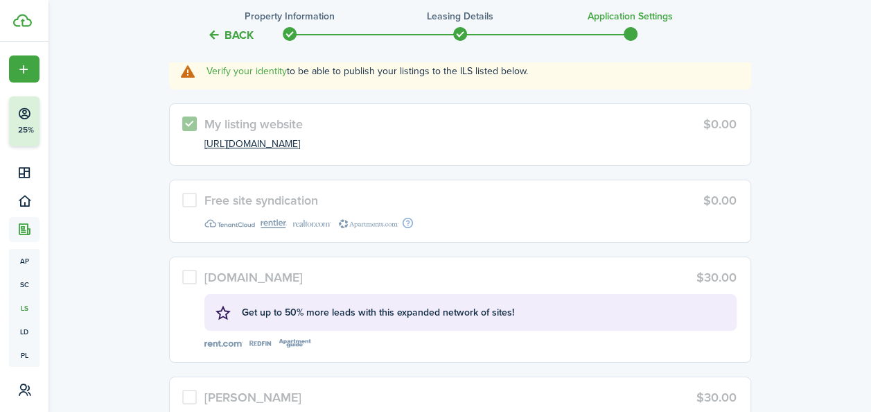
scroll to position [2534, 0]
click at [237, 30] on button "Back" at bounding box center [230, 35] width 46 height 15
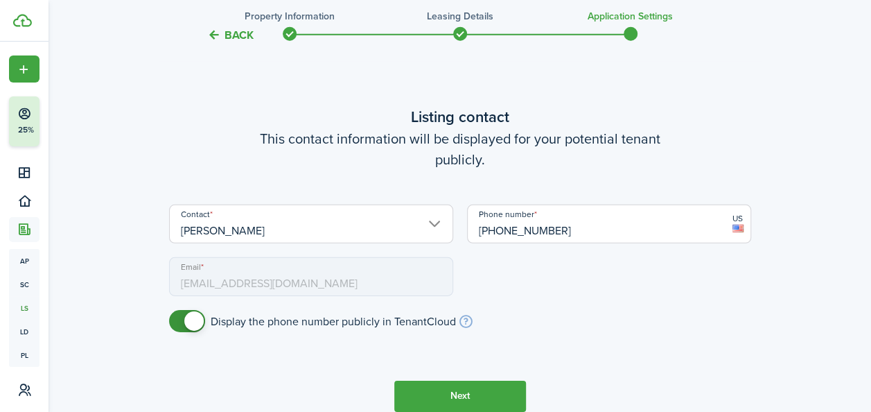
scroll to position [1993, 0]
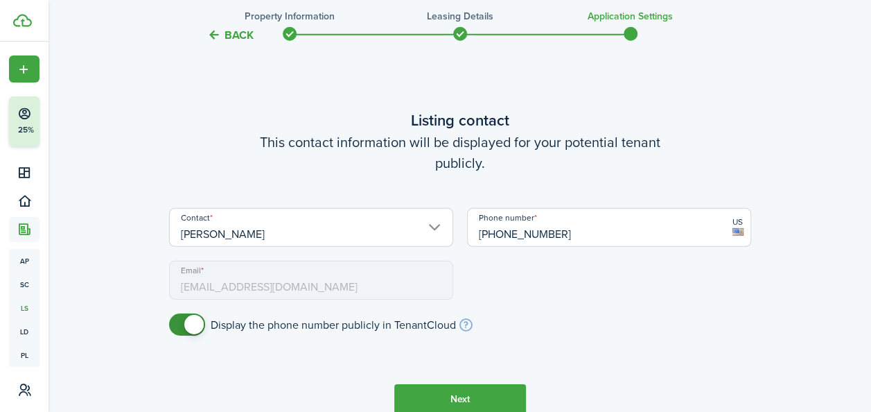
checkbox input "false"
click at [191, 322] on span at bounding box center [193, 324] width 19 height 19
click at [439, 395] on button "Next" at bounding box center [460, 399] width 132 height 31
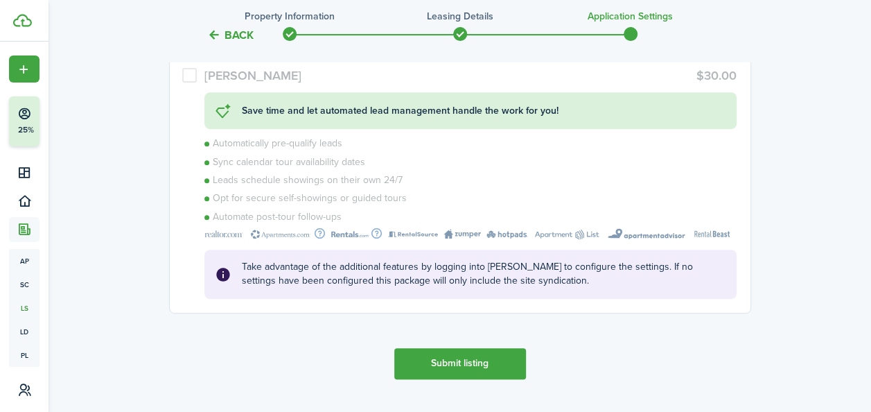
scroll to position [2886, 0]
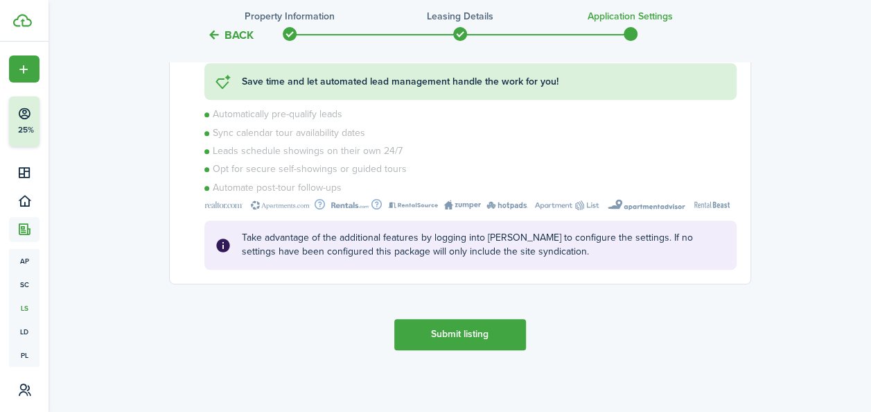
click at [460, 337] on button "Submit listing" at bounding box center [460, 334] width 132 height 31
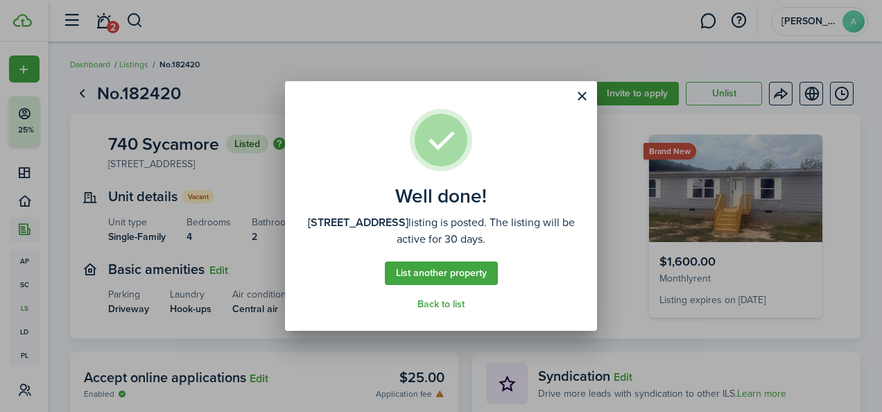
click at [435, 299] on link "Back to list" at bounding box center [440, 304] width 47 height 11
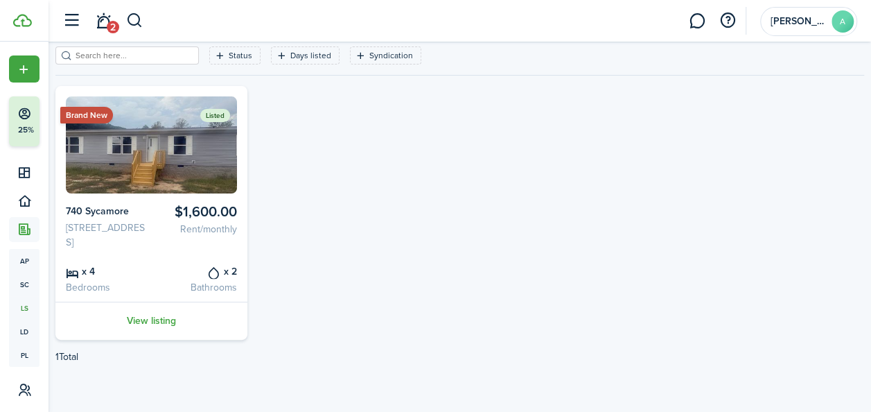
scroll to position [82, 0]
click at [154, 324] on link "View listing" at bounding box center [151, 321] width 192 height 38
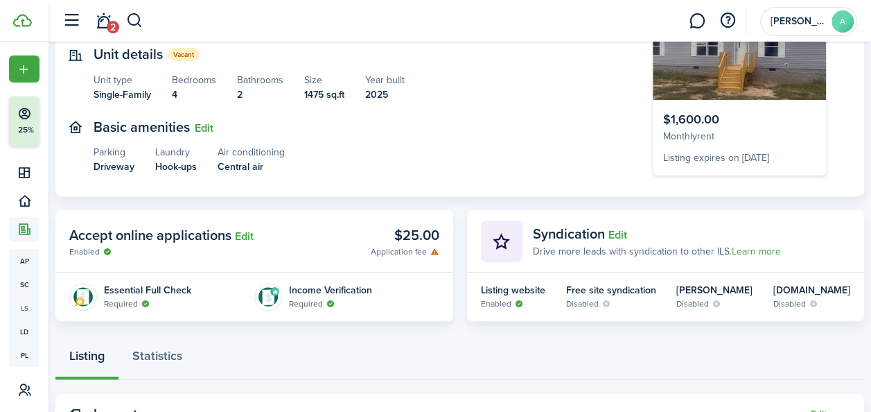
scroll to position [144, 0]
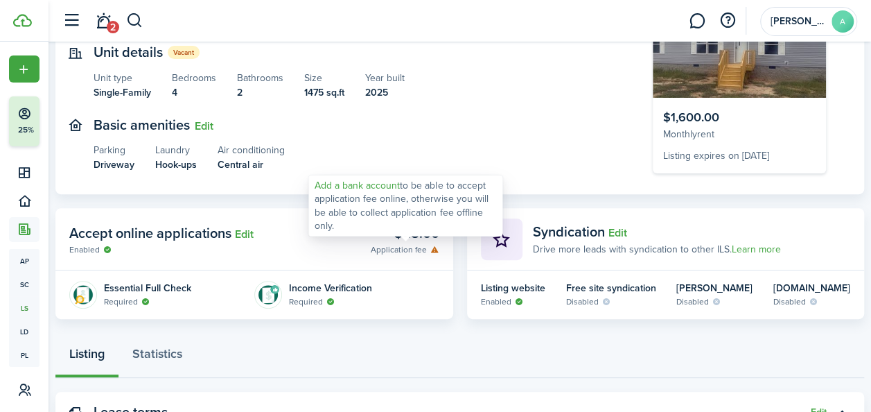
click at [365, 183] on link "Add a bank account" at bounding box center [357, 184] width 85 height 15
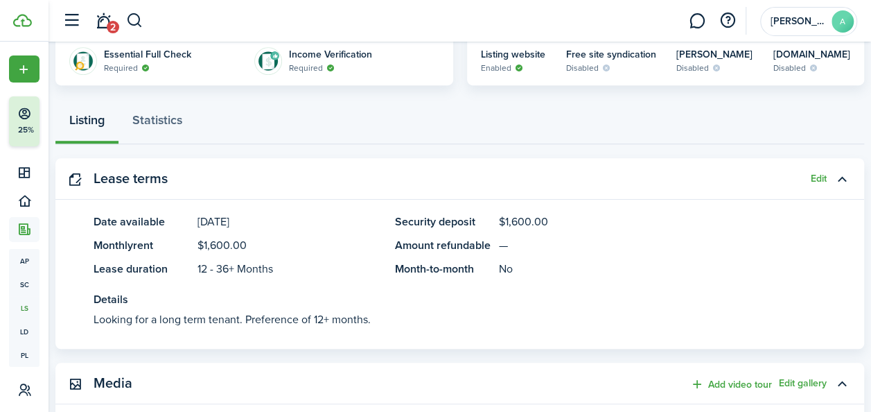
scroll to position [392, 0]
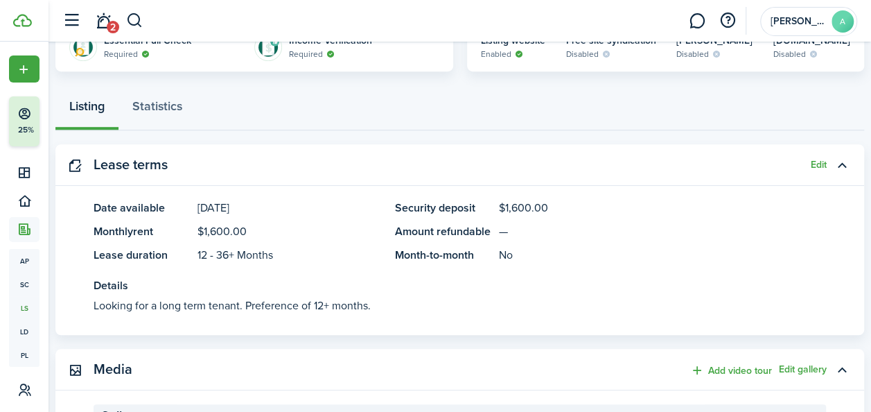
click at [812, 162] on button "Edit" at bounding box center [819, 164] width 16 height 11
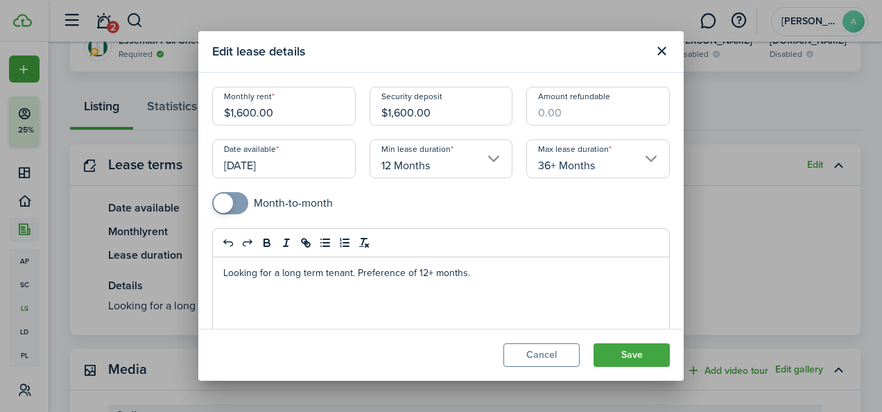
click at [582, 105] on input "Amount refundable" at bounding box center [597, 106] width 143 height 39
type input "$1,600.00"
click at [631, 353] on button "Save" at bounding box center [631, 355] width 76 height 24
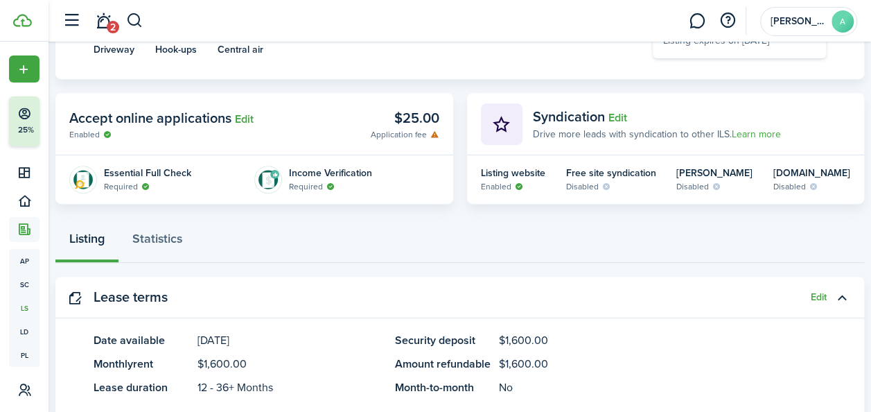
scroll to position [259, 0]
click at [180, 240] on link "Statistics" at bounding box center [158, 243] width 78 height 42
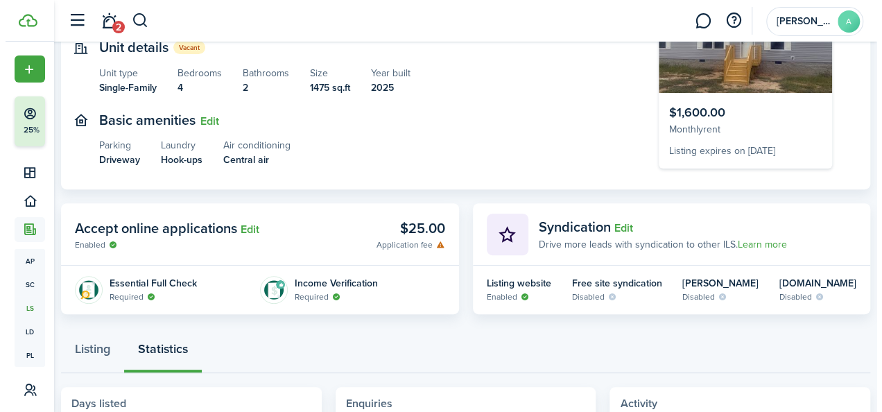
scroll to position [150, 0]
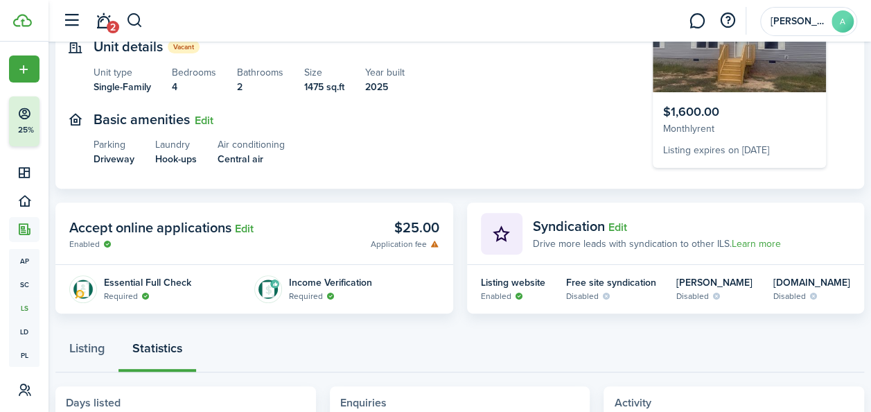
click at [254, 226] on button "Edit" at bounding box center [244, 228] width 19 height 12
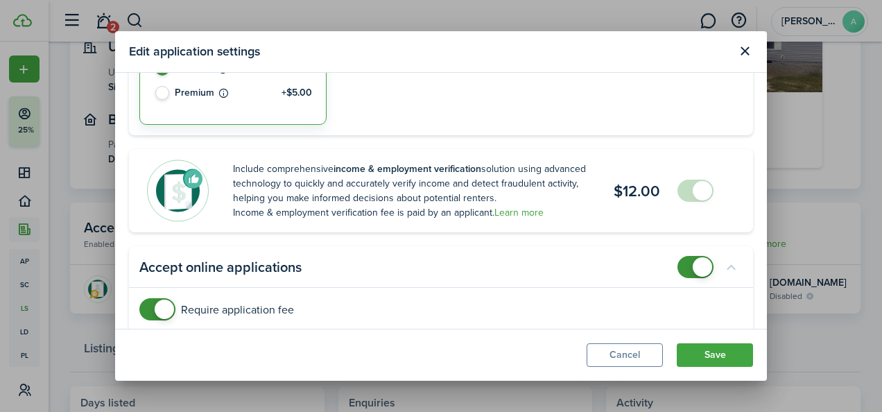
scroll to position [224, 0]
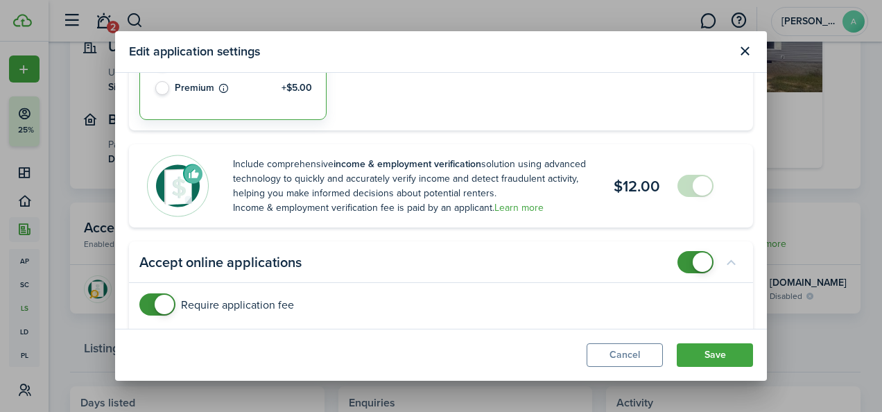
click at [693, 184] on span at bounding box center [701, 185] width 19 height 19
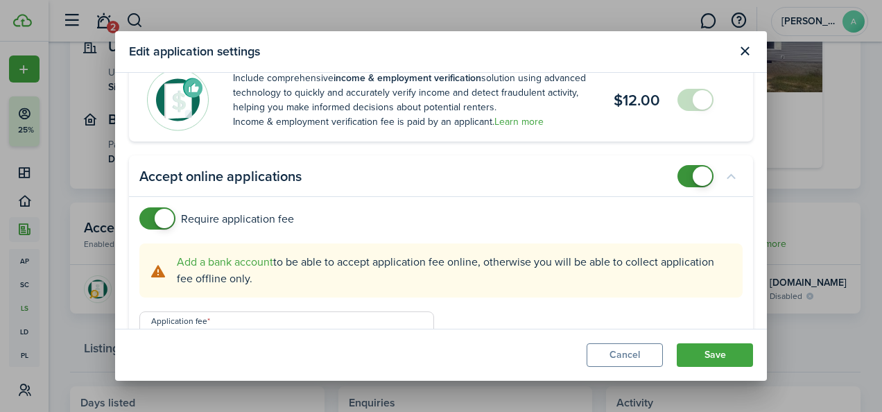
scroll to position [344, 0]
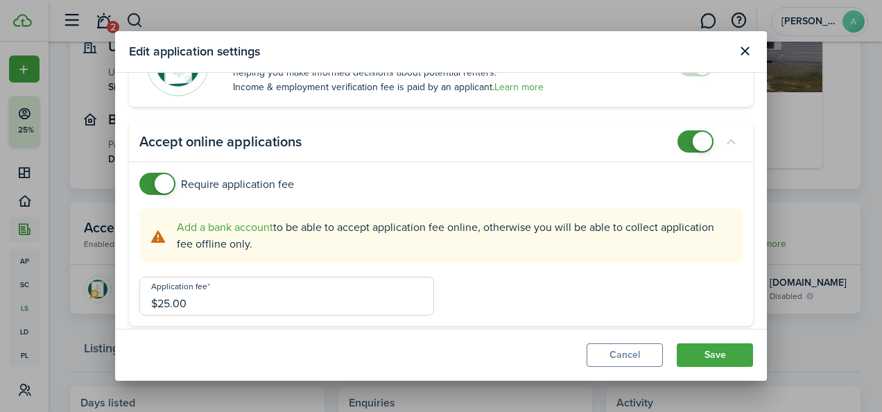
checkbox input "false"
click at [166, 179] on span at bounding box center [164, 183] width 19 height 19
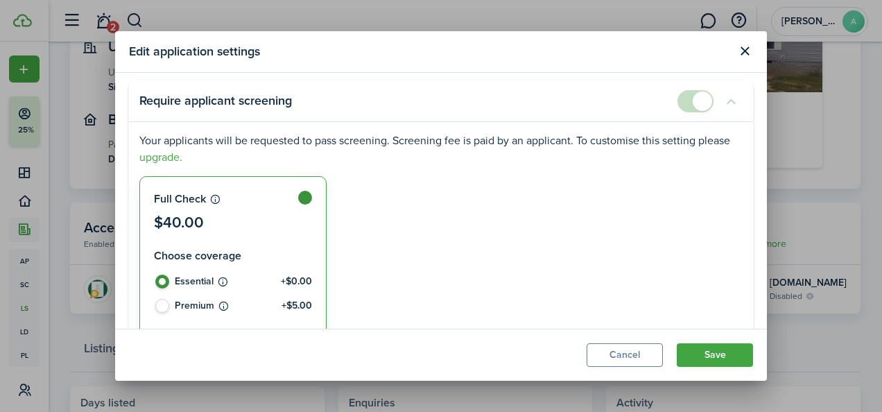
scroll to position [3, 0]
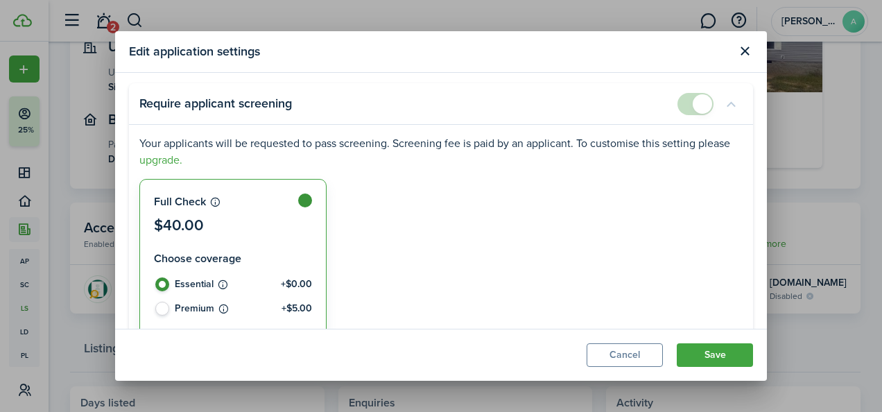
click at [320, 203] on label at bounding box center [233, 215] width 186 height 71
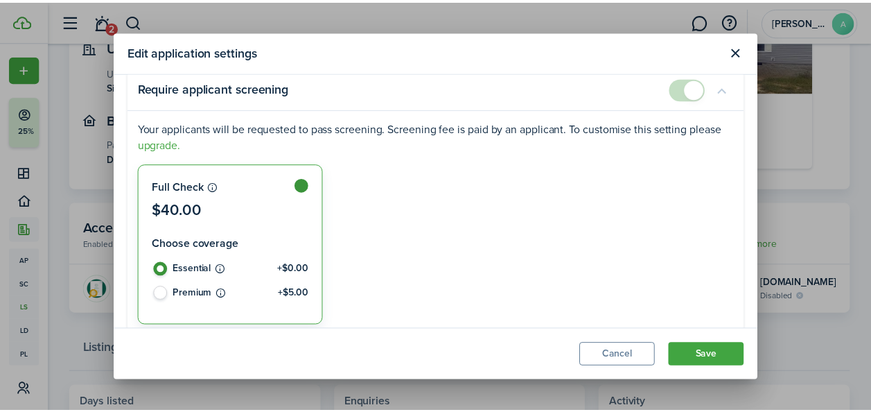
scroll to position [0, 0]
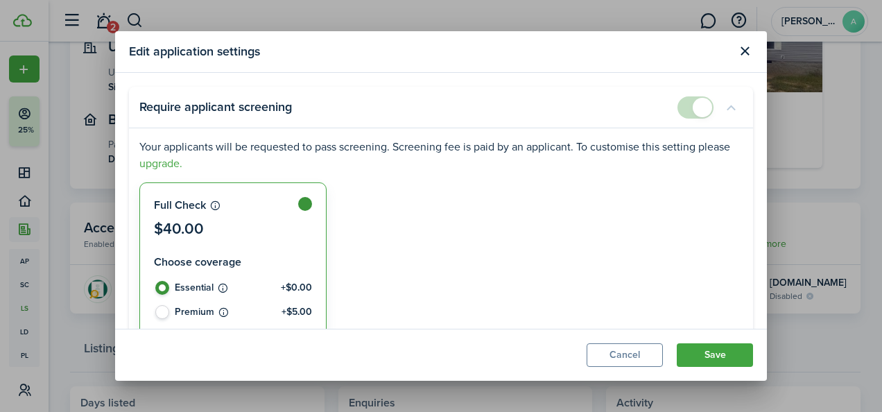
click at [716, 364] on button "Save" at bounding box center [714, 355] width 76 height 24
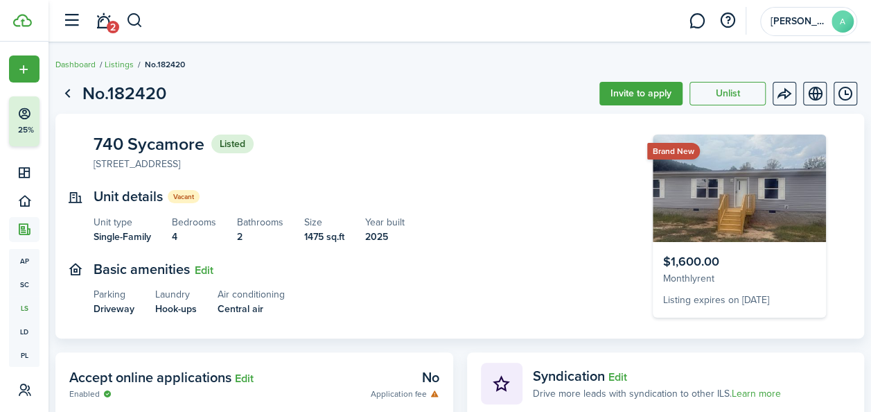
click at [603, 92] on button "Invite to apply" at bounding box center [641, 94] width 83 height 24
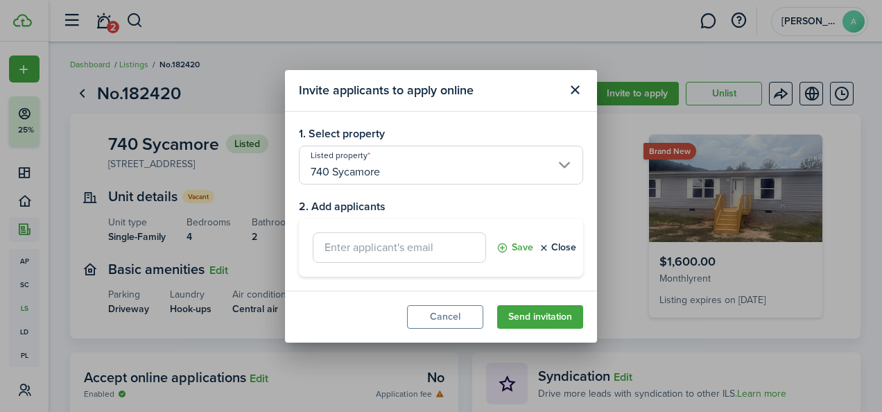
click at [412, 161] on input "740 Sycamore" at bounding box center [441, 165] width 284 height 39
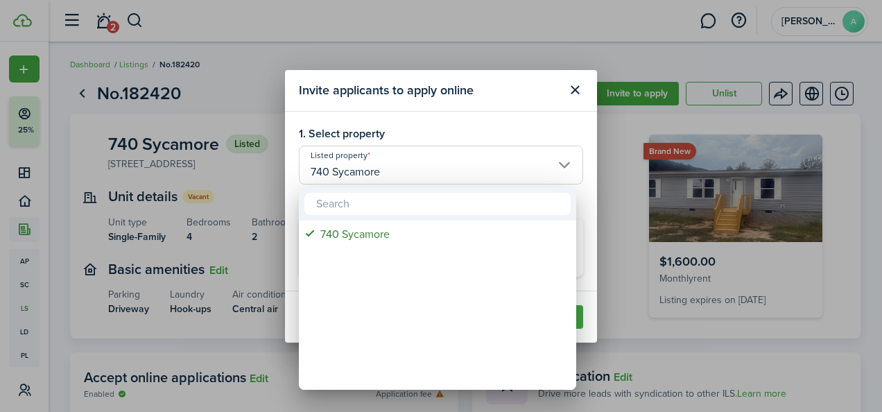
click at [430, 116] on div at bounding box center [440, 206] width 1103 height 634
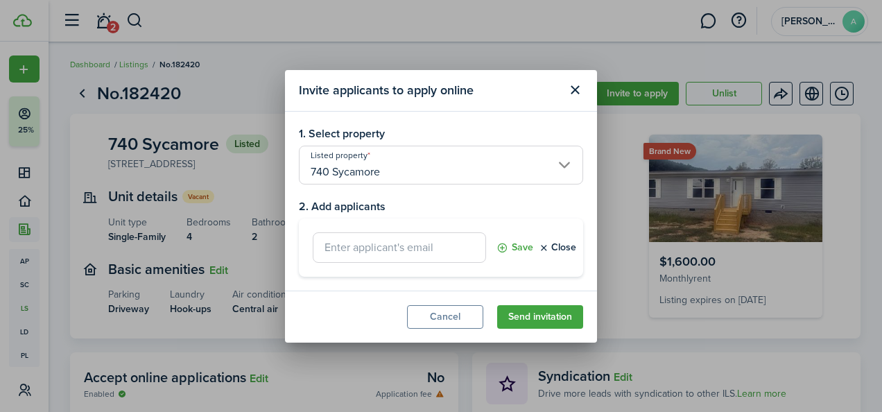
click at [395, 250] on input "text" at bounding box center [399, 247] width 173 height 30
type input "[EMAIL_ADDRESS][DOMAIN_NAME]"
click at [546, 313] on button "Send invitation" at bounding box center [540, 317] width 86 height 24
click at [516, 247] on button "Save" at bounding box center [514, 247] width 37 height 30
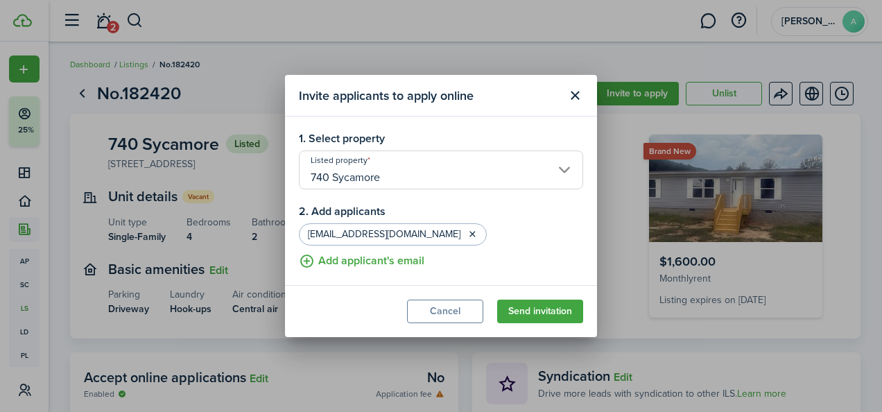
click at [534, 310] on button "Send invitation" at bounding box center [540, 311] width 86 height 24
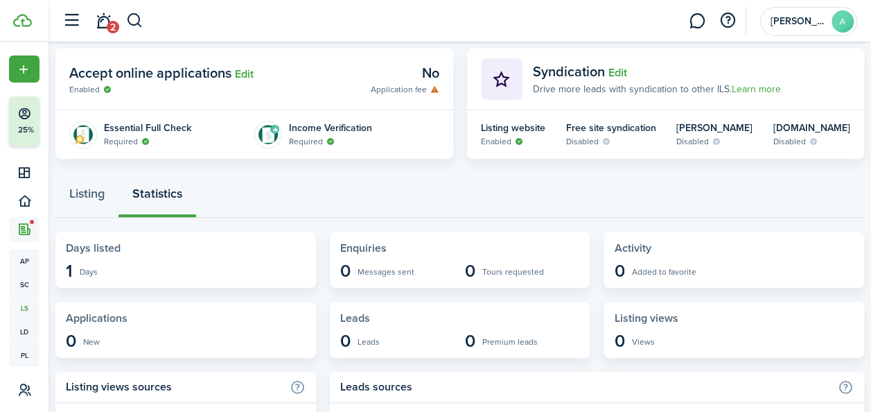
scroll to position [482, 0]
